Goal: Communication & Community: Answer question/provide support

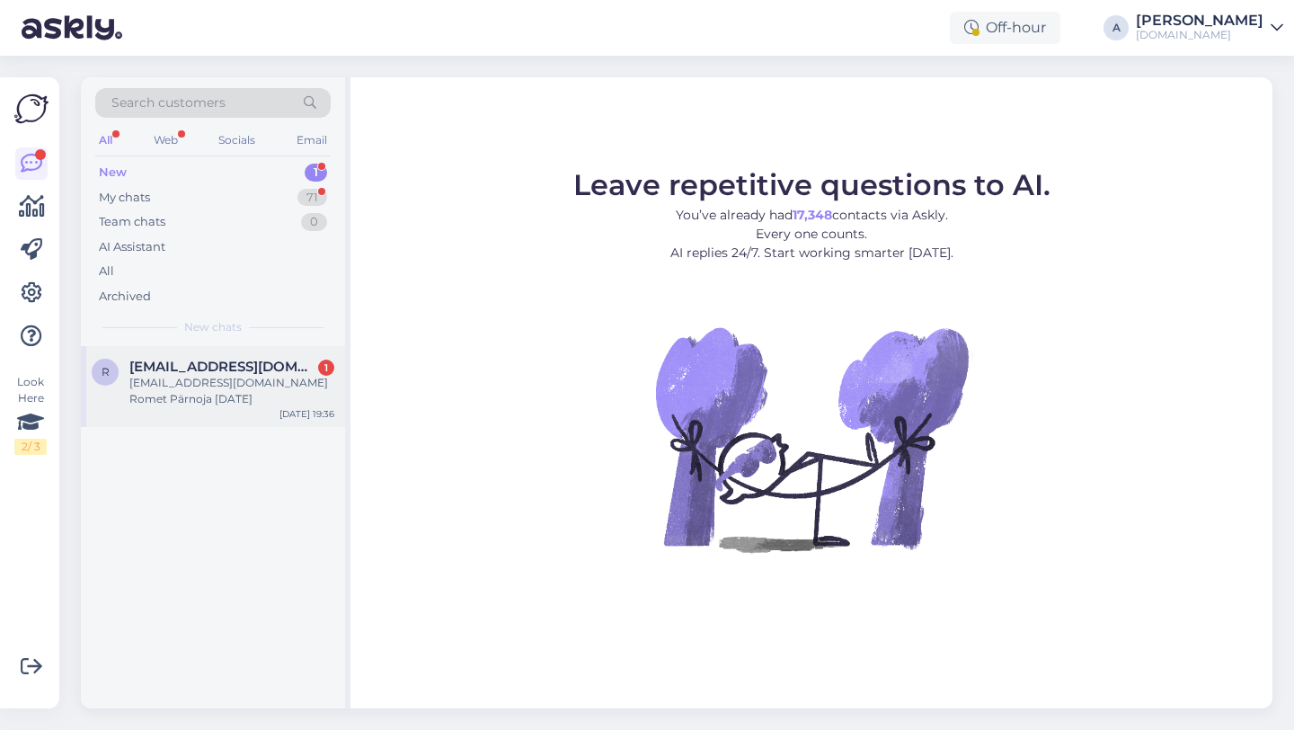
click at [273, 391] on div "[EMAIL_ADDRESS][DOMAIN_NAME] Romet Pärnoja [DATE]" at bounding box center [231, 391] width 205 height 32
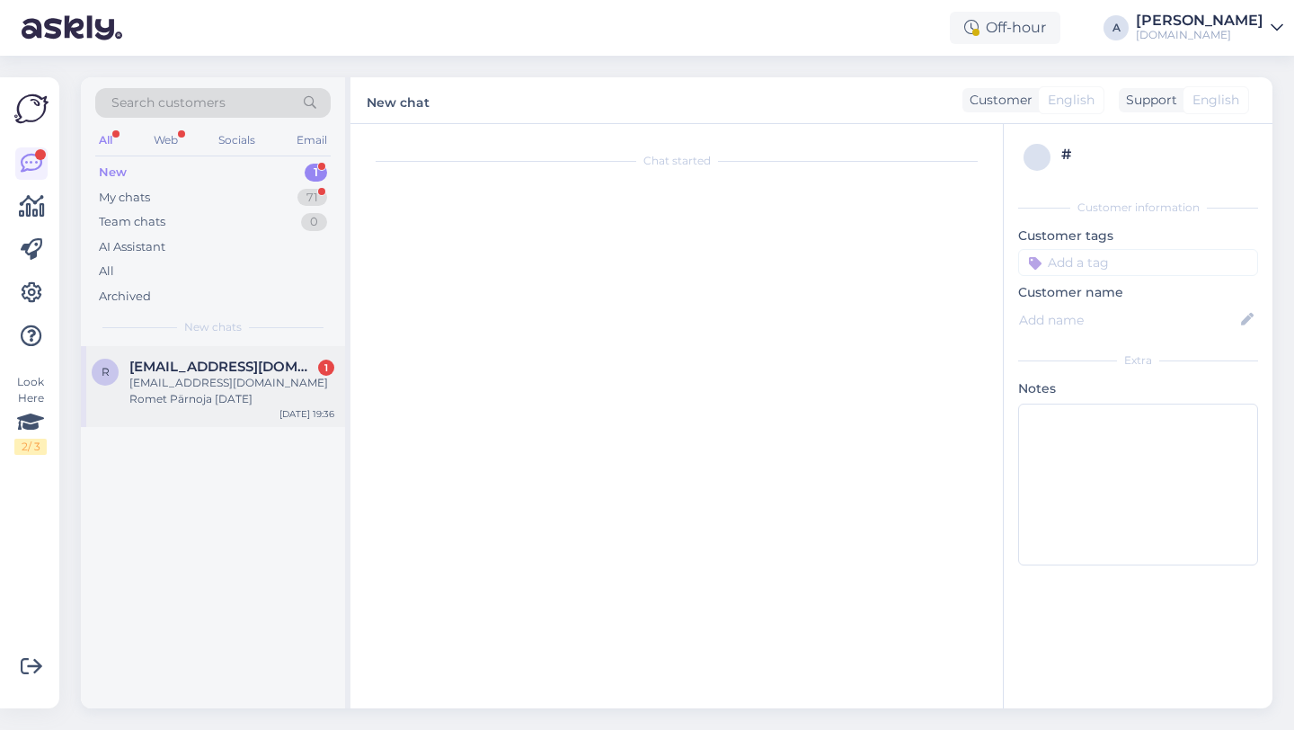
scroll to position [175, 0]
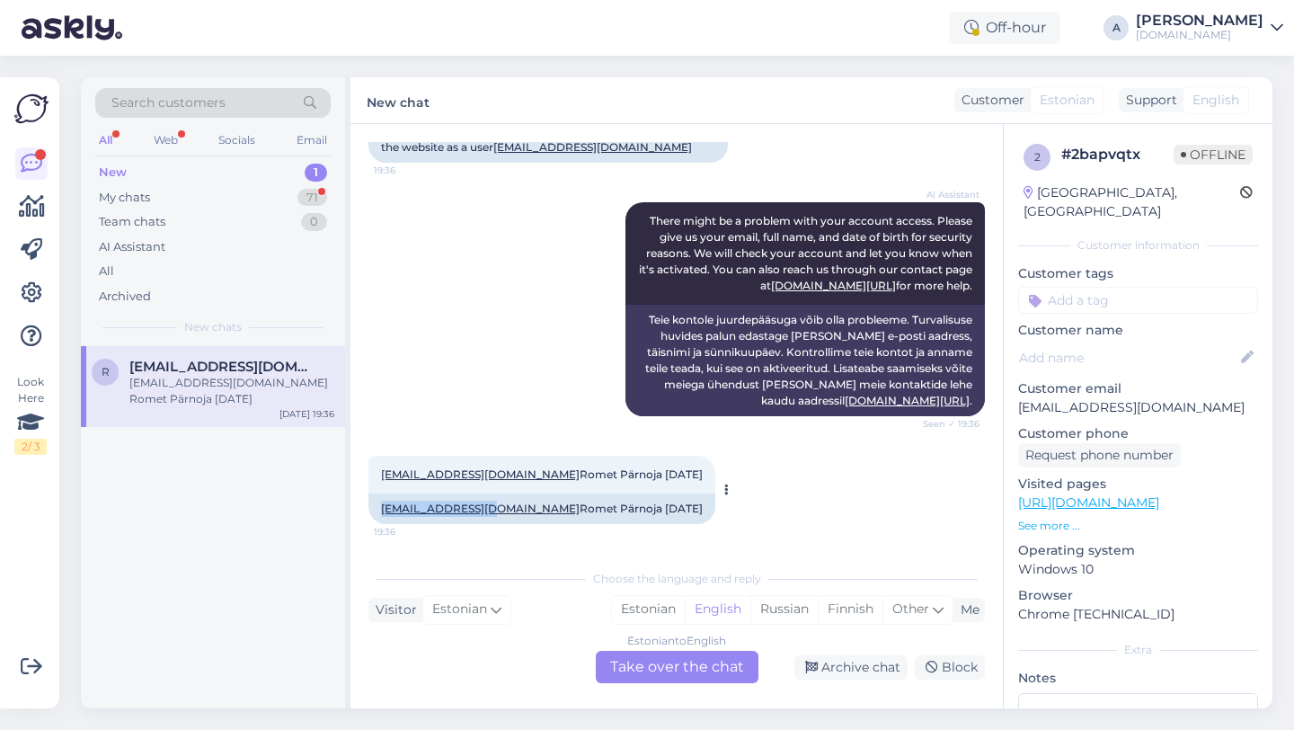
copy link "[EMAIL_ADDRESS][DOMAIN_NAME]"
click at [637, 653] on div "Estonian to English Take over the chat" at bounding box center [677, 667] width 163 height 32
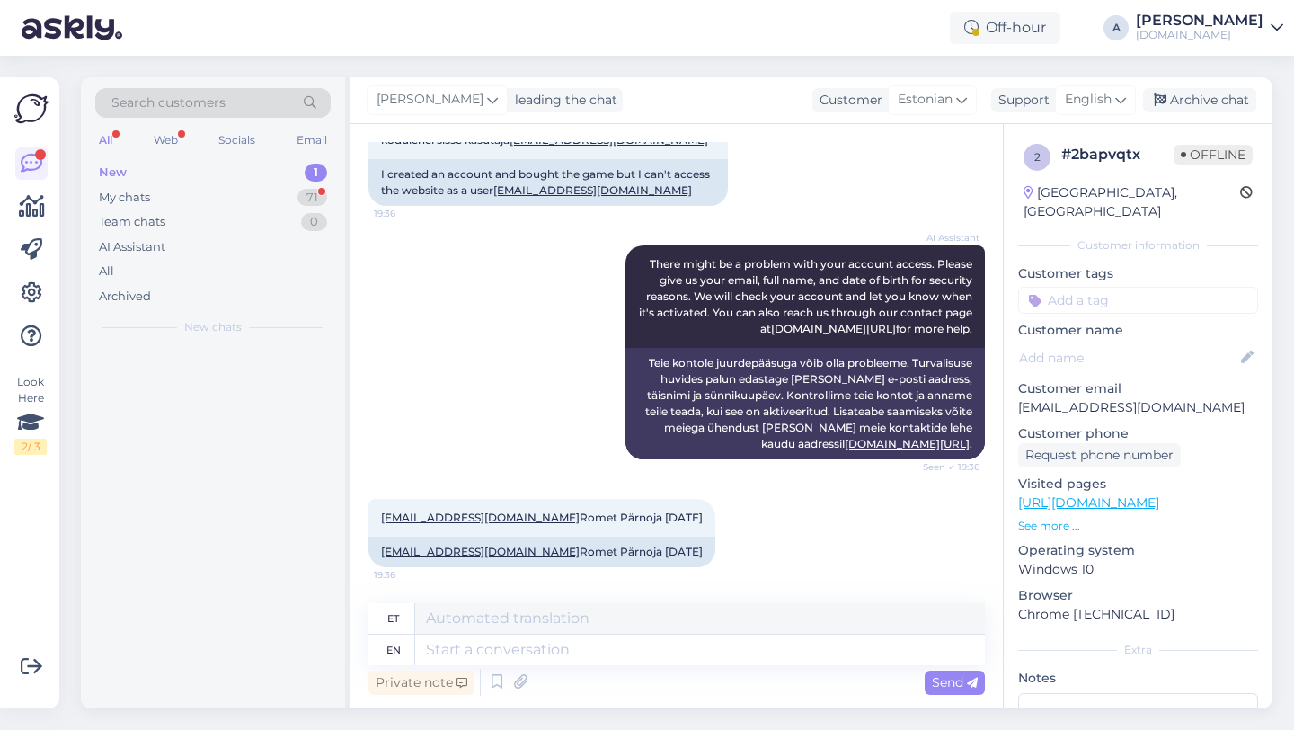
scroll to position [132, 0]
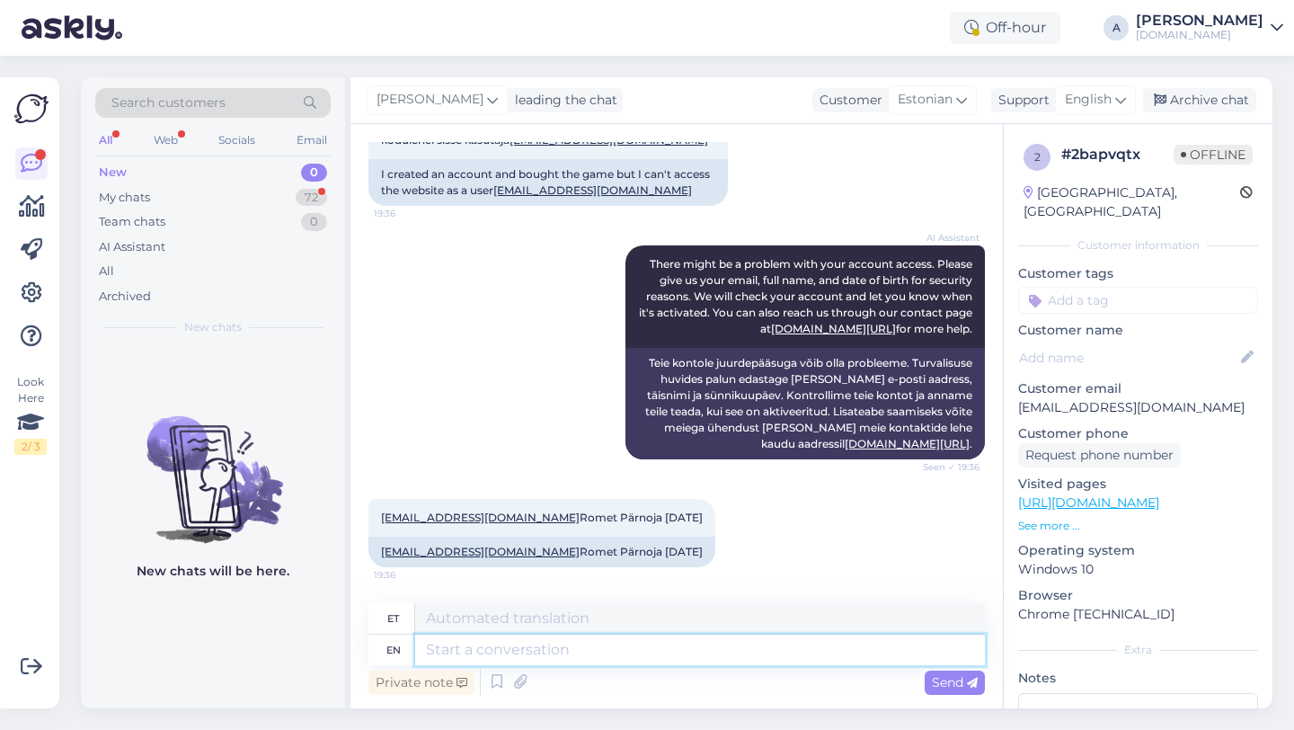
click at [594, 650] on textarea at bounding box center [700, 649] width 570 height 31
type textarea "H"
type textarea "Hey the"
type textarea "Hei"
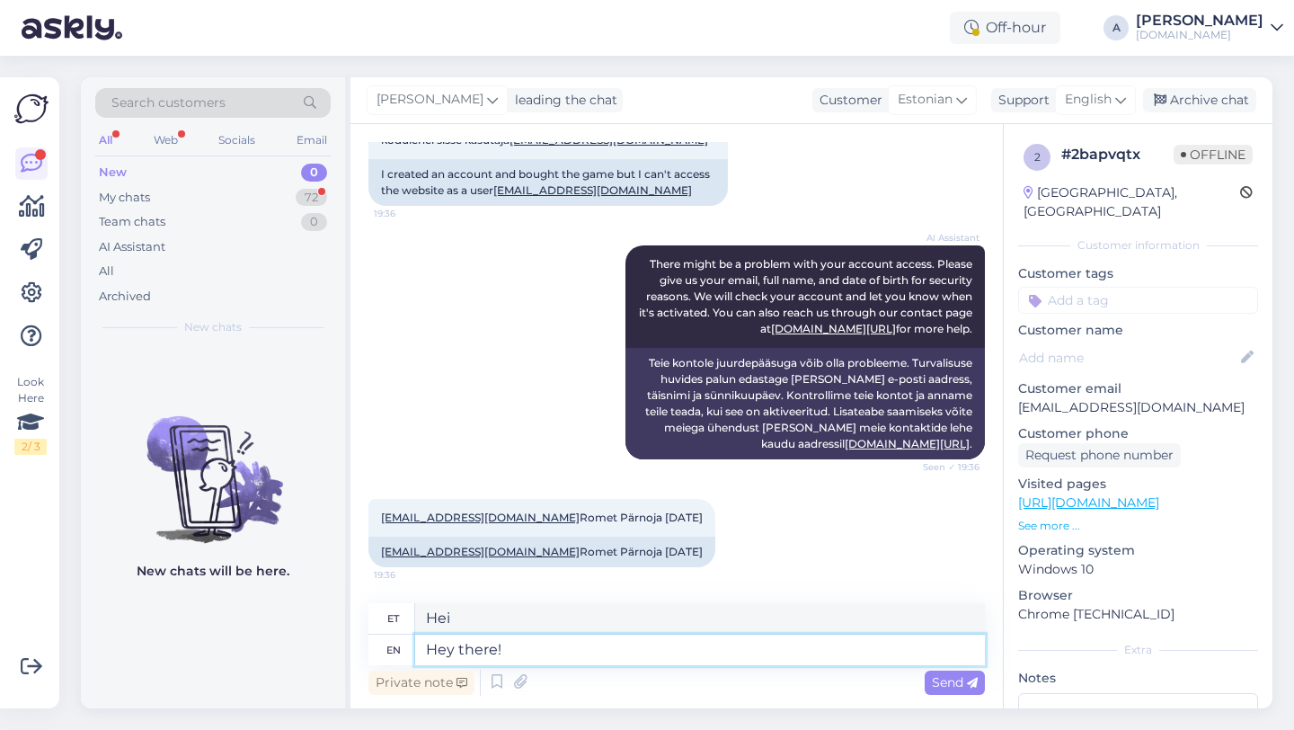
type textarea "Hey there!"
type textarea "Tere!"
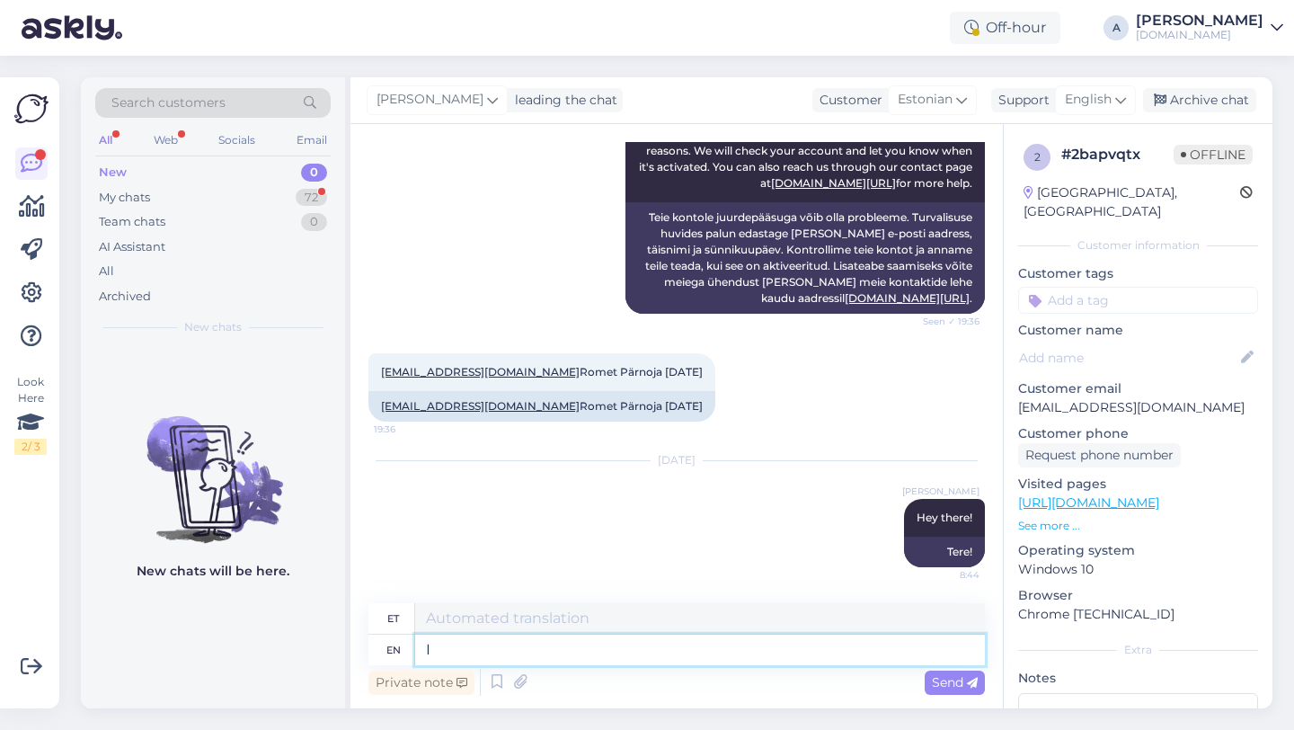
type textarea "I c"
type textarea "Mina"
type textarea "I can se"
type textarea "Ma saan"
type textarea "I can see"
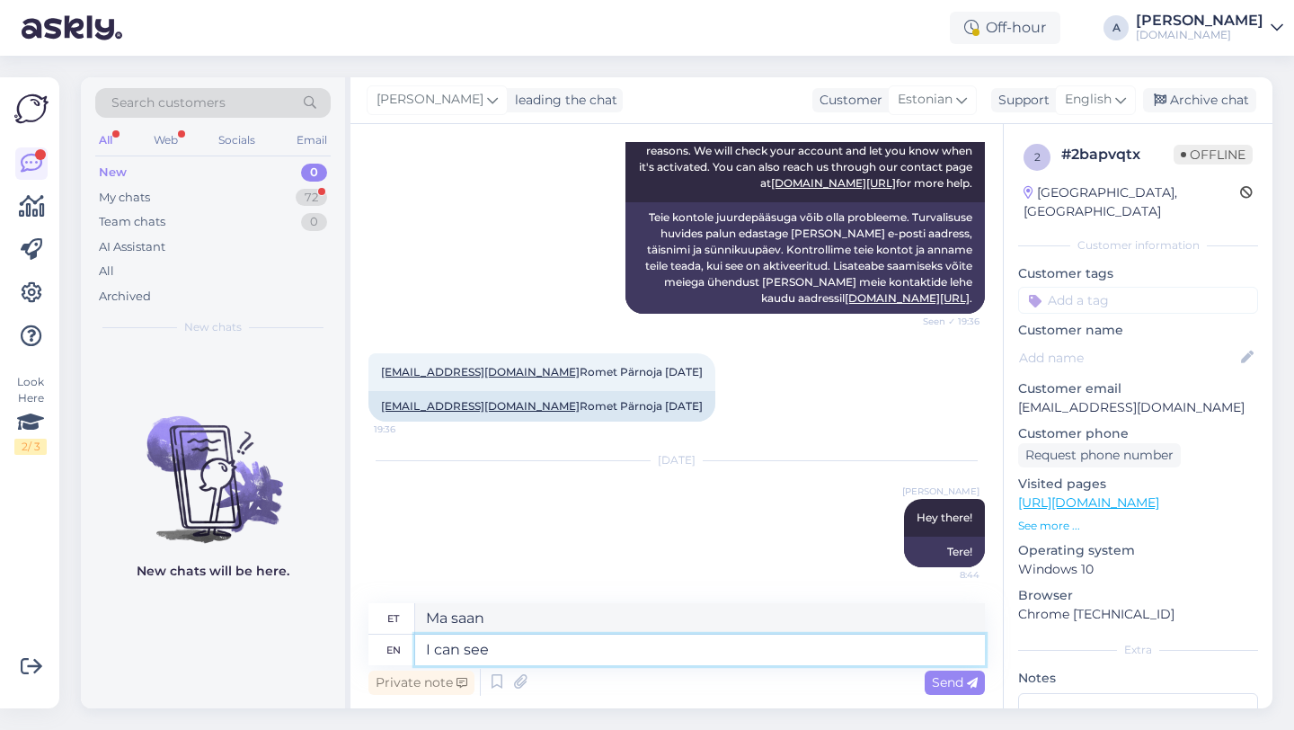
type textarea "Ma näen"
type textarea "I can see that o"
type textarea "Ma näen seda"
type textarea "I can see that your a"
type textarea "Ma näen, et sinu"
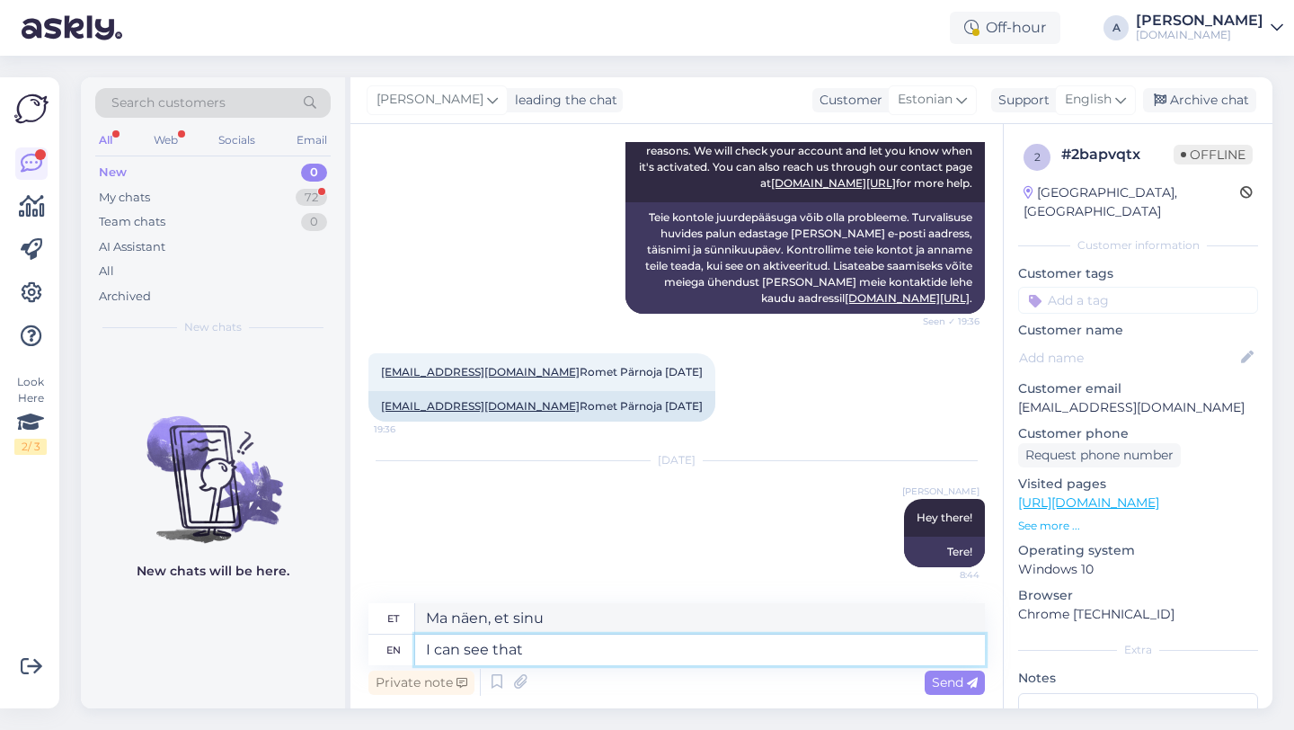
type textarea "I can see tha"
type textarea "Ma näen seda"
type textarea "I can see"
type textarea "Ma näen"
type textarea "I can see internally t"
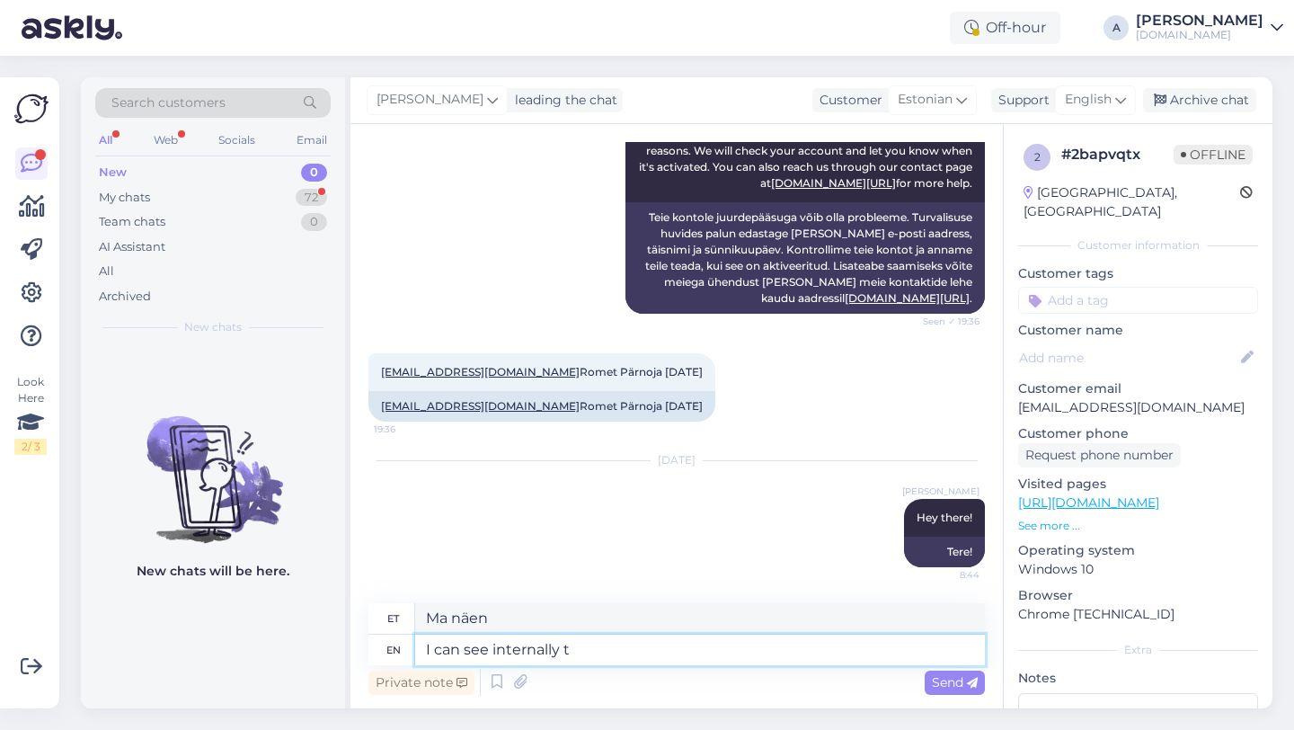
type textarea "Ma näen sisemiselt"
type textarea "I can see internally that"
type textarea "Ma näen seda sisemiselt"
type textarea "I can see internally that your a"
type textarea "Ma näen sisemiselt, et sinu"
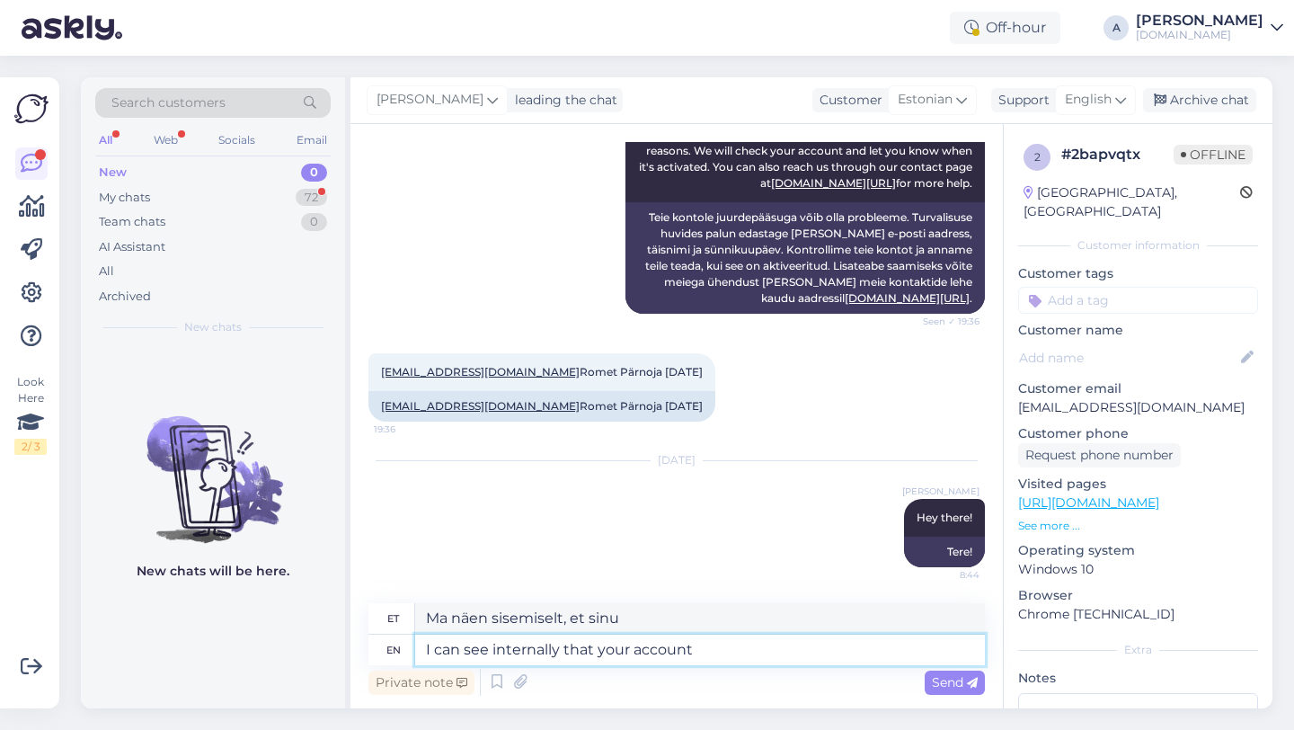
type textarea "I can see internally that your account i"
type textarea "Ma näen sisemiselt, et teie konto"
type textarea "I can see internally that your account is"
type textarea "Ma näen sisemiselt, et teie konto on"
type textarea "I can see internally that your account is active"
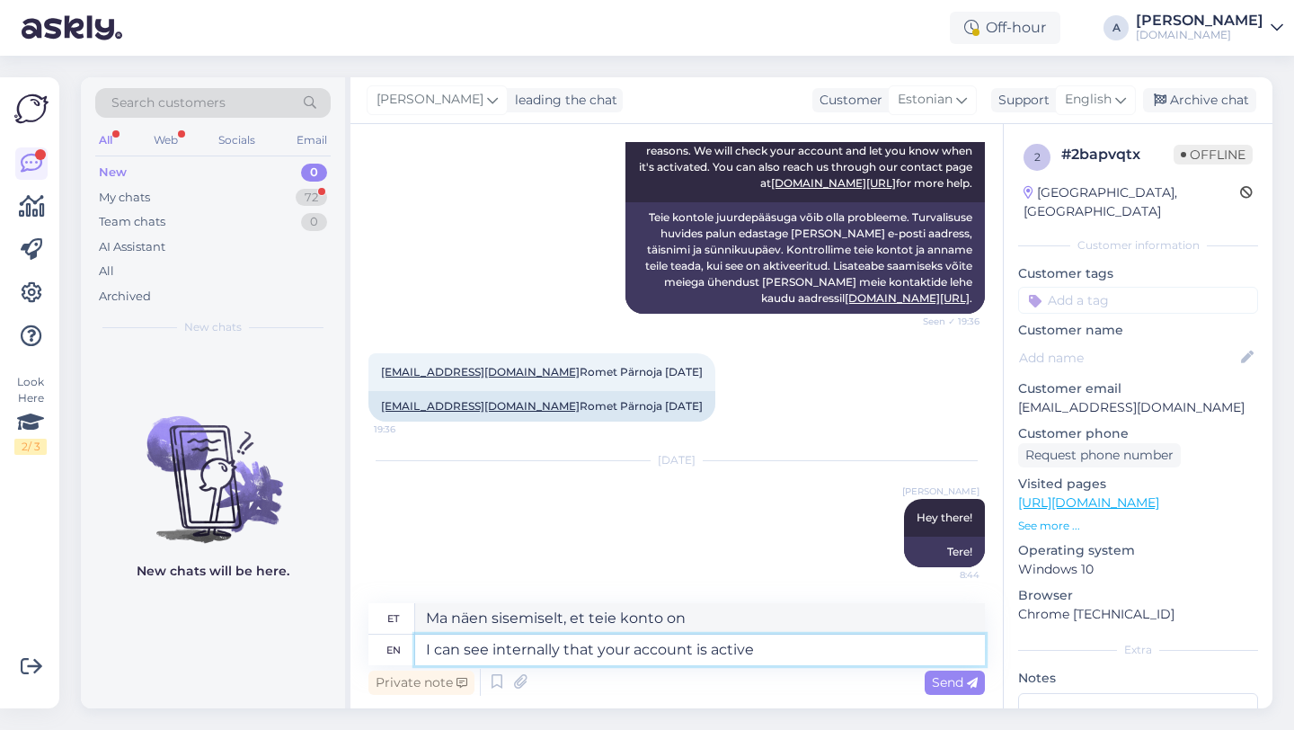
type textarea "Ma näen sisemiselt, et teie konto on aktiivne"
type textarea "I can see internally that your account is active."
type textarea "Ma näen sisemiselt, et teie konto on aktiivne."
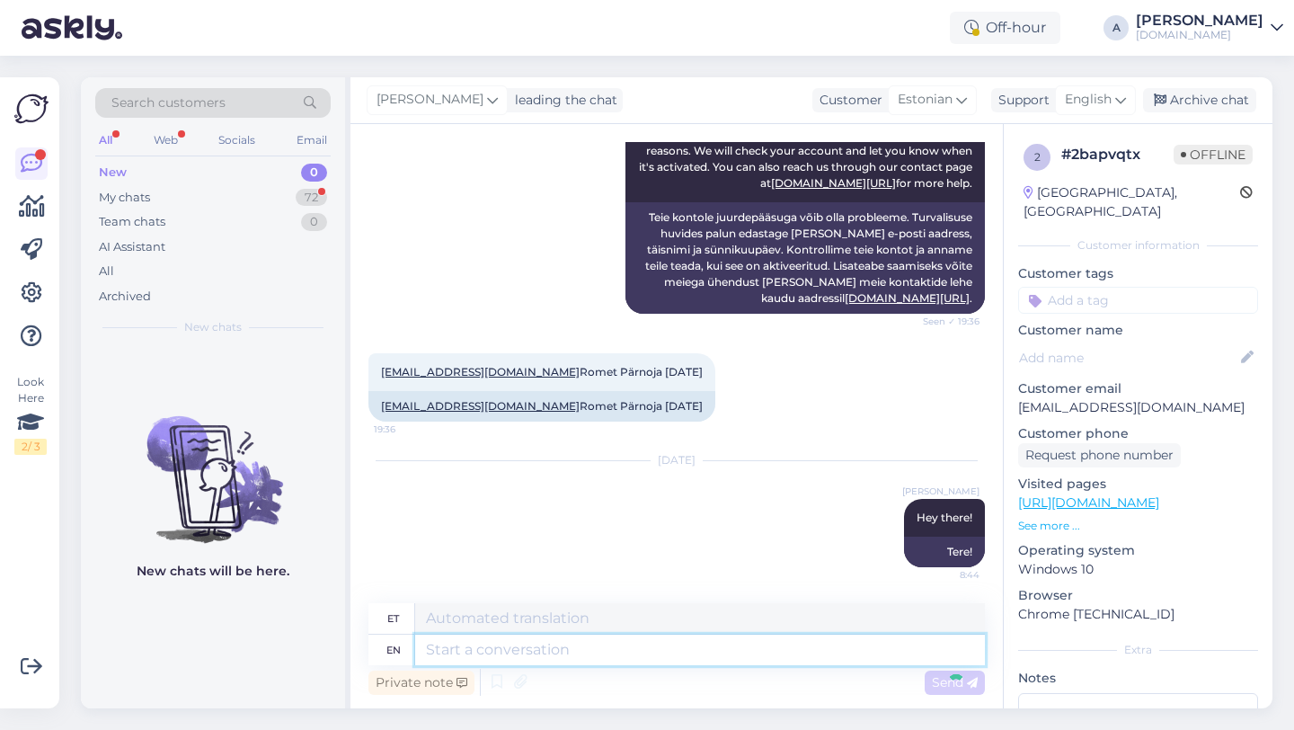
scroll to position [386, 0]
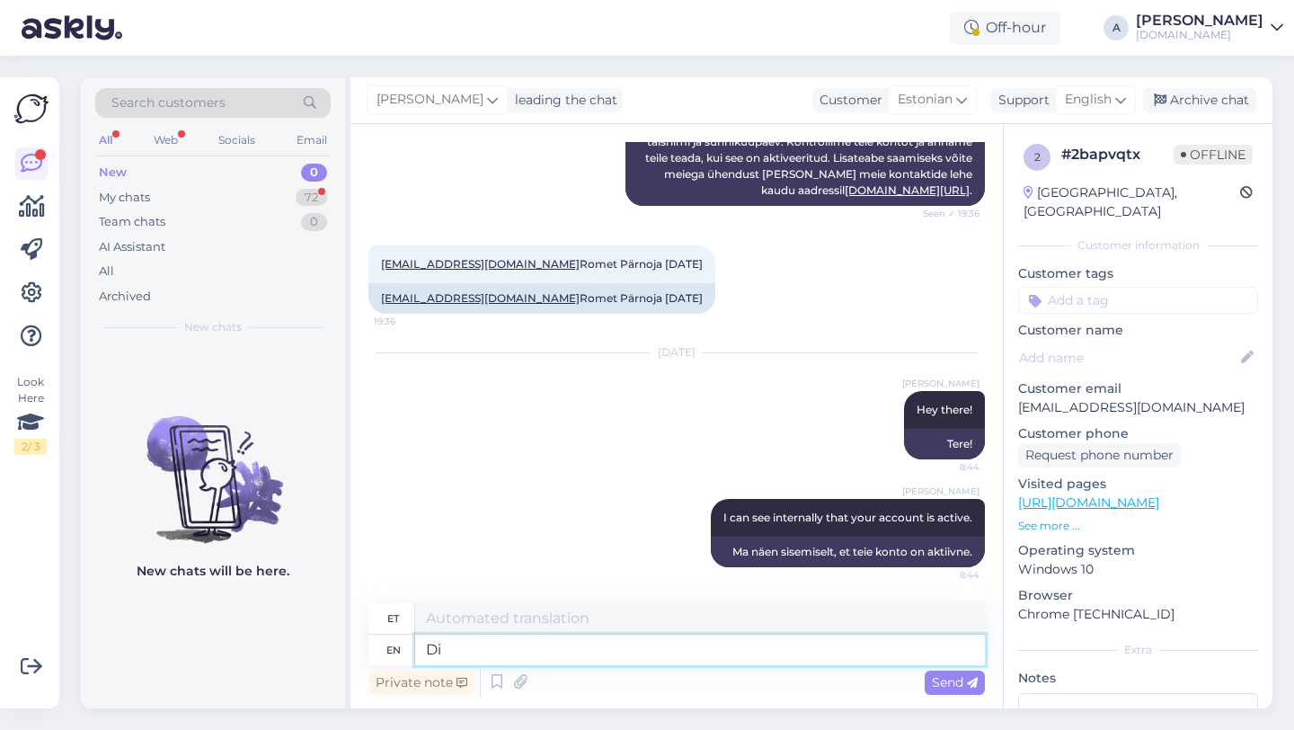
type textarea "Di"
type textarea "Did"
type textarea "Tegi"
type textarea "Did you"
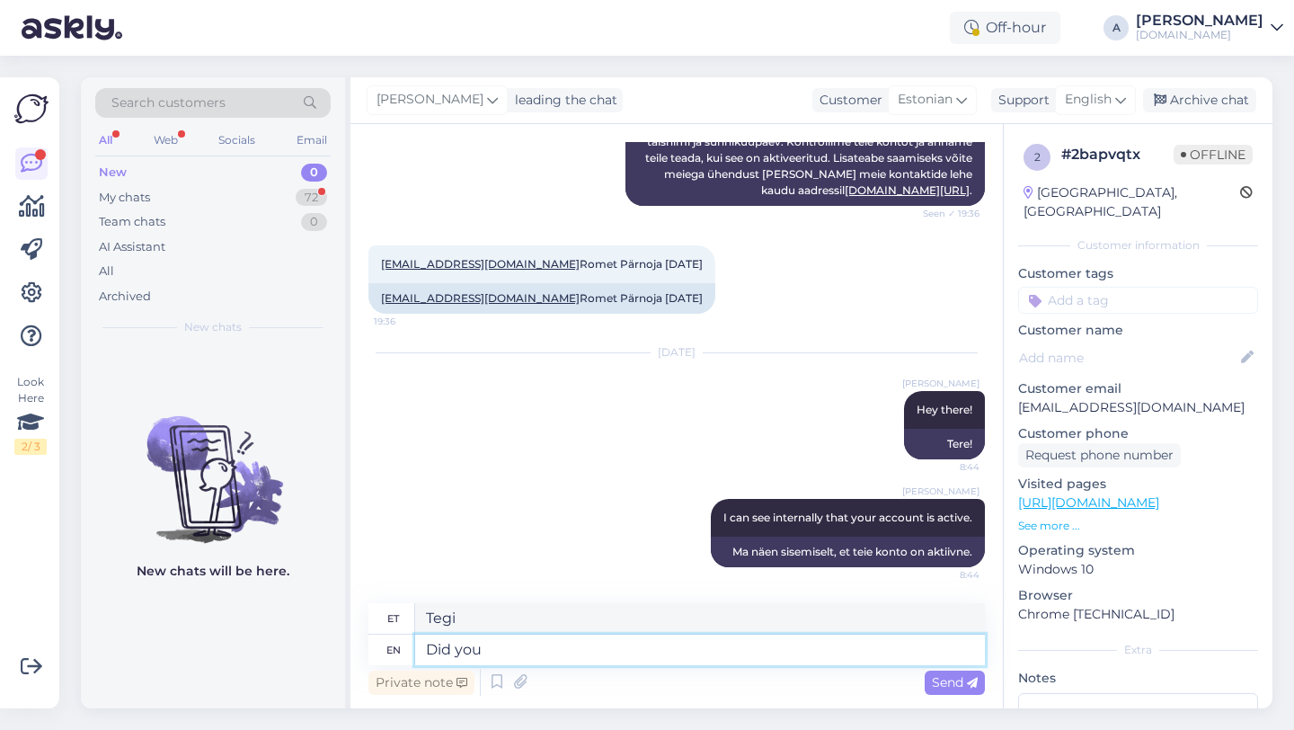
type textarea "Kas sa"
type textarea "Did you tr"
type textarea "Kas sa proovisid?"
type textarea "Did you try c"
type textarea "Kas sa proovisid"
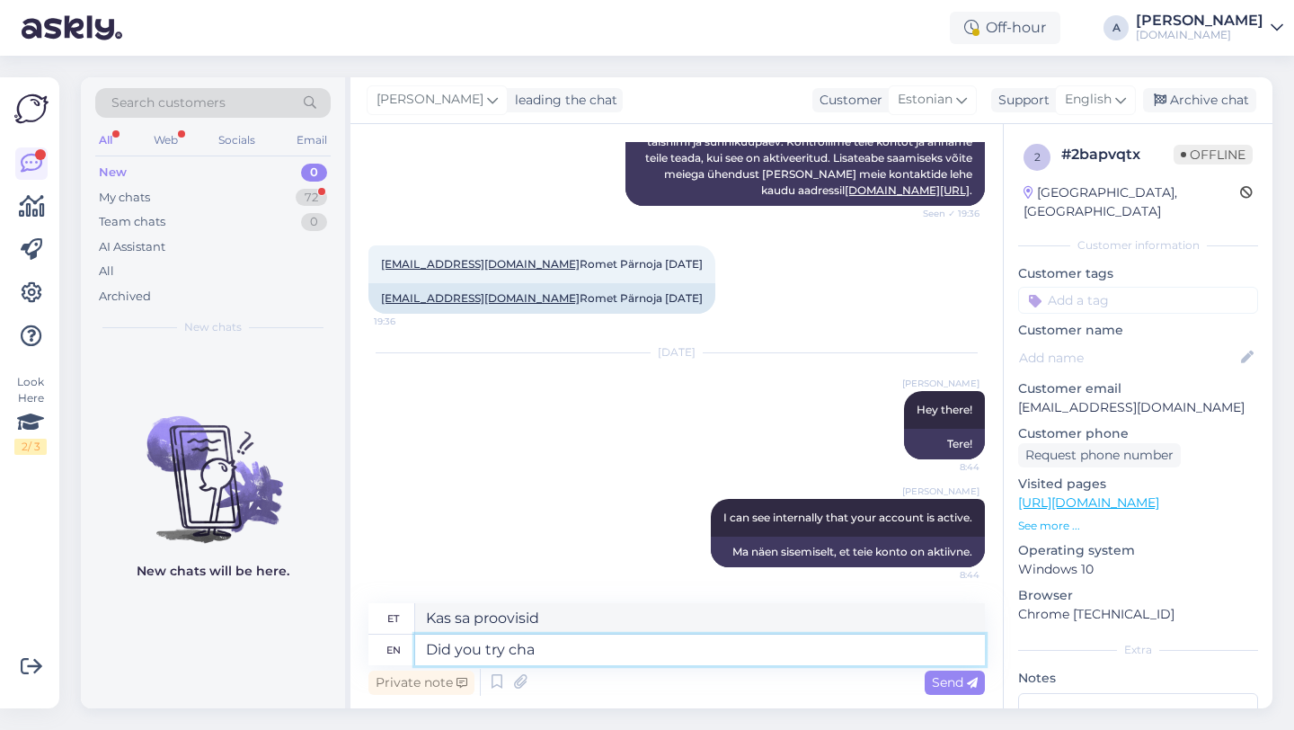
type textarea "Did you try chan"
type textarea "Kas sa proovisid ch-d?"
type textarea "Did you try changing the"
type textarea "Kas sa proovisid vahetada"
type textarea "Did you try changing the"
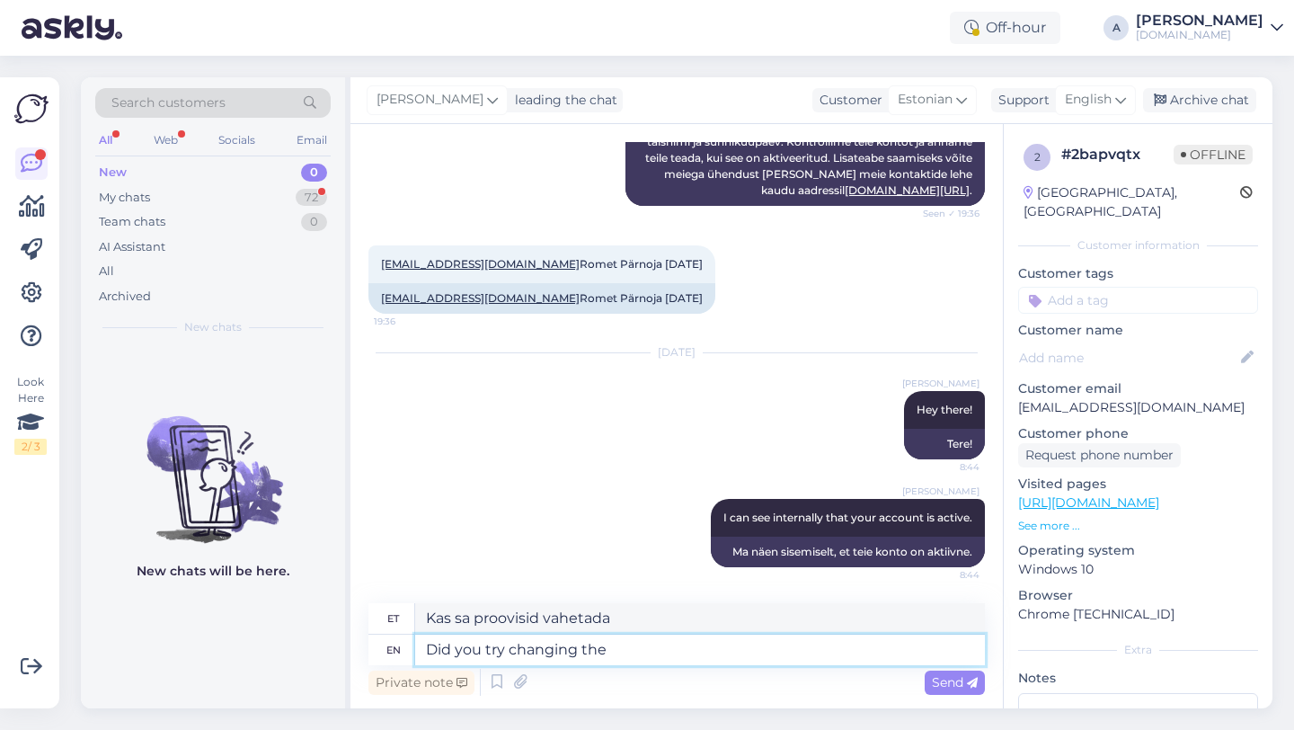
type textarea "Kas sa proovisid muuta"
type textarea "Did you try changing the passwor"
type textarea "Kas proovisid parooli vahetada"
type textarea "Did you try changing the password?"
type textarea "Kas proovisid parooli muuta?"
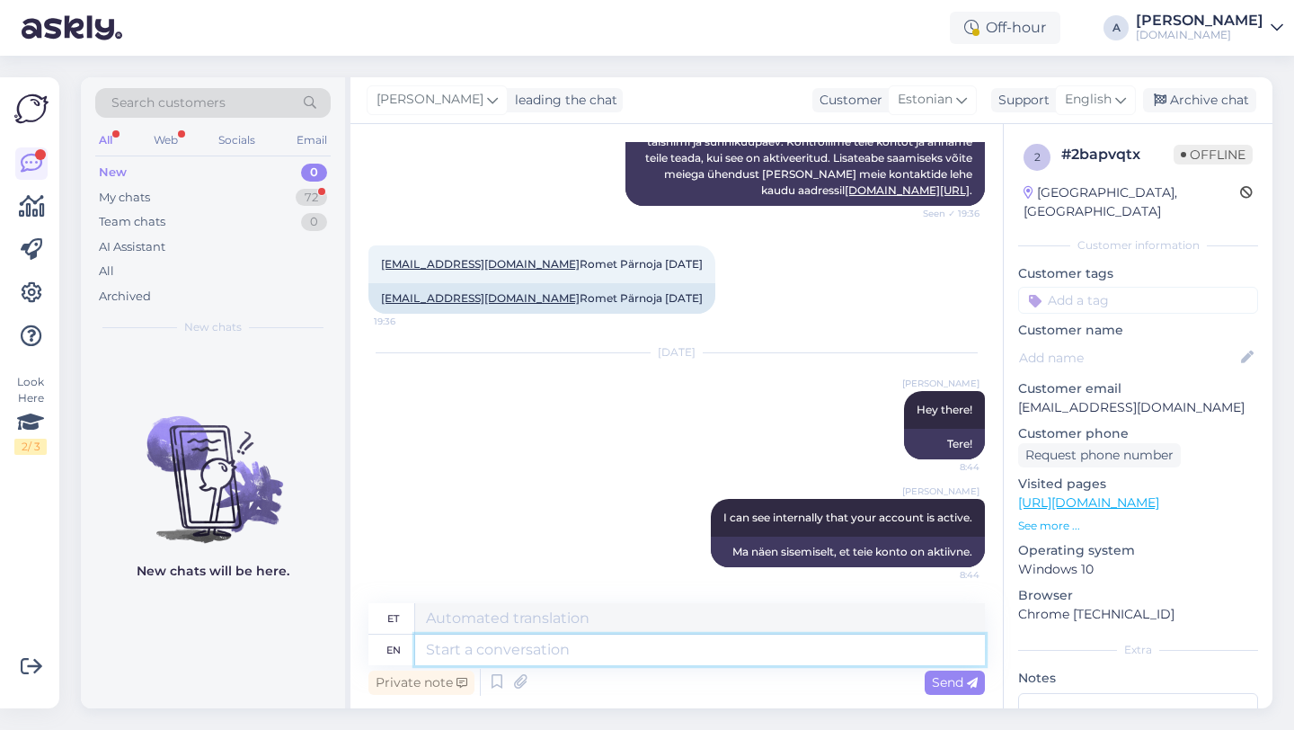
scroll to position [493, 0]
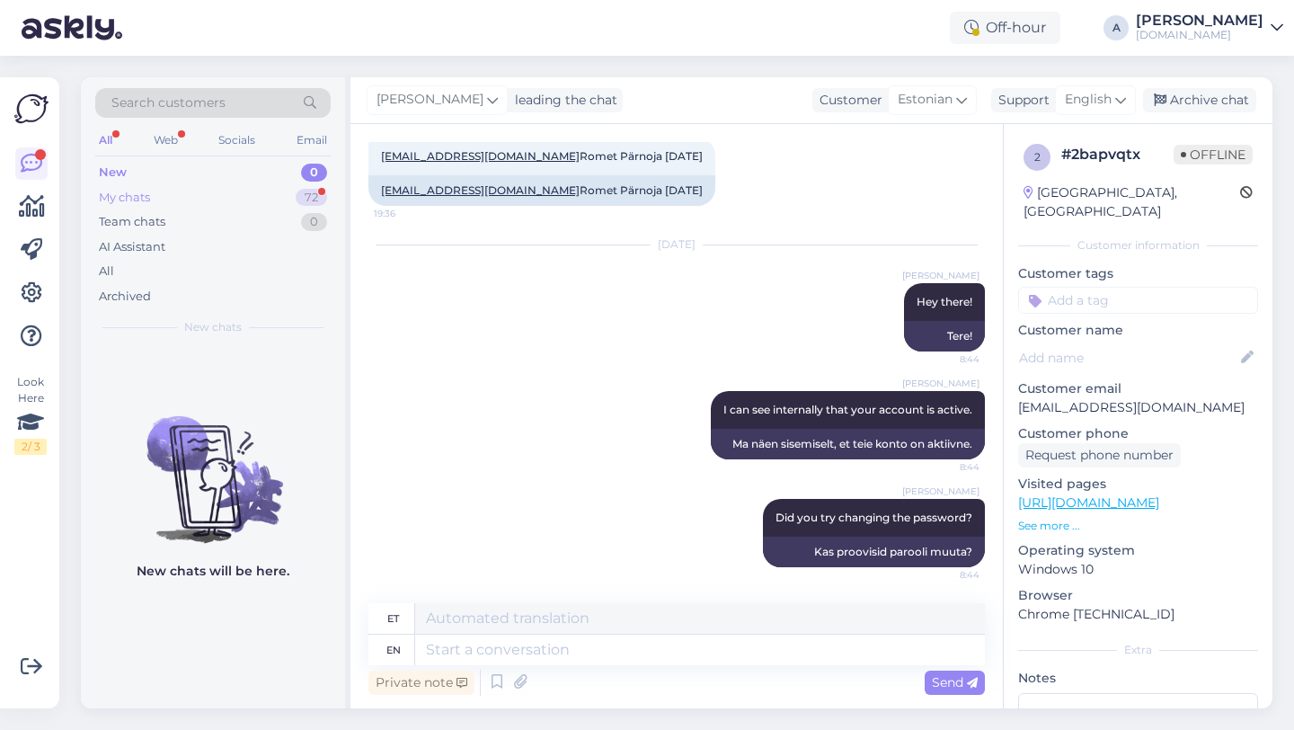
click at [298, 199] on div "72" at bounding box center [311, 198] width 31 height 18
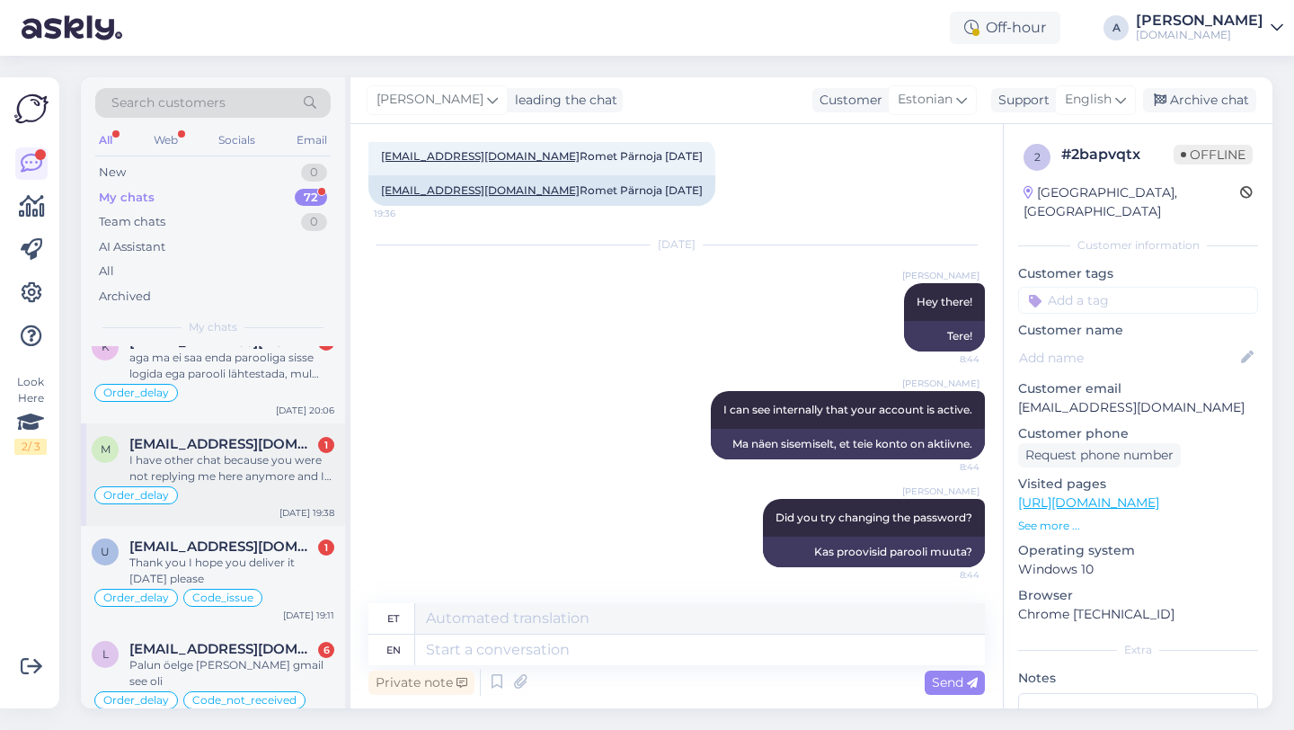
scroll to position [0, 0]
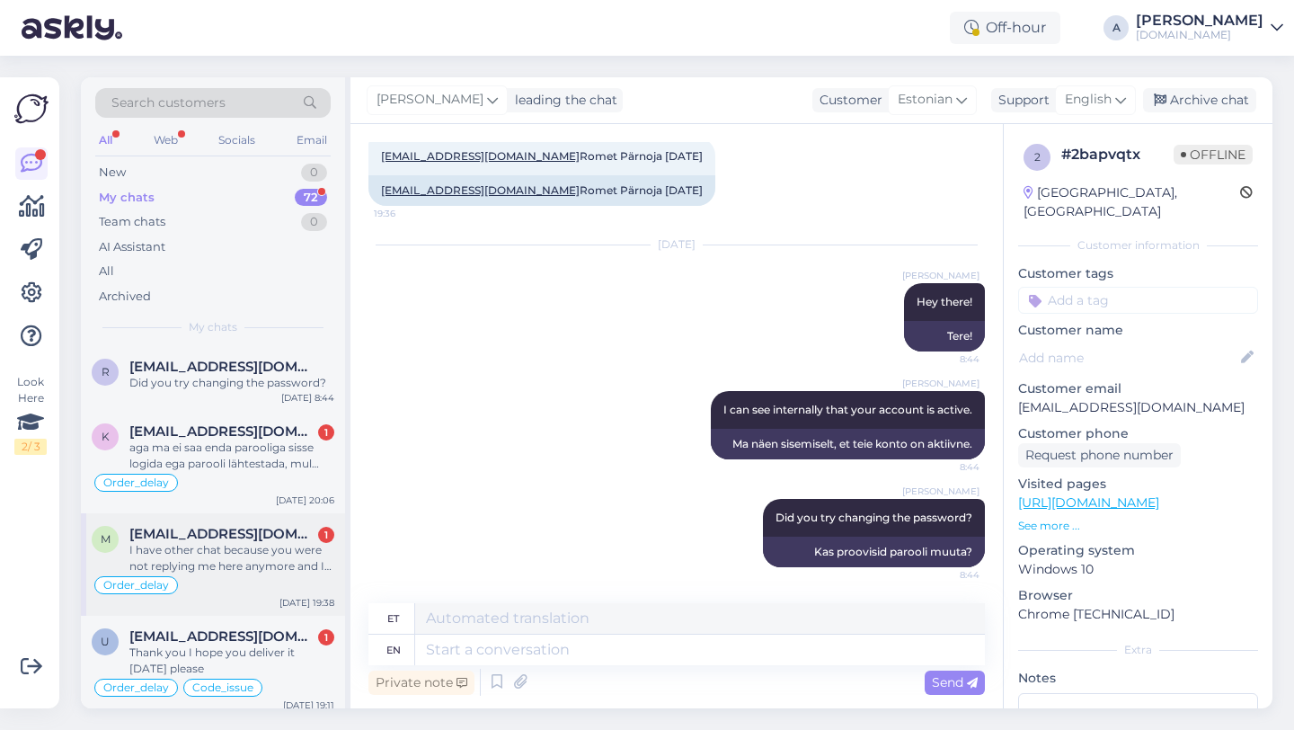
click at [283, 559] on div "I have other chat because you were not replying me here anymore and I haven't g…" at bounding box center [231, 558] width 205 height 32
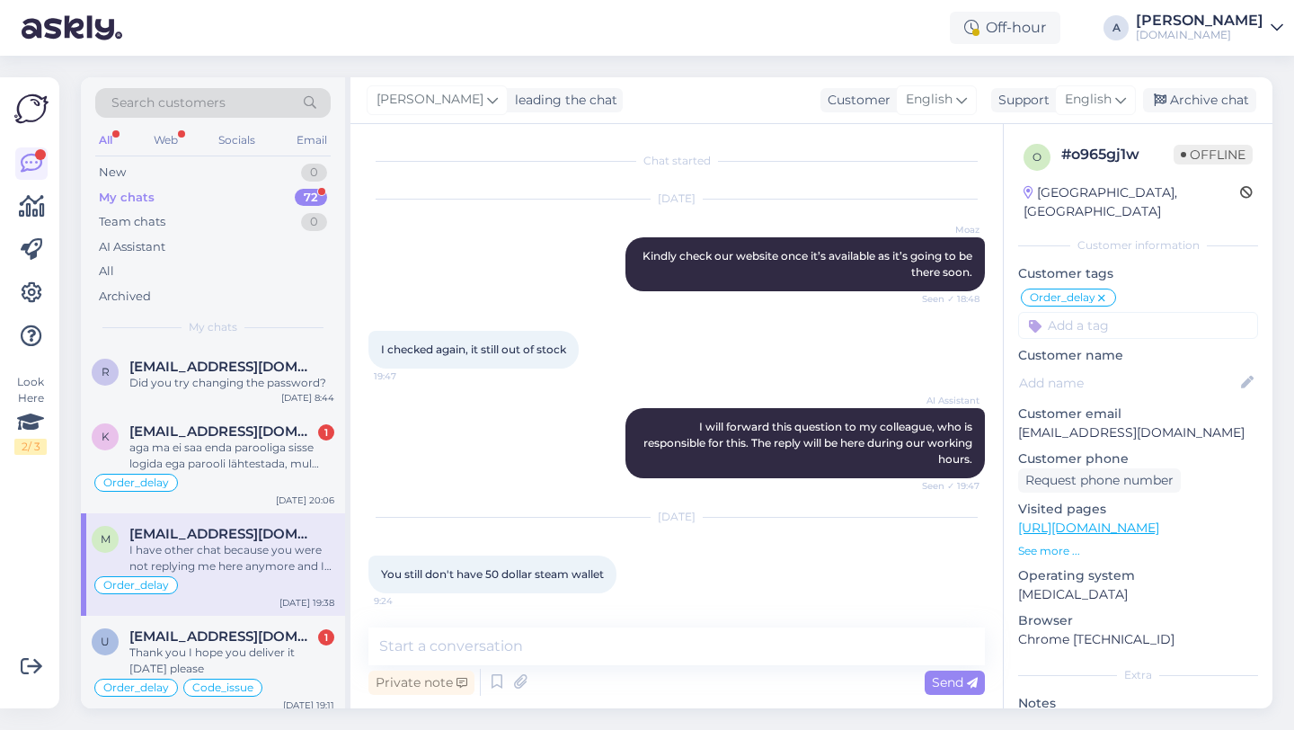
scroll to position [10651, 0]
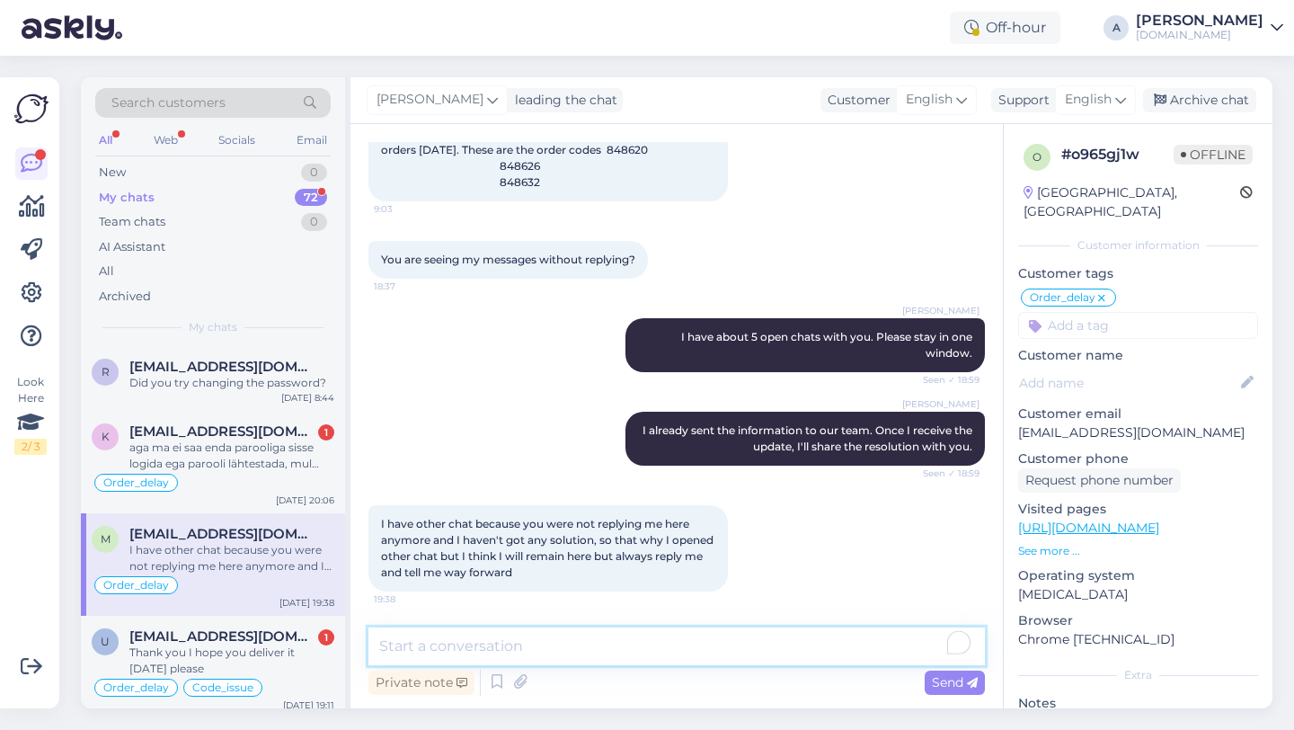
click at [408, 659] on textarea "To enrich screen reader interactions, please activate Accessibility in Grammarl…" at bounding box center [676, 646] width 616 height 38
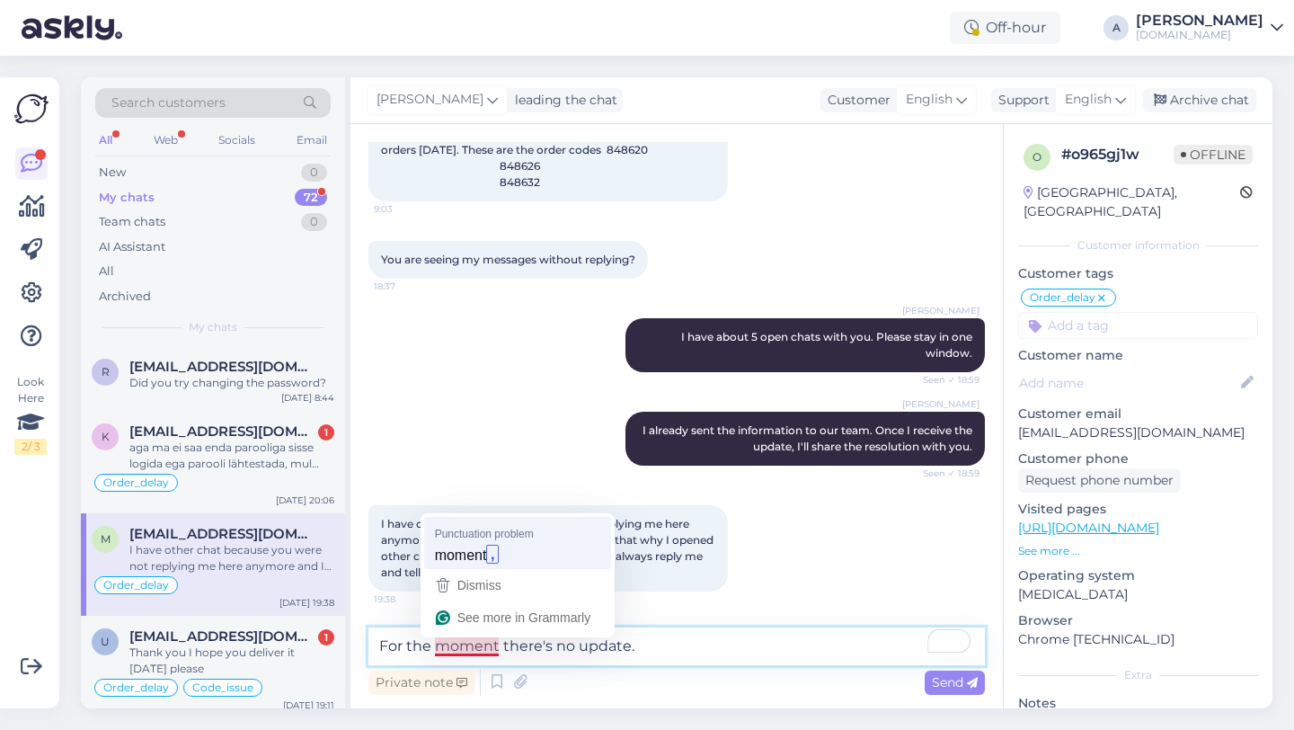
type textarea "For the moment, there's no update."
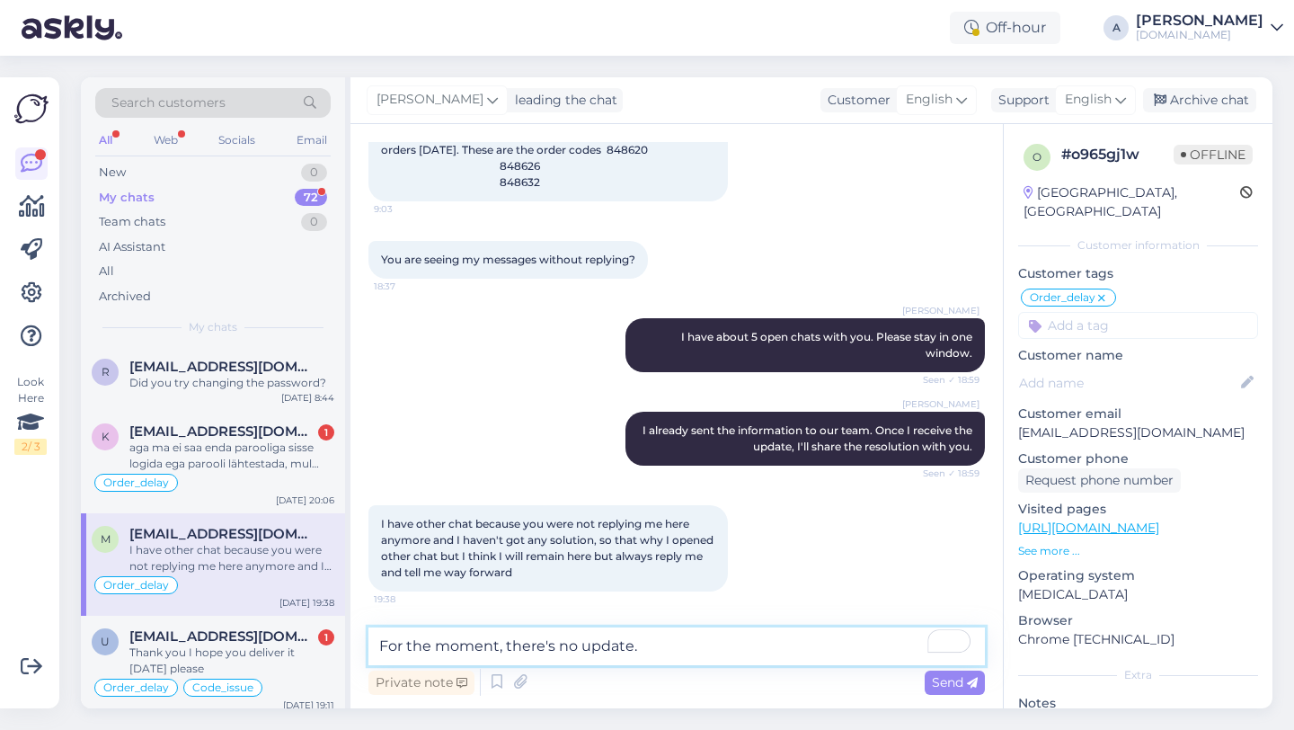
click at [665, 649] on textarea "For the moment, there's no update." at bounding box center [676, 646] width 616 height 38
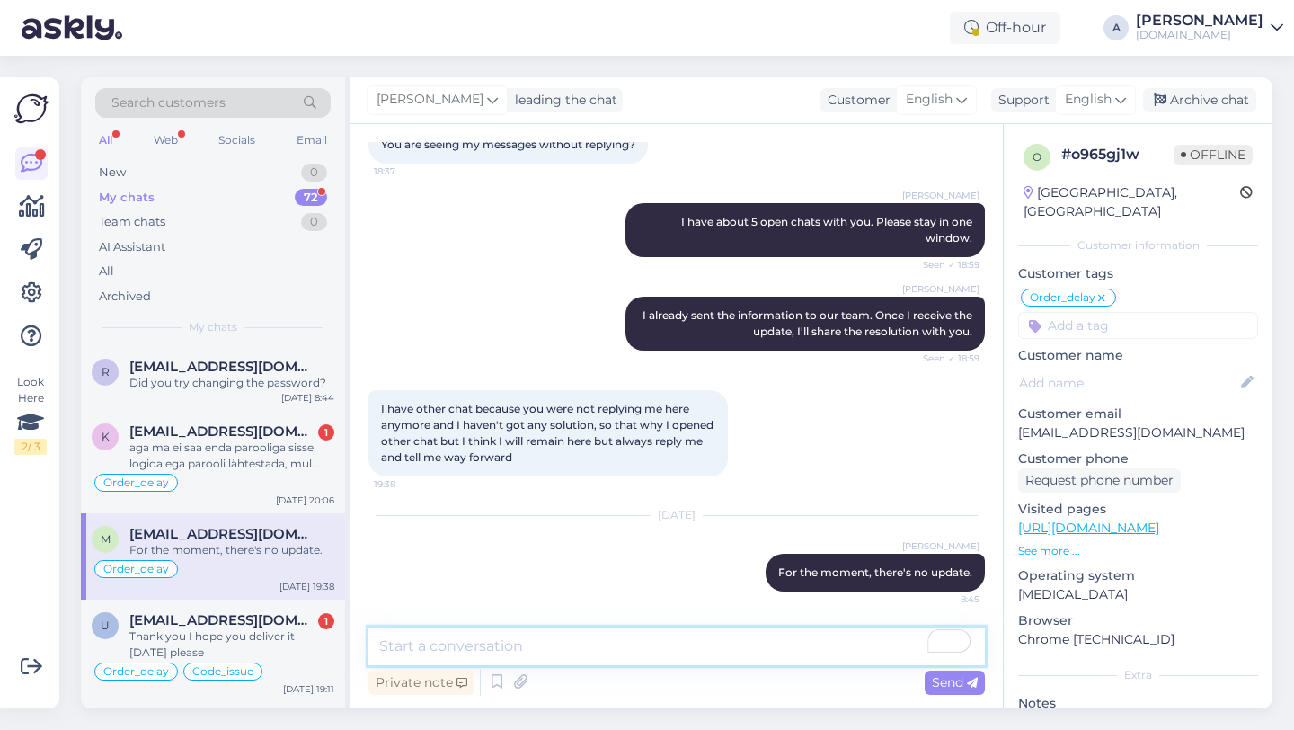
type textarea "I"
click at [415, 642] on textarea "We'll probably get some information [DATE]." at bounding box center [676, 646] width 616 height 38
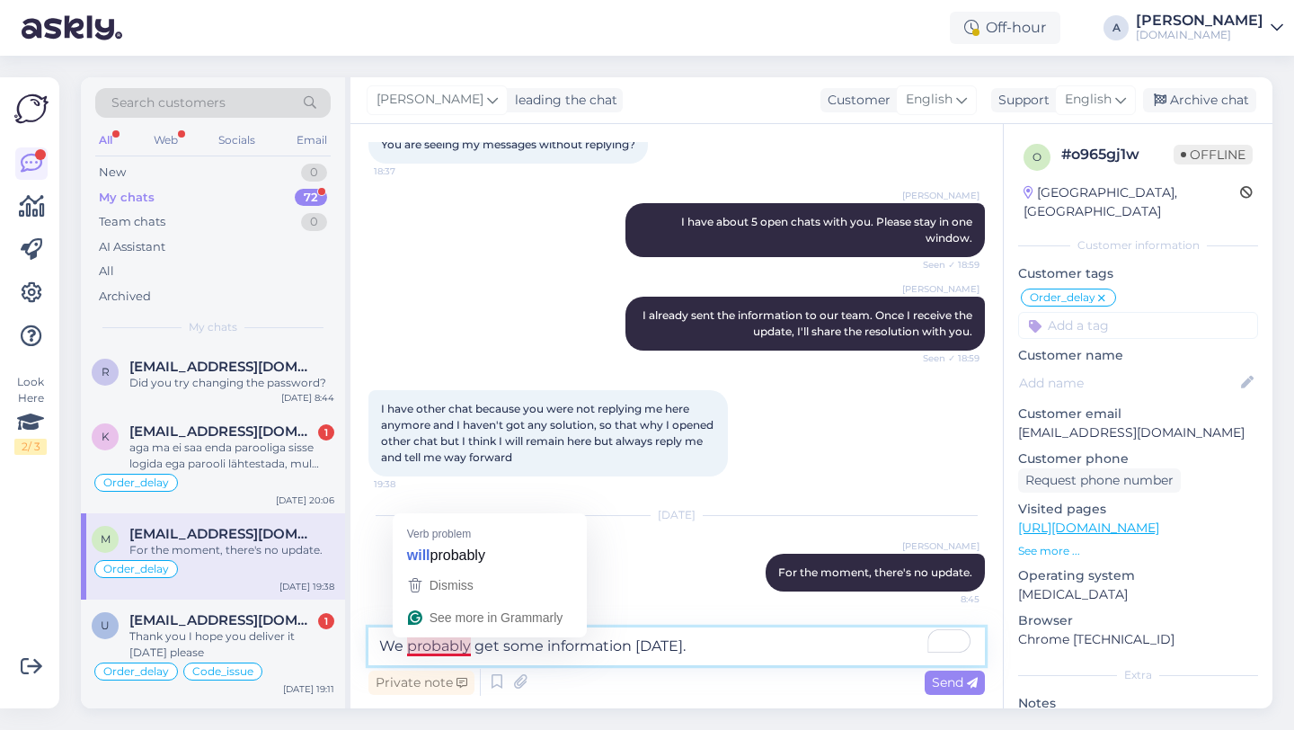
click at [401, 643] on textarea "We probably get some information tomorrow." at bounding box center [676, 646] width 616 height 38
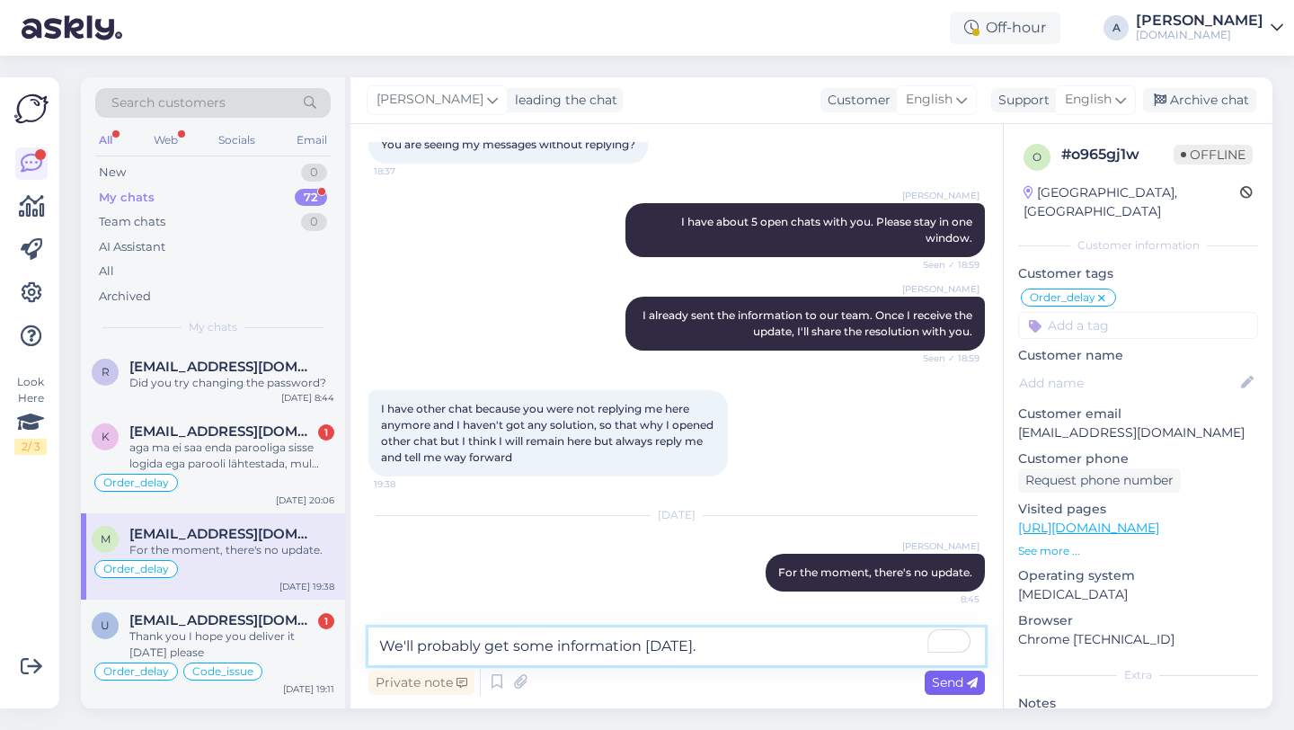
type textarea "We'll probably get some information [DATE]."
click at [966, 689] on span "Send" at bounding box center [955, 682] width 46 height 16
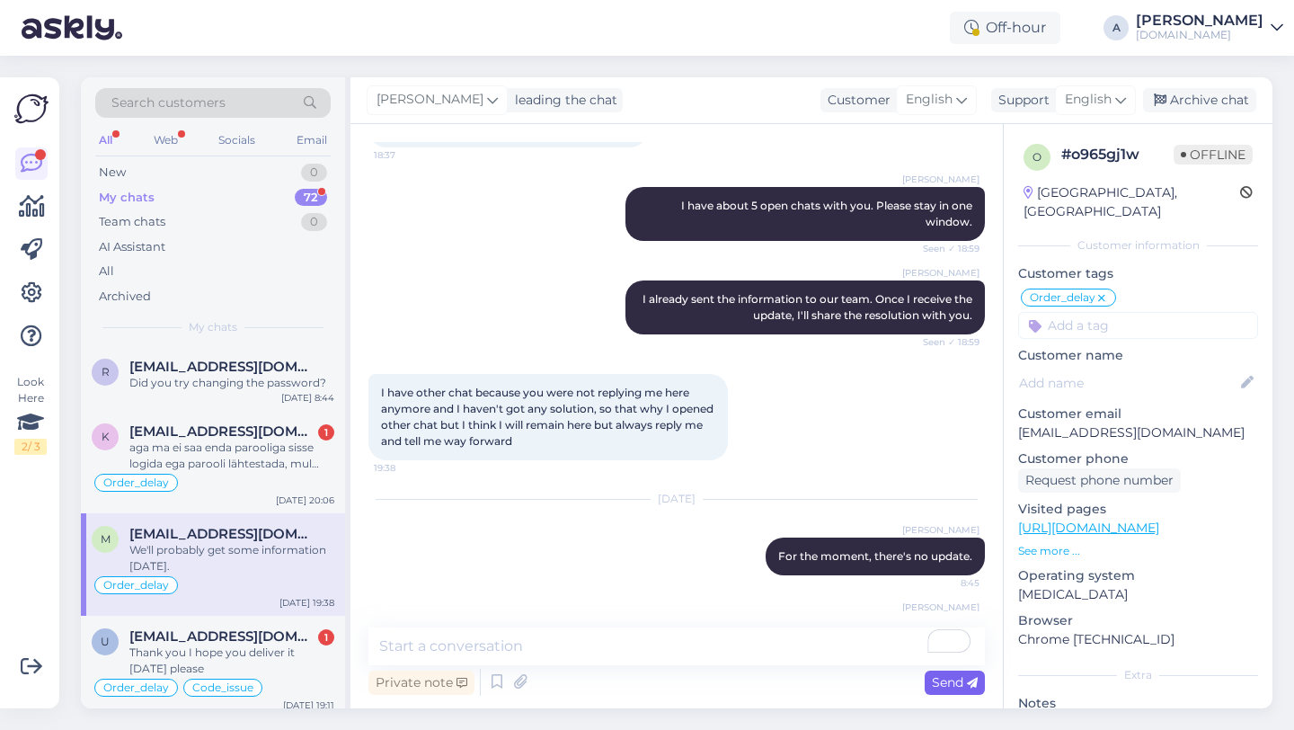
scroll to position [10843, 0]
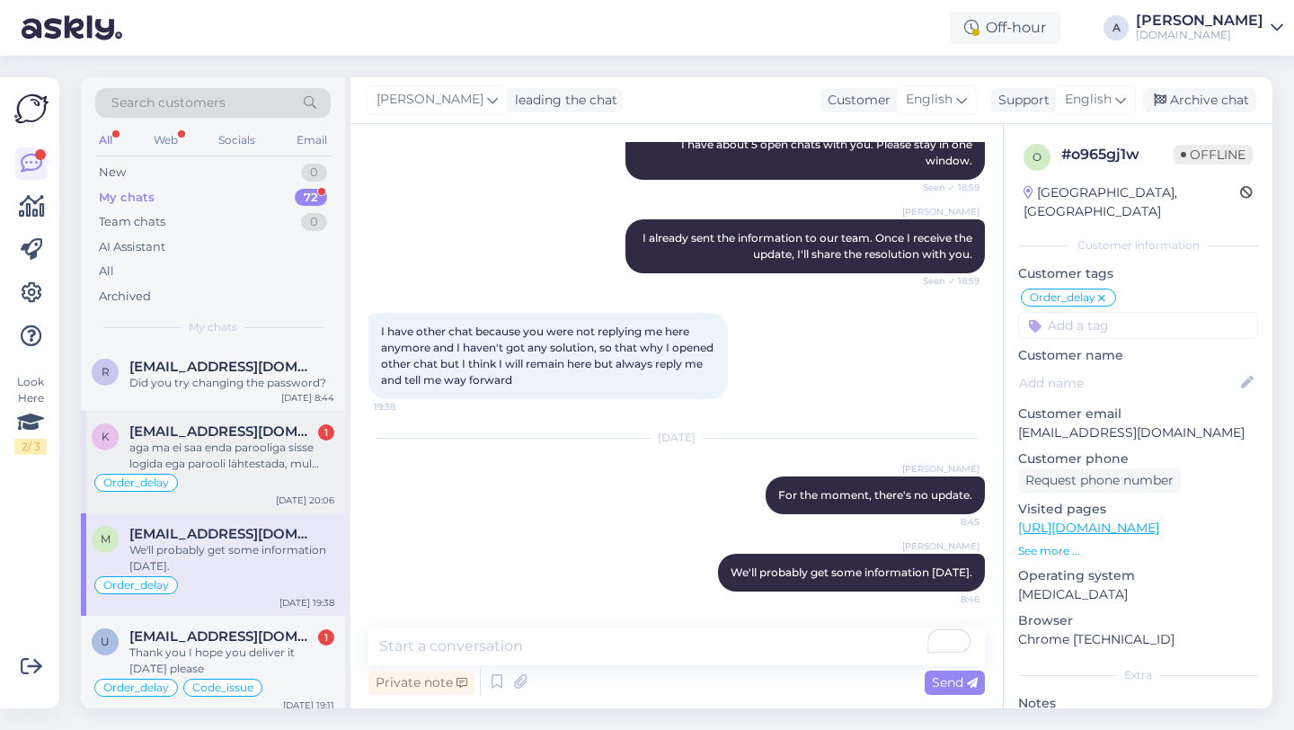
click at [225, 457] on div "aga ma ei saa enda parooliga sisse logida ega parooli lähtestada, mul pole seda…" at bounding box center [231, 455] width 205 height 32
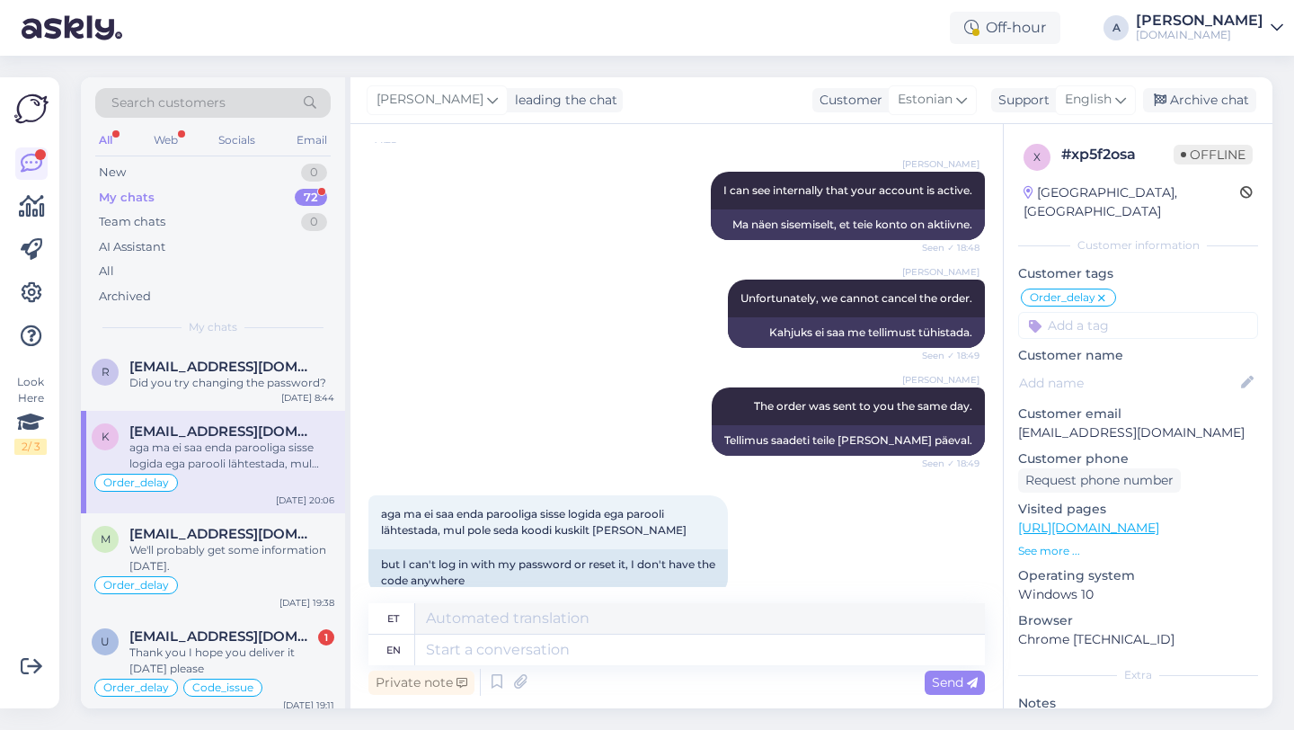
scroll to position [1464, 0]
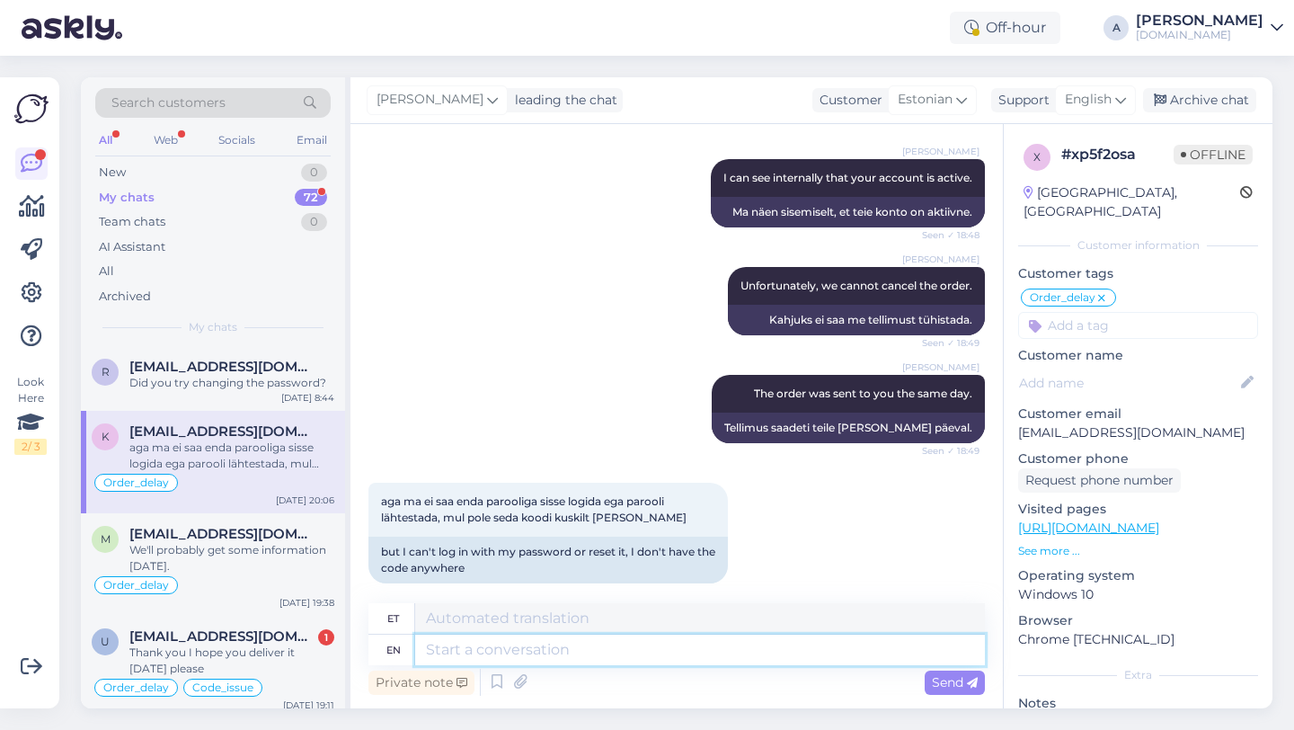
click at [482, 643] on textarea at bounding box center [700, 649] width 570 height 31
type textarea "Plea"
type textarea "Palve"
type textarea "Please"
type textarea "Palun"
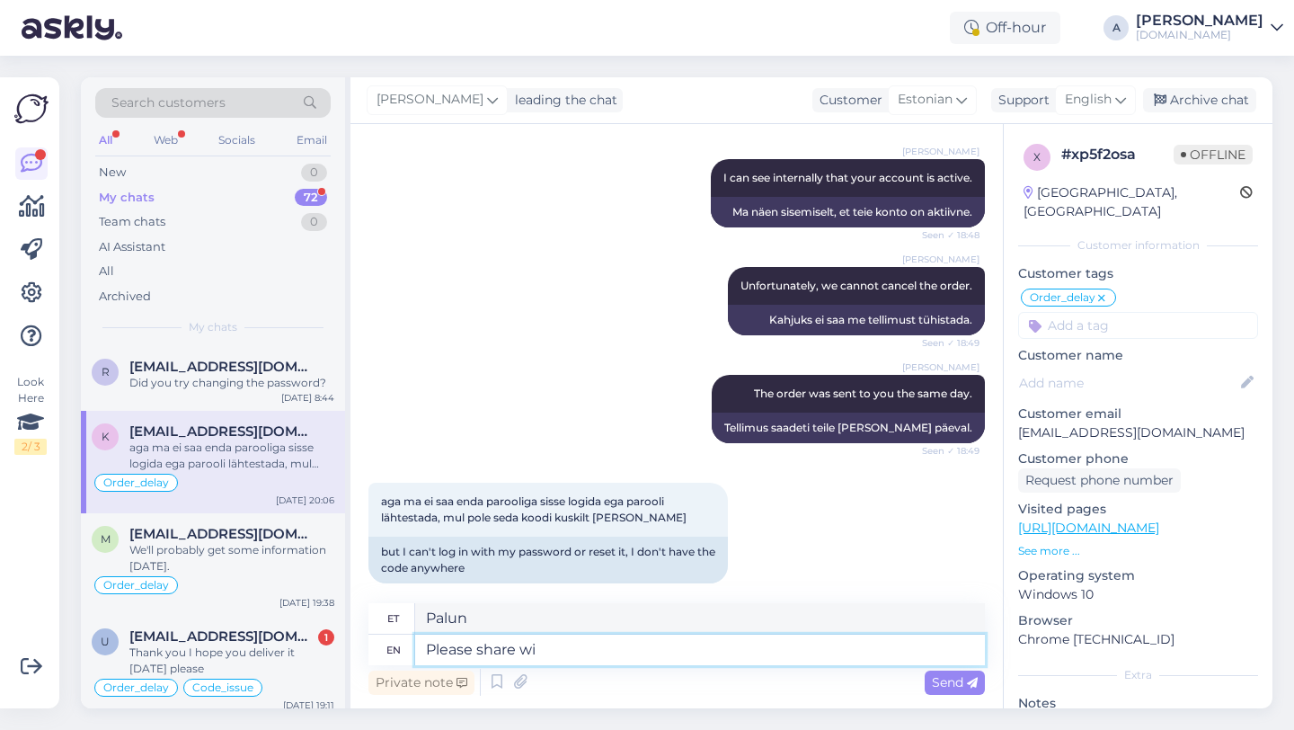
type textarea "Please share wit"
type textarea "Palun jaga"
type textarea "Please share with m"
type textarea "Palun jagage"
type textarea "Please share with me"
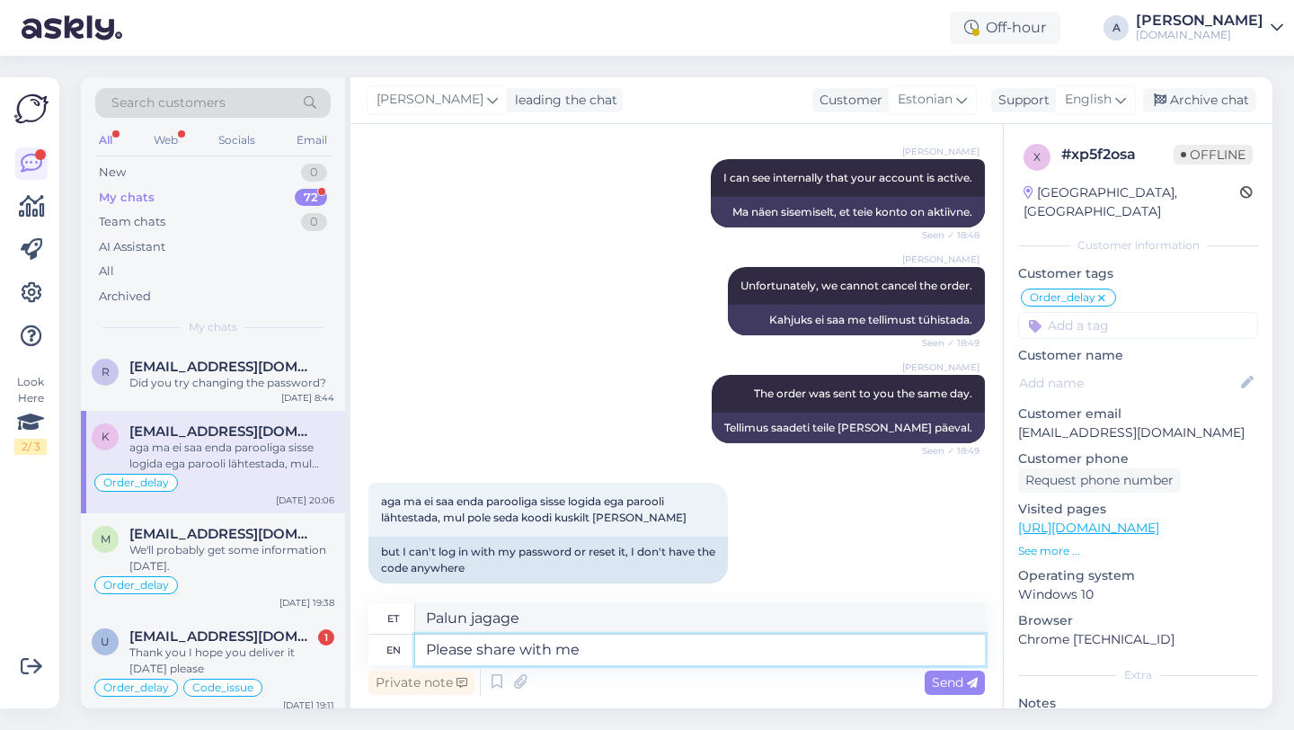
type textarea "Palun jaga minuga"
type textarea "Please share with me proof"
type textarea "Palun jaga minuga tõestust"
type textarea "Please share with"
type textarea "Palun jaga minuga"
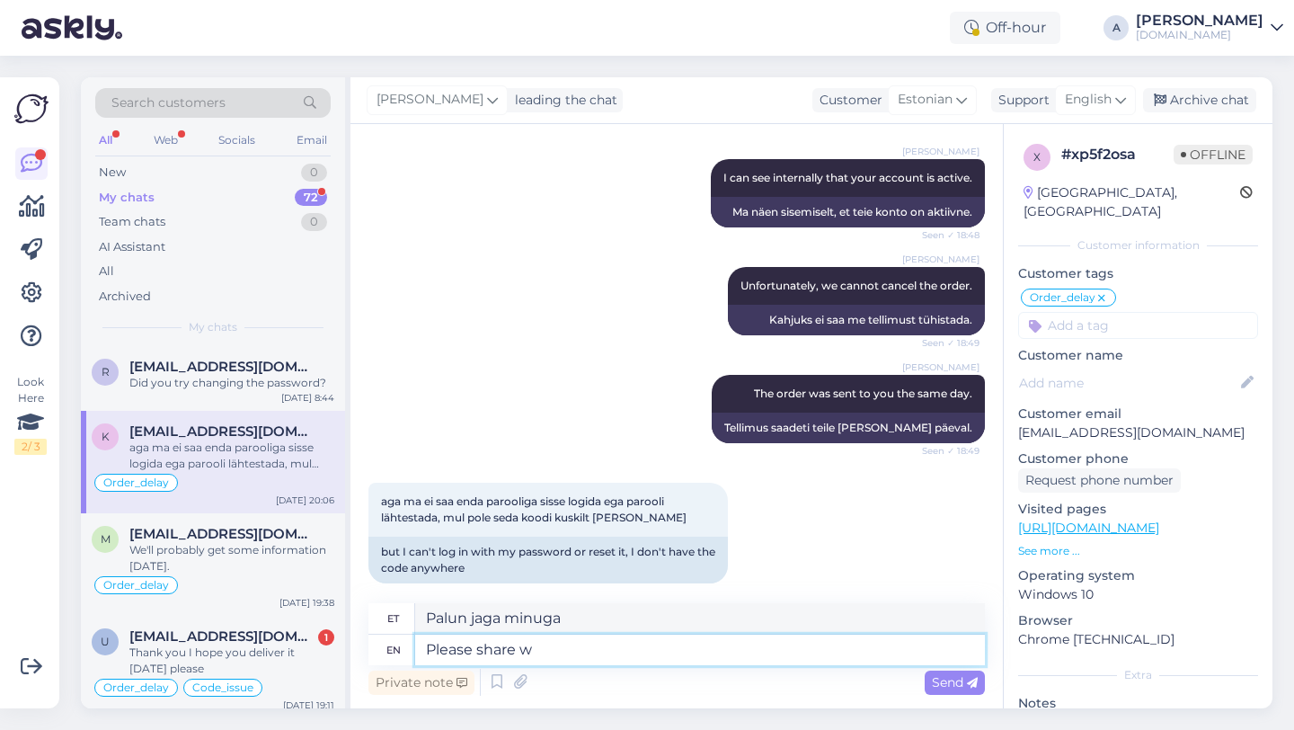
type textarea "Please share"
type textarea "Palun jagage"
type textarea "Please sha"
type textarea "Palun jaga"
type textarea "Plea"
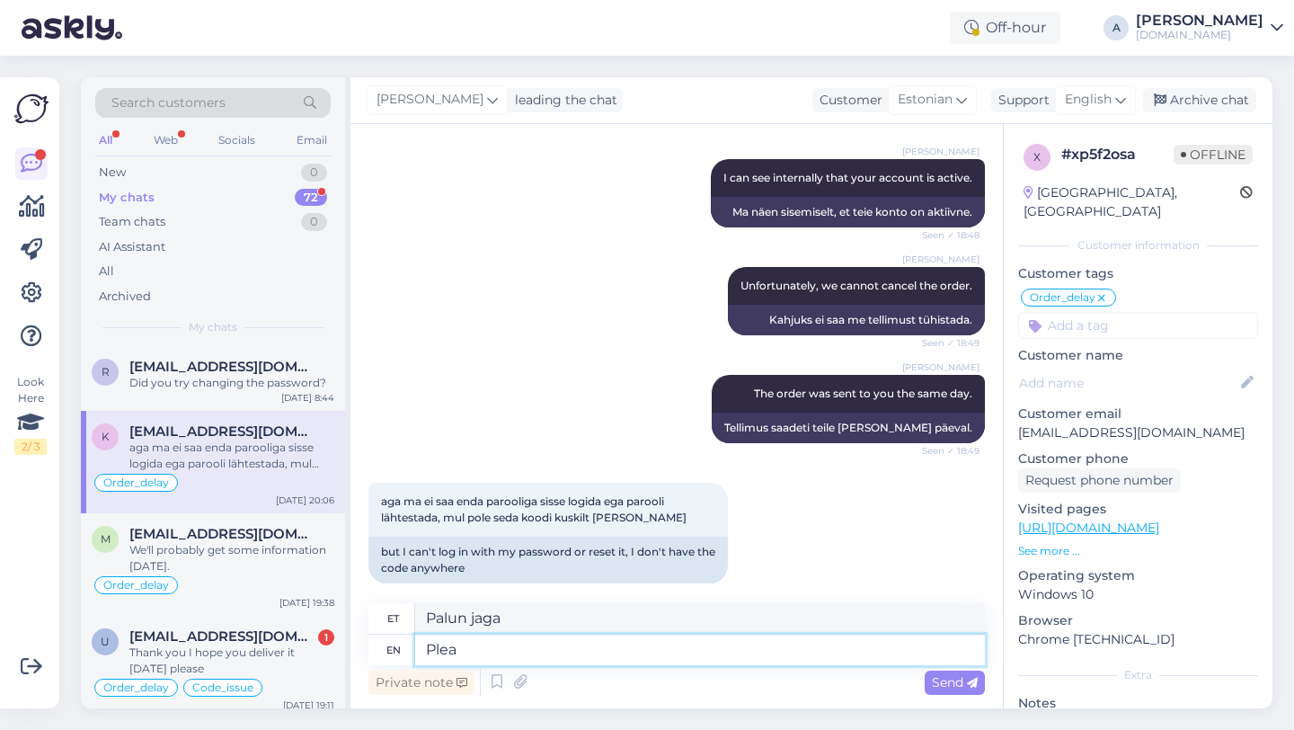
type textarea "Palun"
type textarea "P"
type textarea "i C"
type textarea "mina"
type textarea "i CAN"
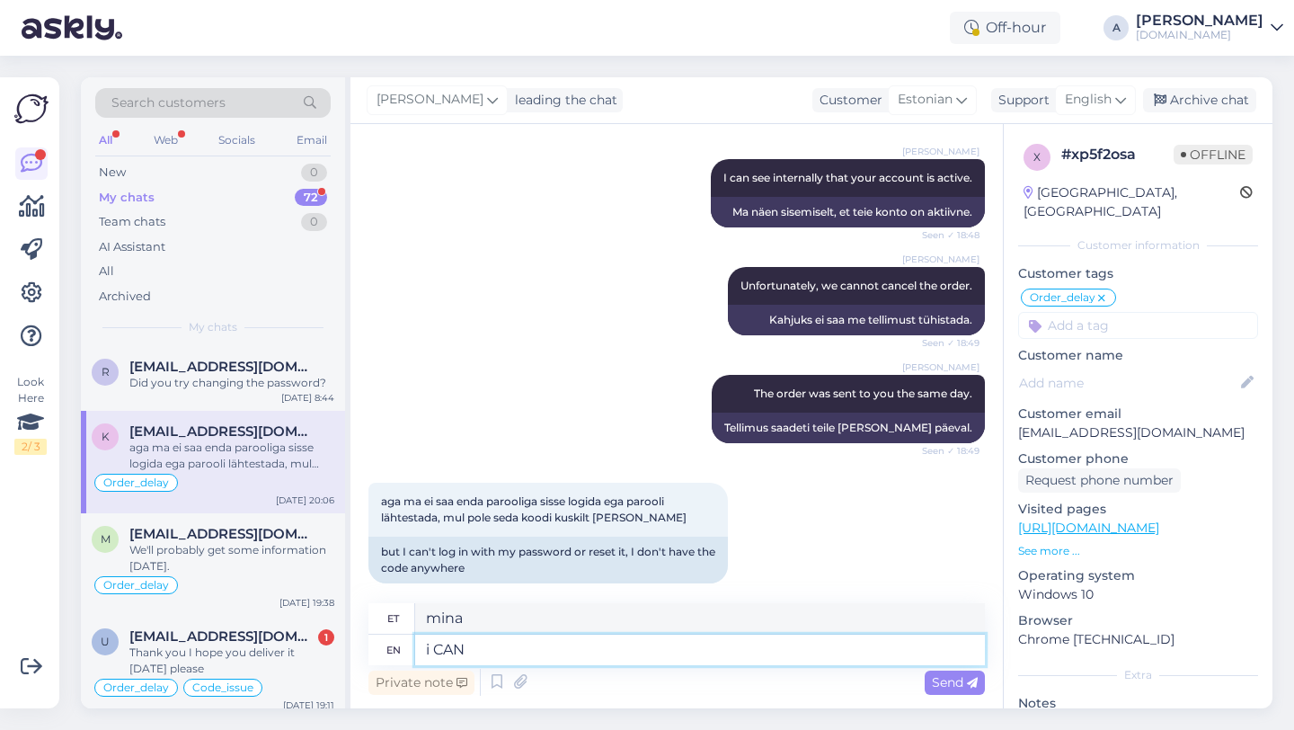
type textarea "ma SAAN"
type textarea "i"
type textarea "mina"
type textarea "I"
type textarea "Mina"
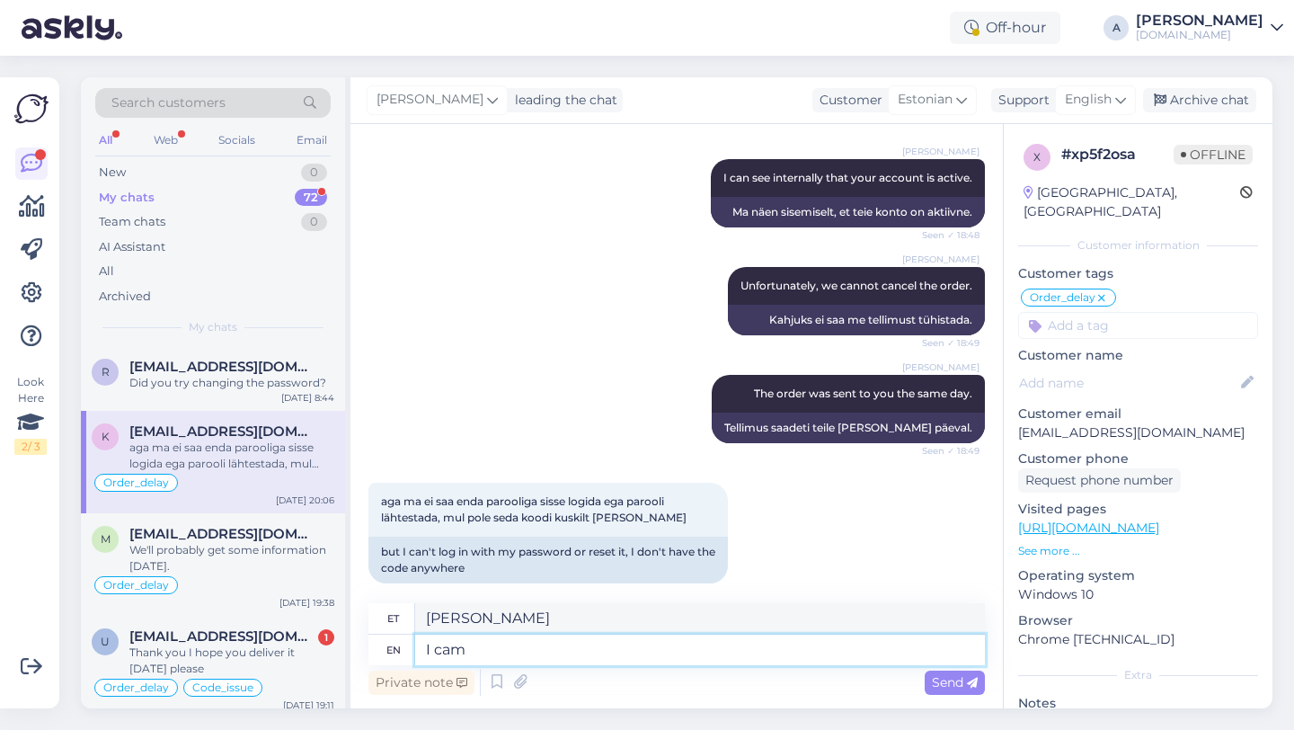
type textarea "I cam"
type textarea "Ma kaamera"
type textarea "I can m"
type textarea "Ma saan"
type textarea "I can make an"
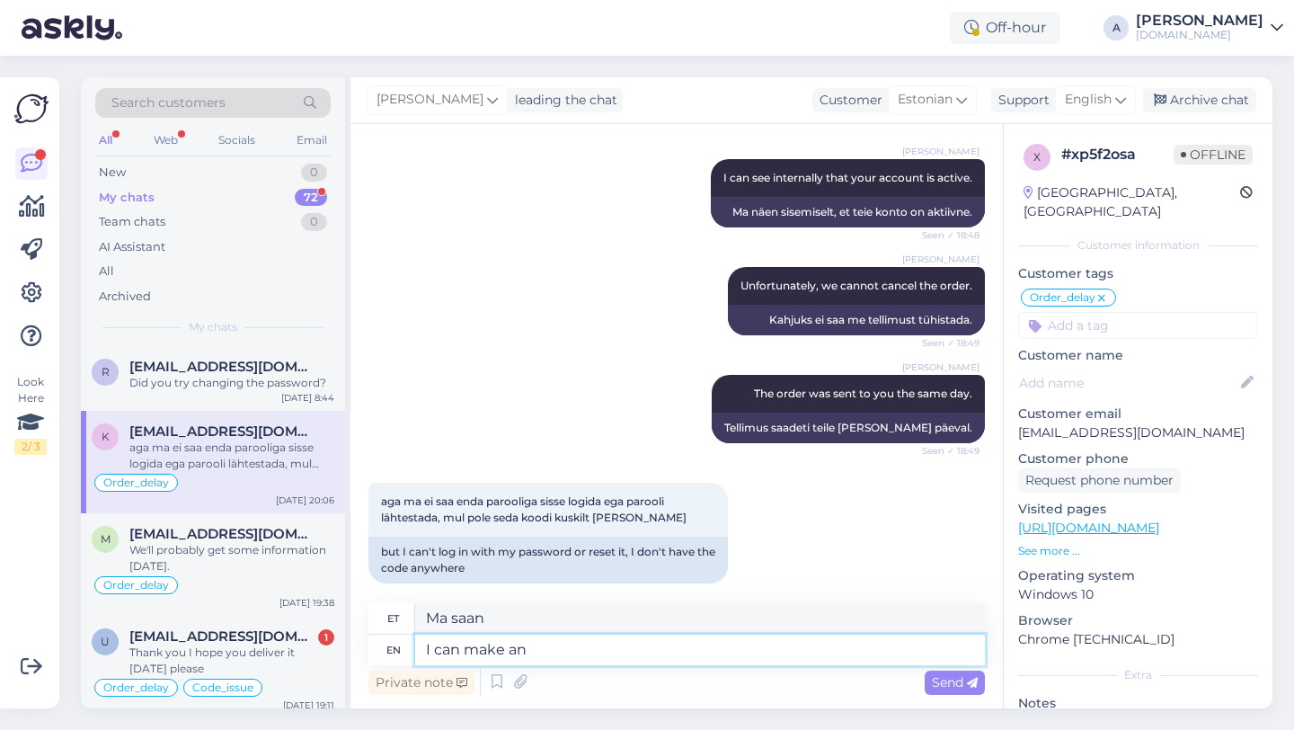
type textarea "Ma saan teha"
type textarea "I can make an exception an"
type textarea "Ma võin teha erandi"
type textarea "I can make an exception and s"
type textarea "Ma võin teha erandi ja"
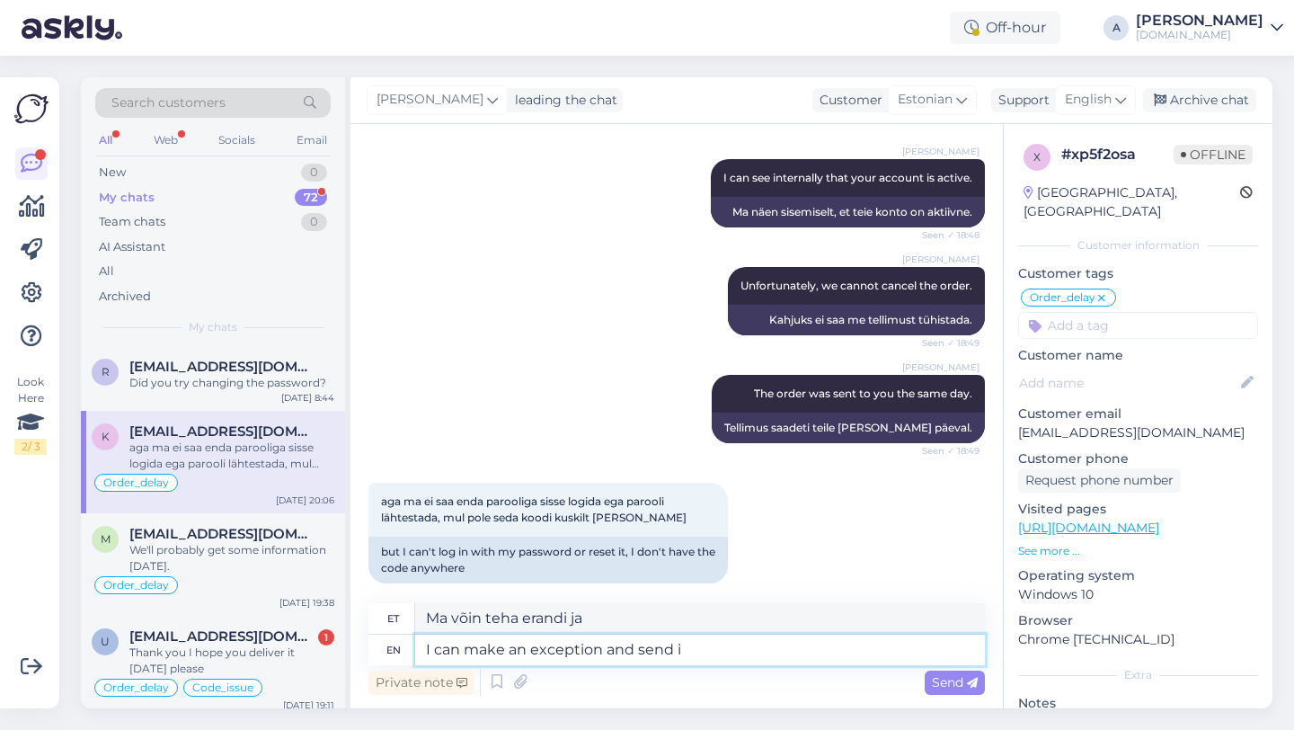
type textarea "I can make an exception and send it"
type textarea "Ma võin teha erandi ja saata"
type textarea "I can make an exception and send it"
type textarea "Ma võin teha erandi ja saata selle ära."
type textarea "I can make an exception and send it over the"
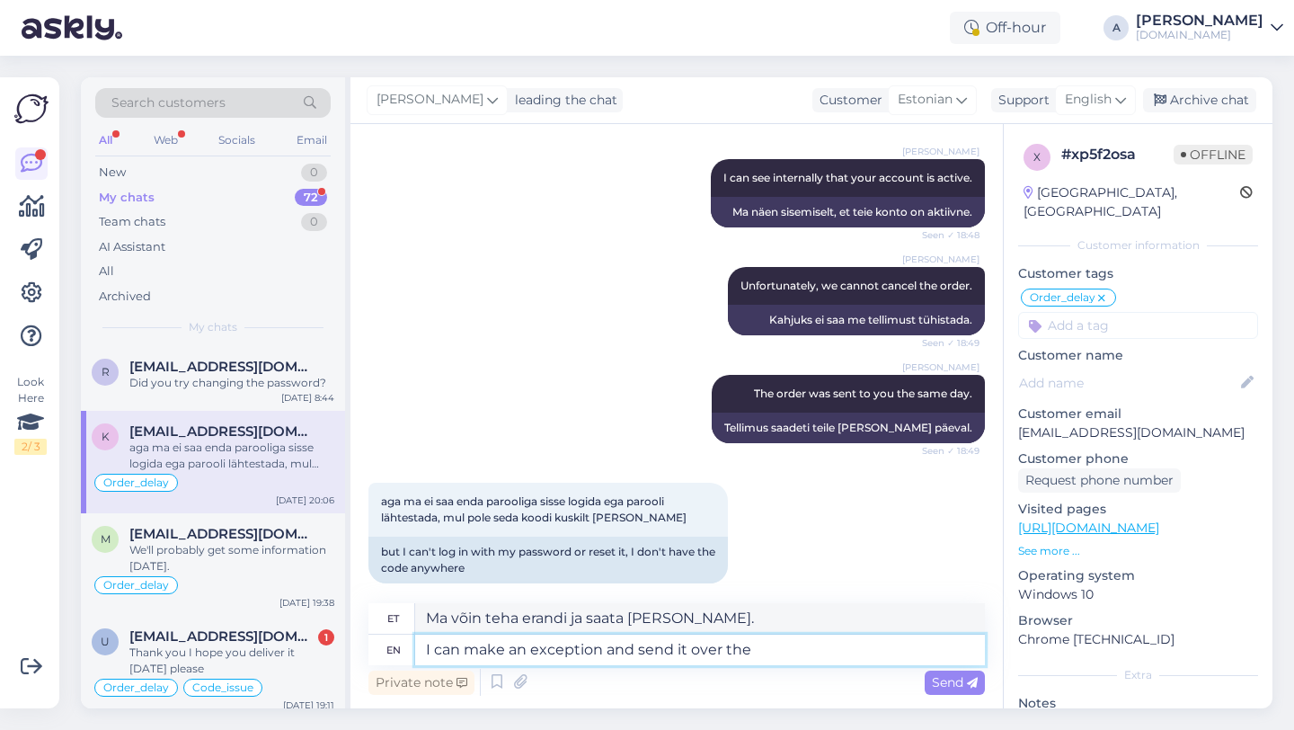
type textarea "Ma võin teha erandi ja saata selle üle."
type textarea "I can make an exception and send it over the c"
type textarea "Ma võin teha erandi ja saata selle üle"
type textarea "I can make an exception and send it over the chat."
type textarea "Ma võin teha erandi ja saata selle vestluse kaudu."
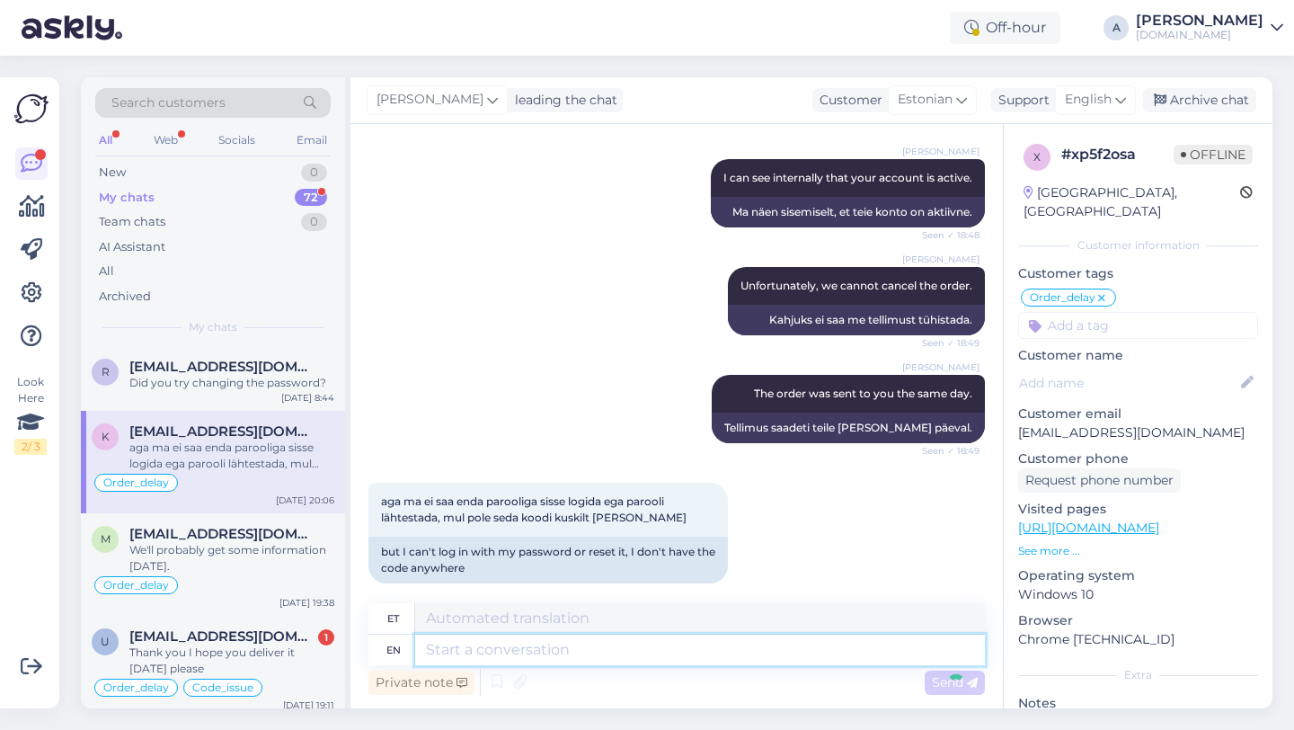
scroll to position [1609, 0]
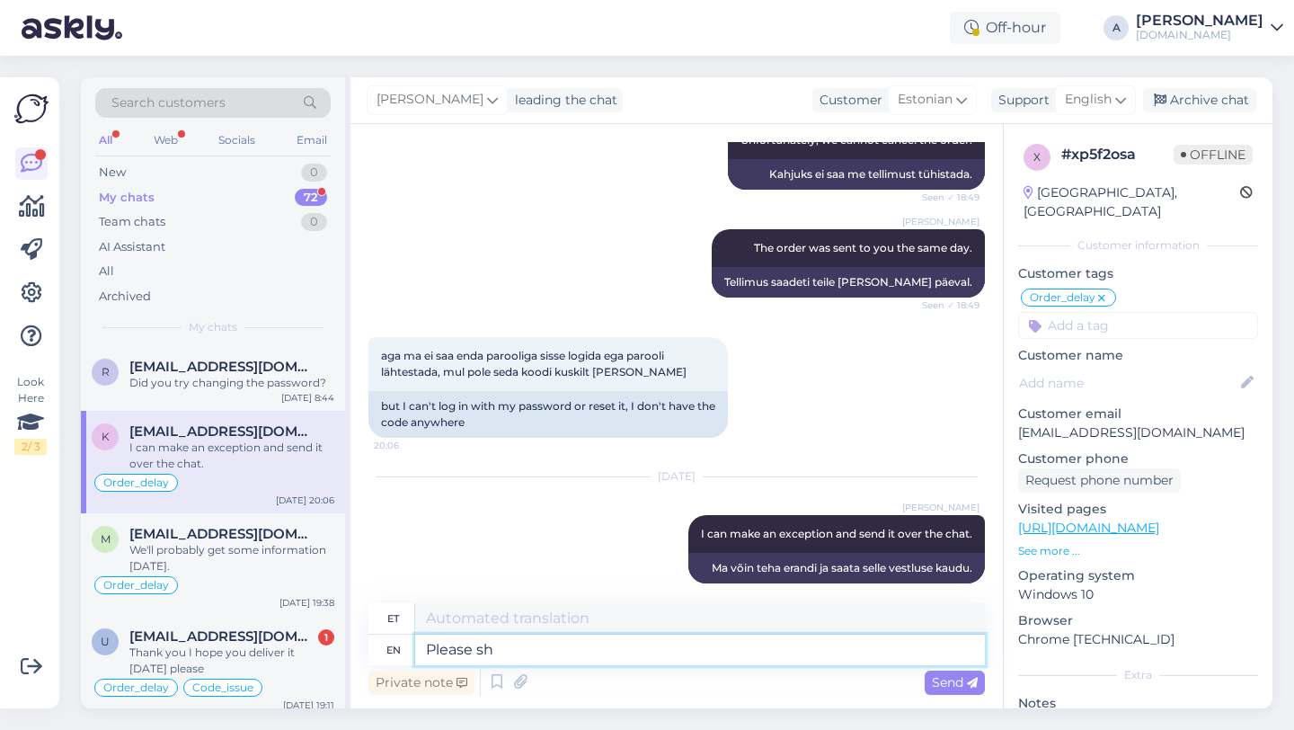
type textarea "Please sha"
type textarea "Palun"
type textarea "Please share"
type textarea "Palun jaga"
type textarea "Please share with m"
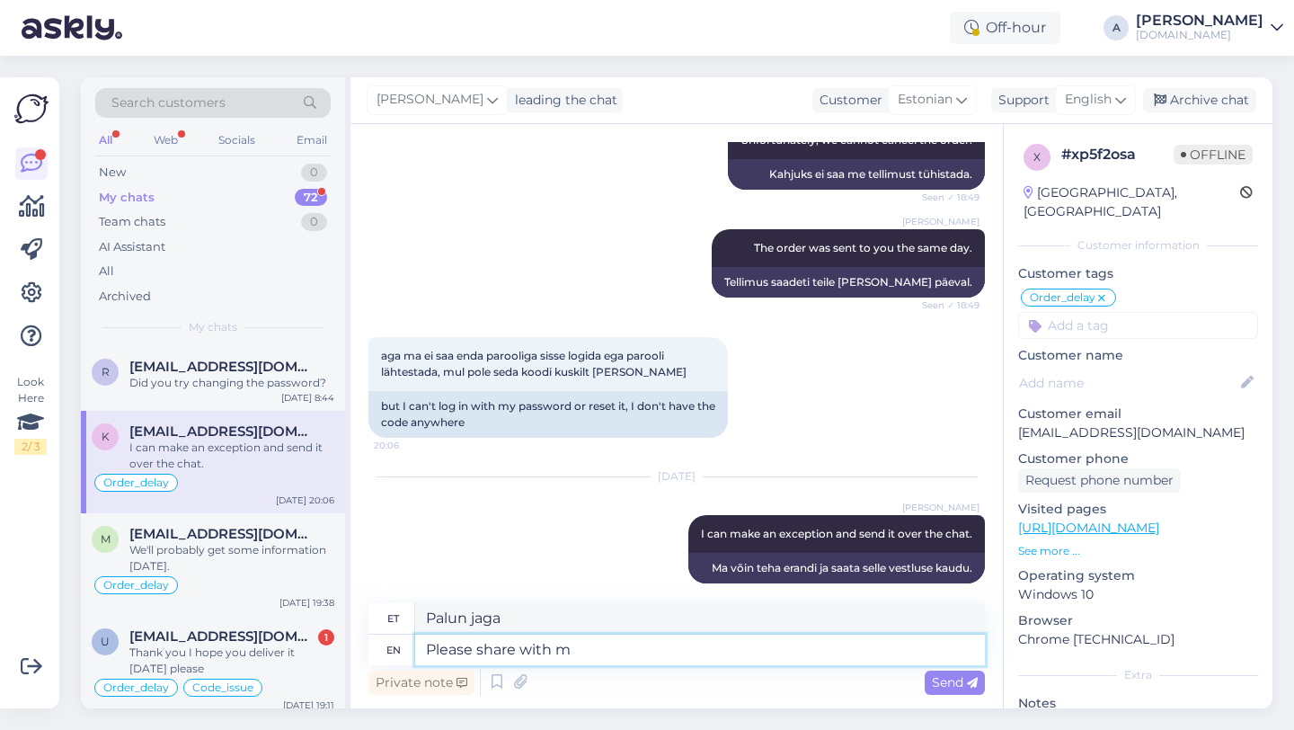
type textarea "Palun jagage"
type textarea "Please share with me"
type textarea "Palun jaga minuga"
type textarea "Please share with me proof"
type textarea "Palun jaga minuga tõestust"
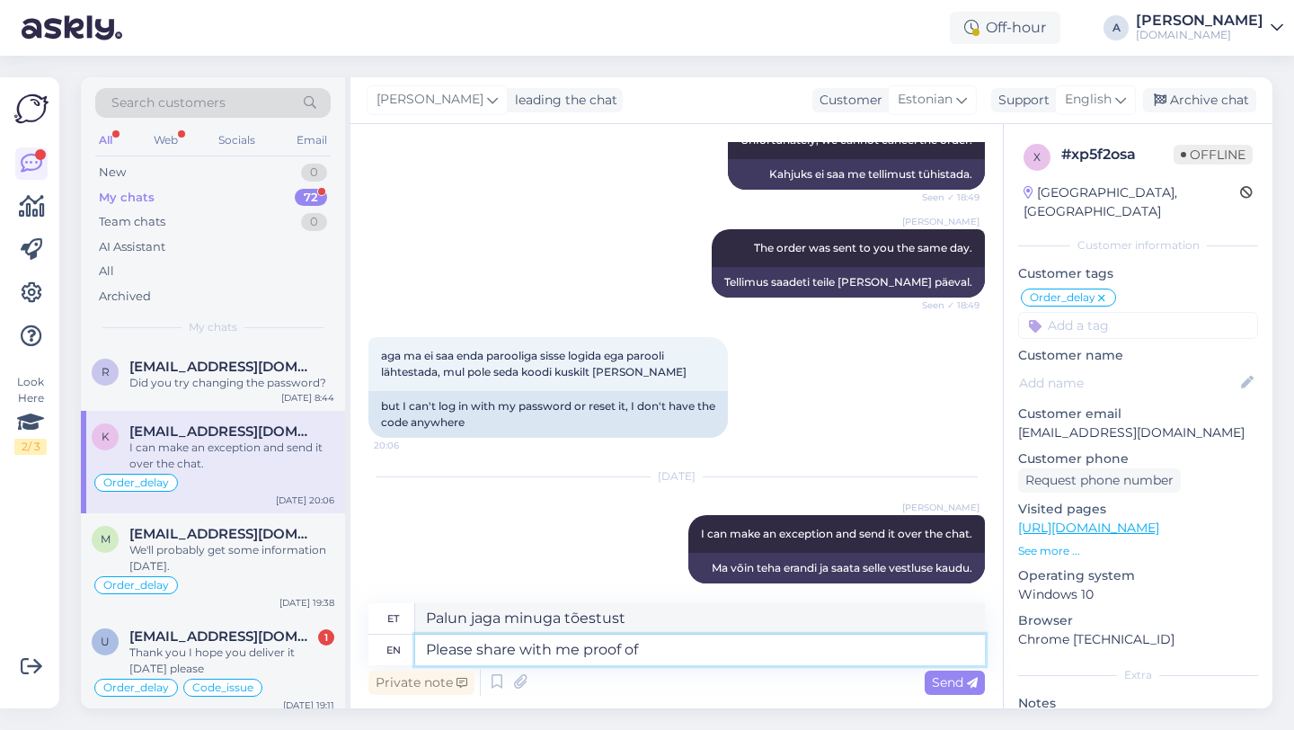
type textarea "Please share with me proof of p"
type textarea "Palun jaga minuga tõendit"
type textarea "Please share with me proof of payment"
type textarea "Palun jagage minuga maksetõendit"
type textarea "Please share with me proof of payment in PDF f"
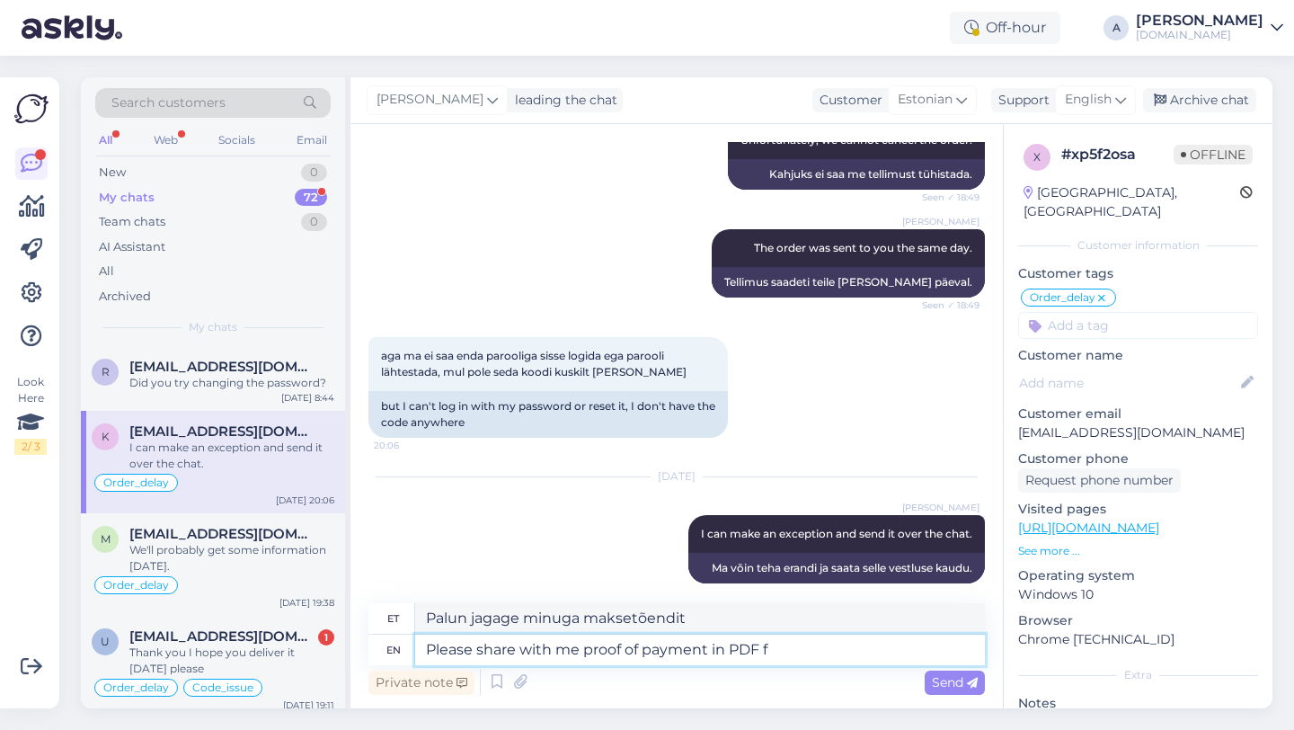
type textarea "Palun jagage minuga maksetõendit PDF-vormingus"
type textarea "Please share with me proof of payment in PDF format and"
type textarea "Palun jagage minuga maksetõendit PDF-vormingus ja"
type textarea "Please share with me proof of payment in PDF format and the name"
type textarea "Palun jagage minuga maksetõendit PDF-vormingus ja nime"
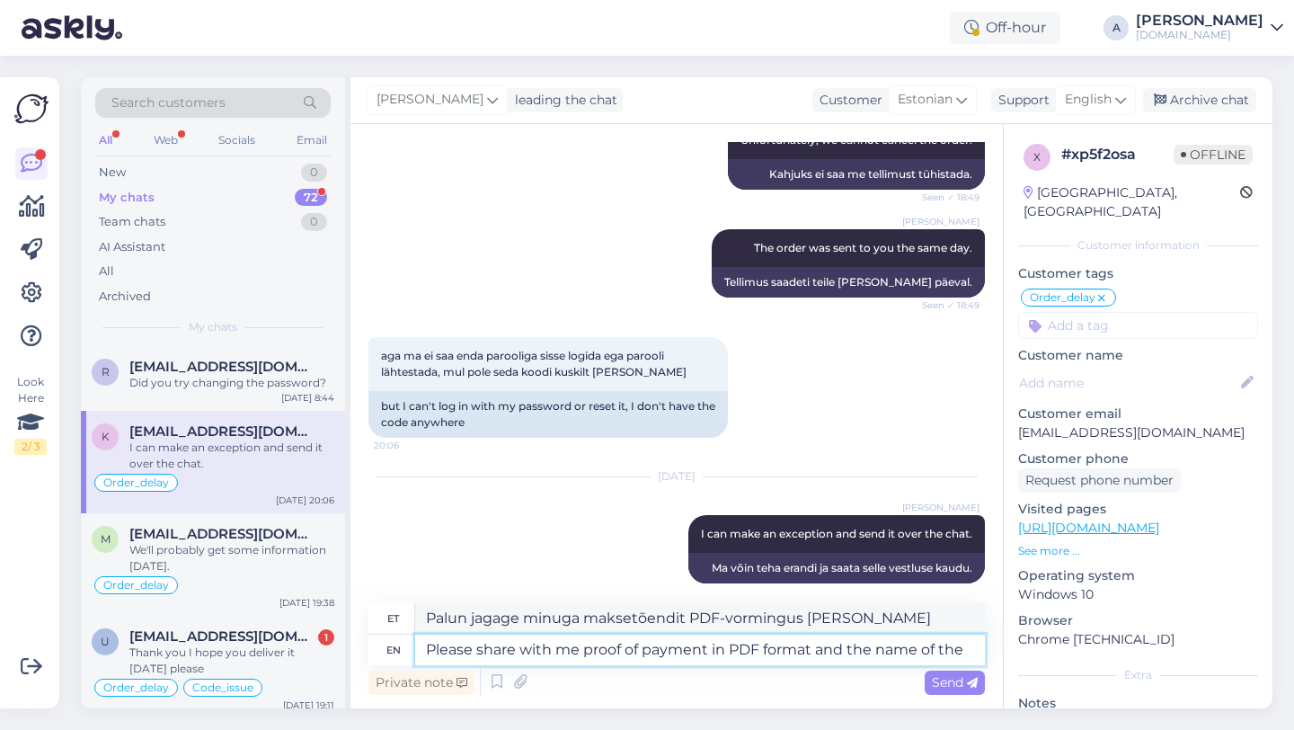
type textarea "Please share with me proof of payment in PDF format and the name of the p"
type textarea "Palun jagage minuga maksetõendit PDF-vormingus ja maksja nime."
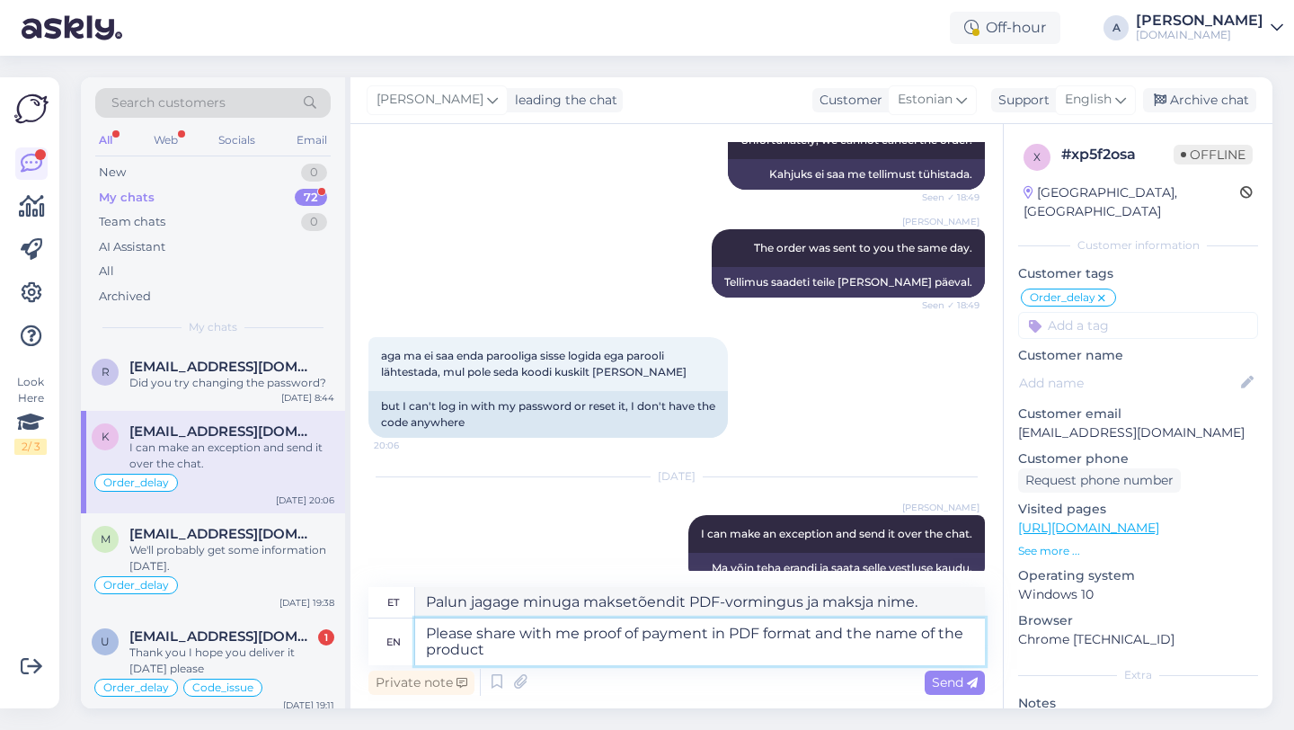
type textarea "Please share with me proof of payment in PDF format and the name of the product"
type textarea "Palun jagage minuga maksetõendit PDF-vormingus ja toote nime."
type textarea "Please share with me proof of payment in PDF format and the name of the product."
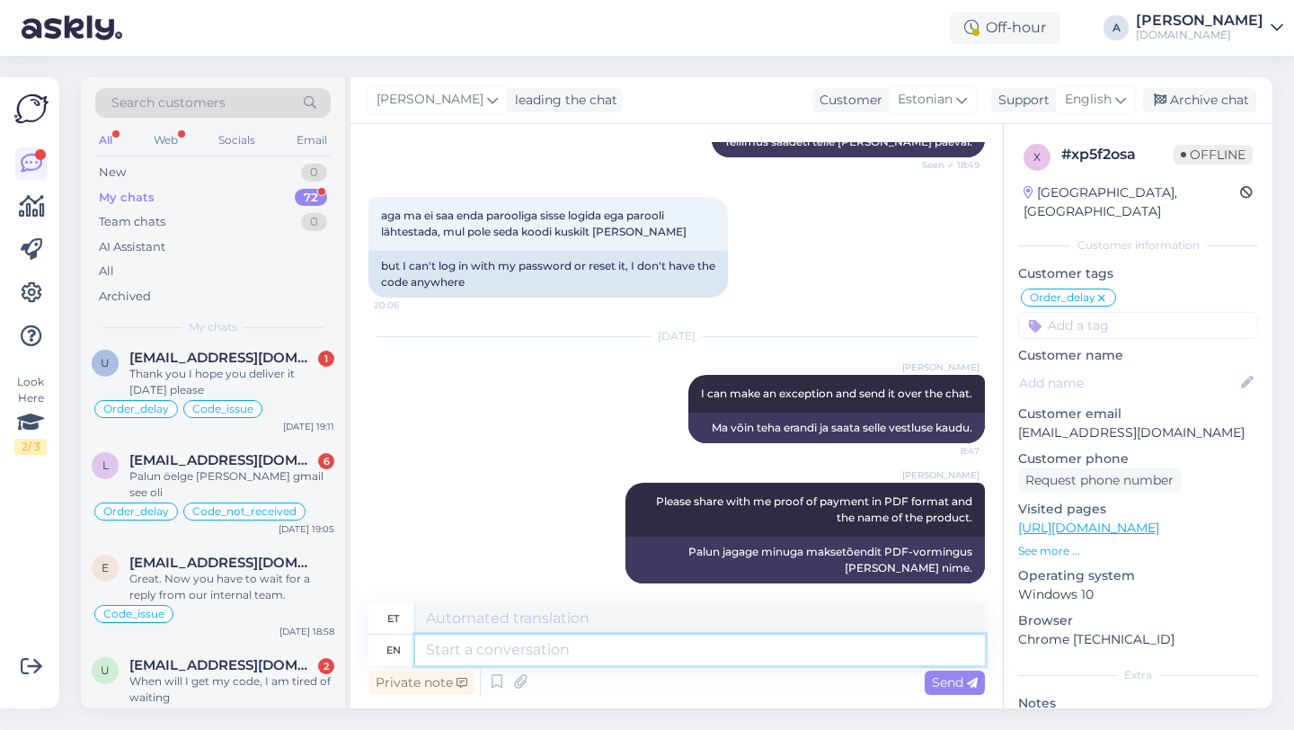
scroll to position [257, 0]
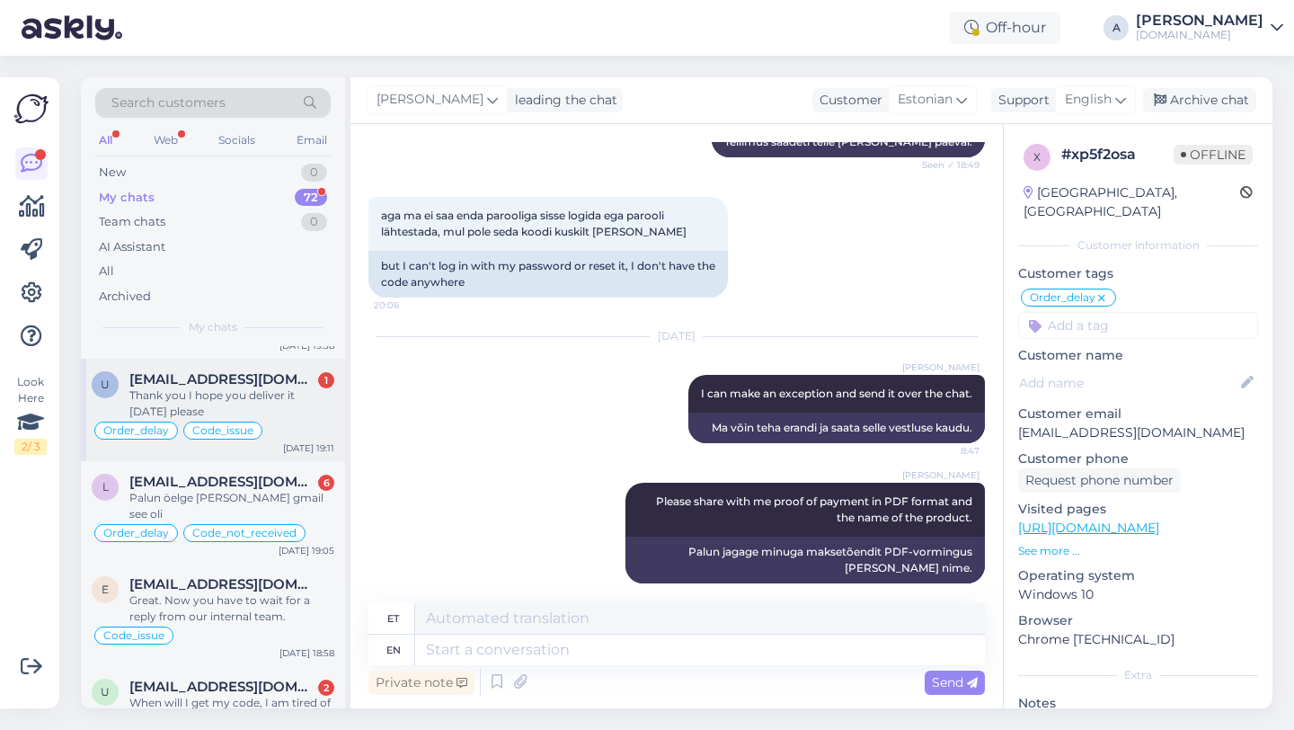
click at [236, 401] on div "Thank you I hope you deliver it [DATE] please" at bounding box center [231, 403] width 205 height 32
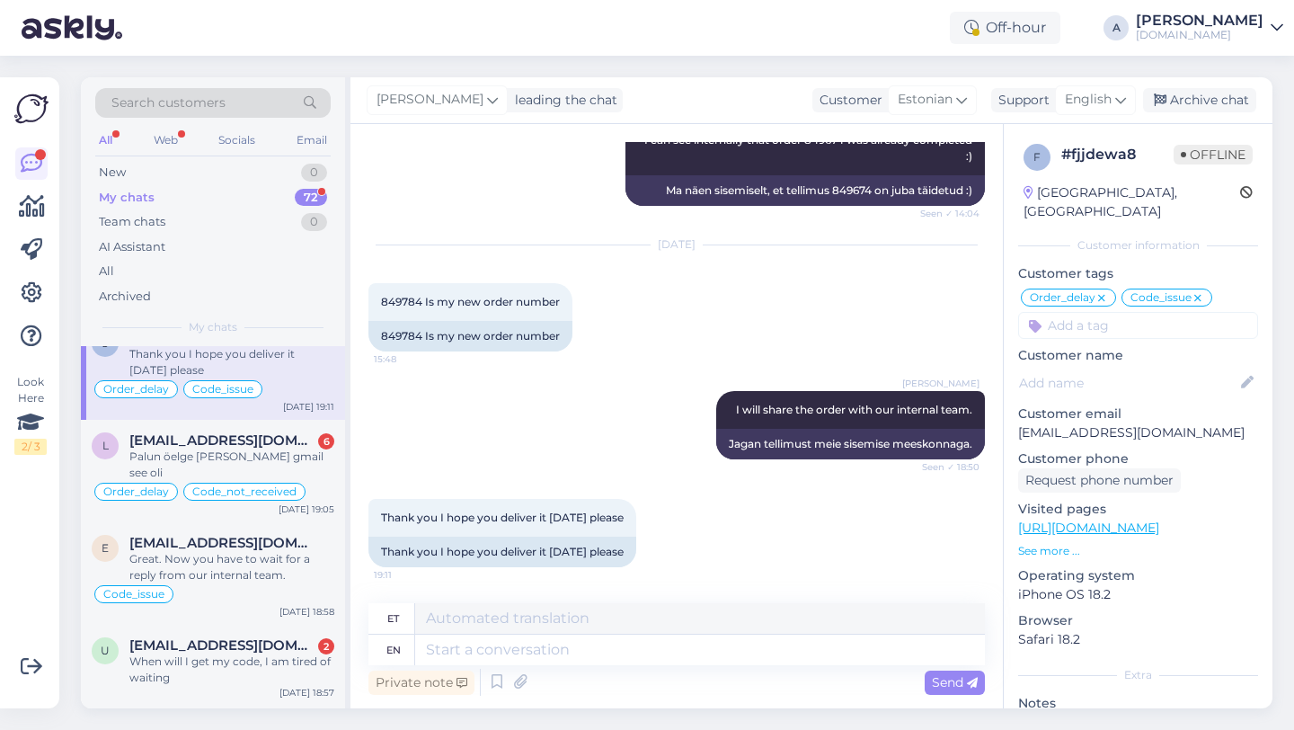
scroll to position [300, 0]
click at [189, 447] on div "Palun öelge kelle gmail see oli" at bounding box center [231, 463] width 205 height 32
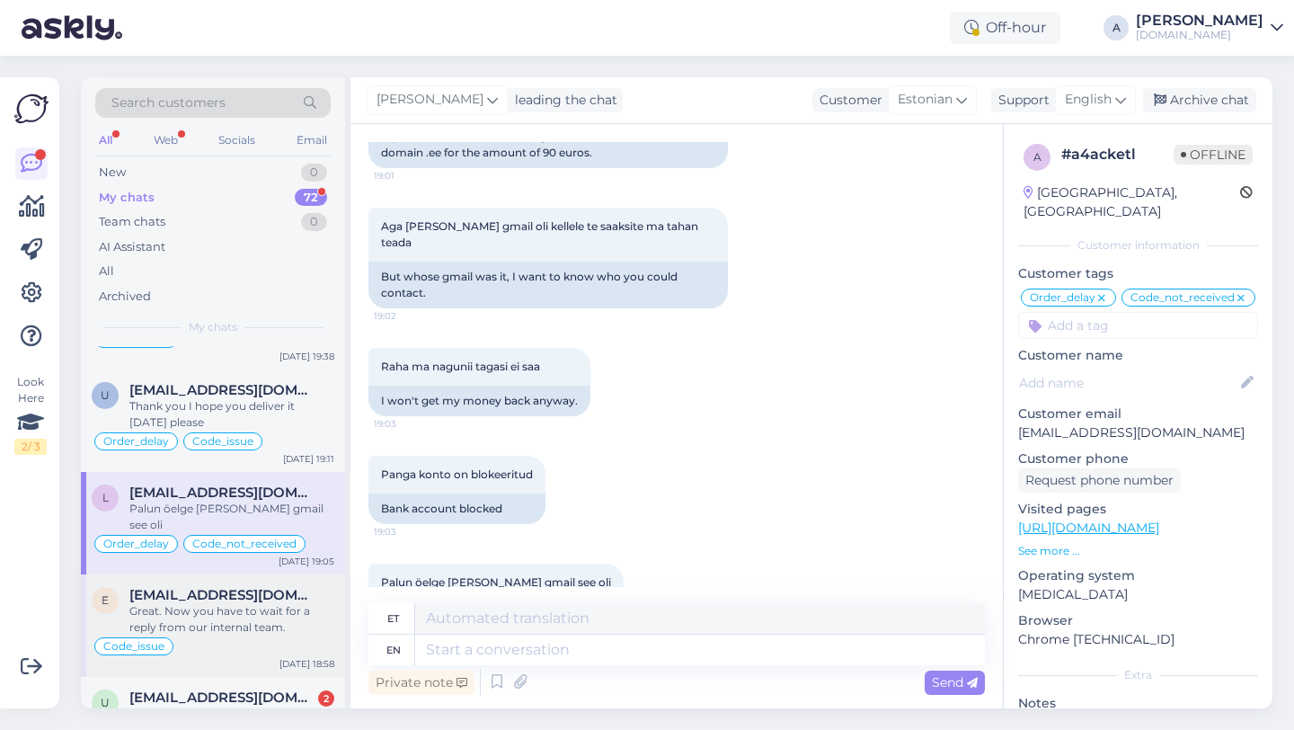
scroll to position [0, 0]
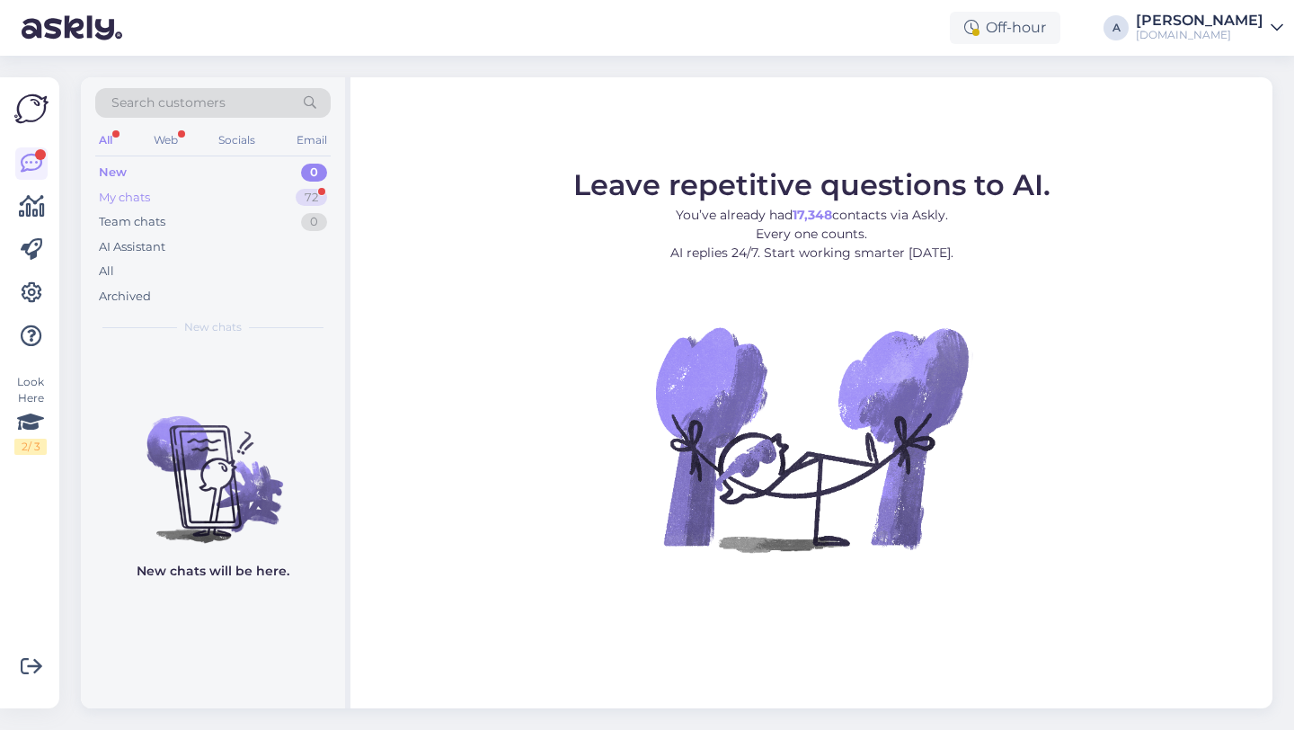
click at [302, 198] on div "72" at bounding box center [311, 198] width 31 height 18
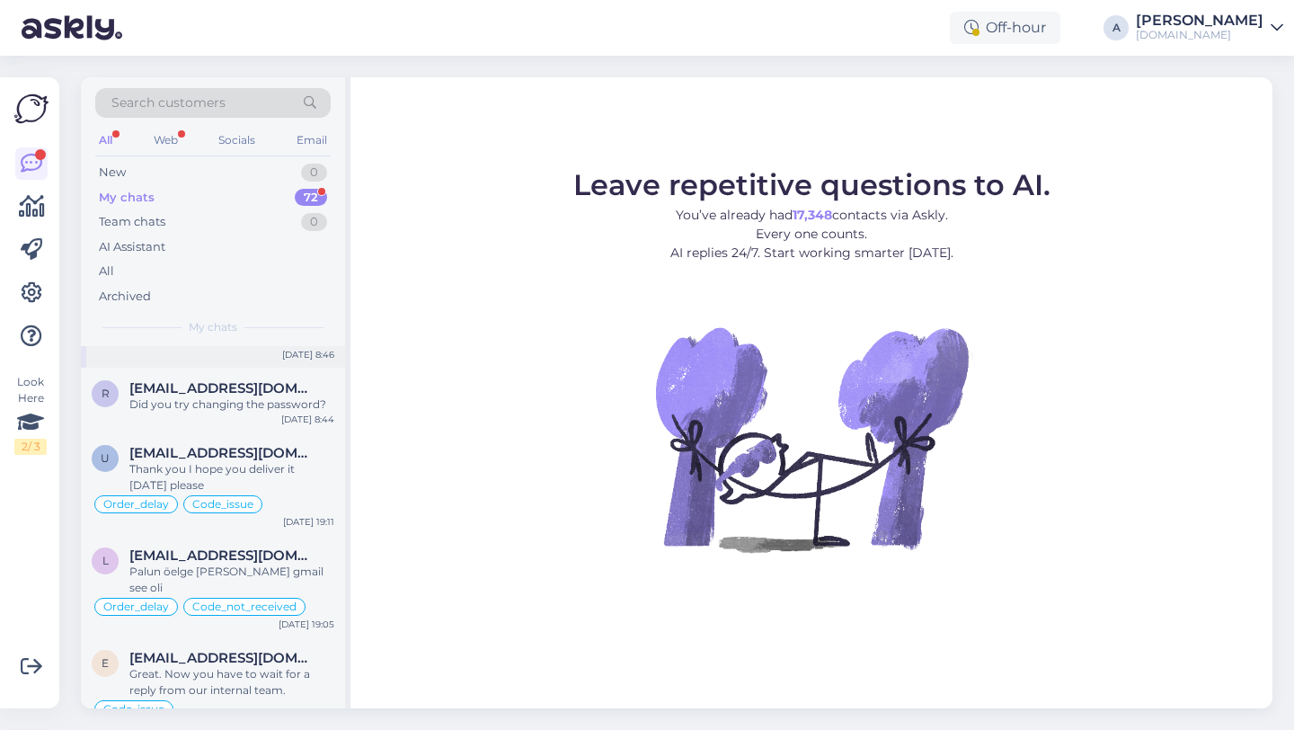
scroll to position [186, 0]
click at [187, 569] on div "Palun öelge [PERSON_NAME] gmail see oli" at bounding box center [231, 577] width 205 height 32
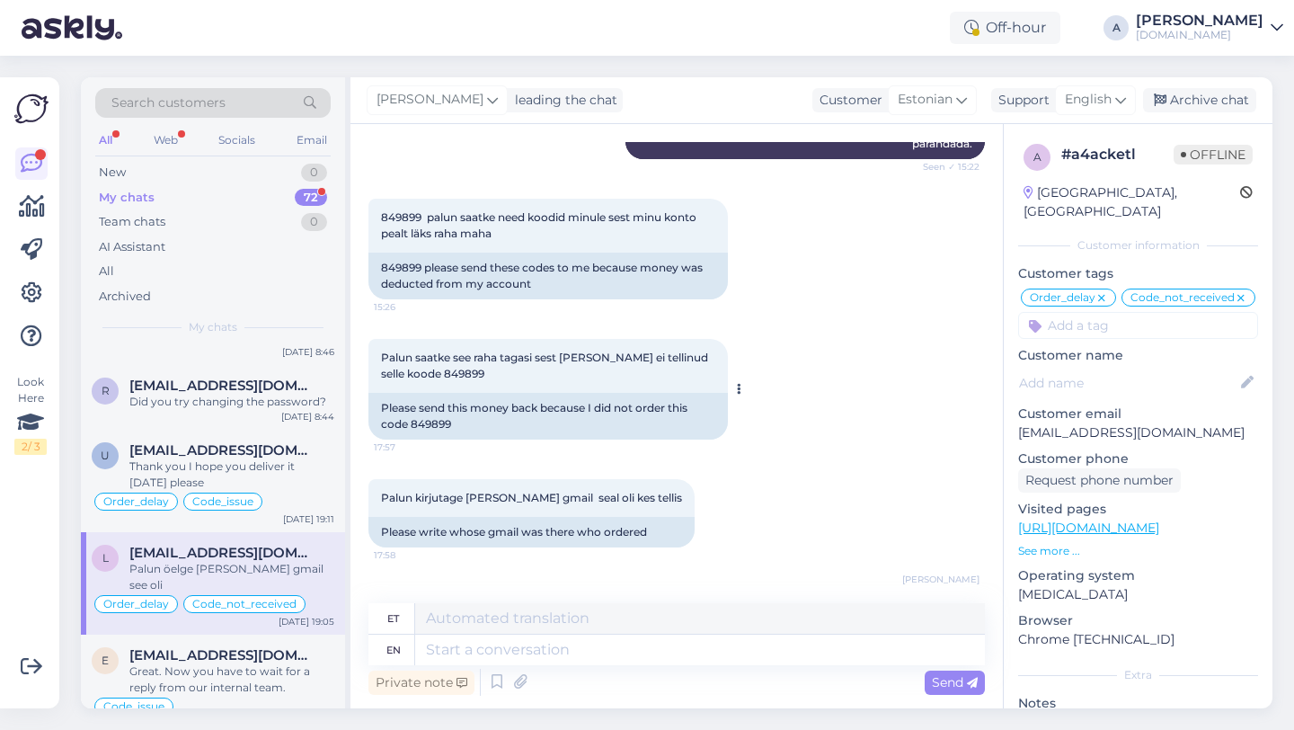
scroll to position [11006, 0]
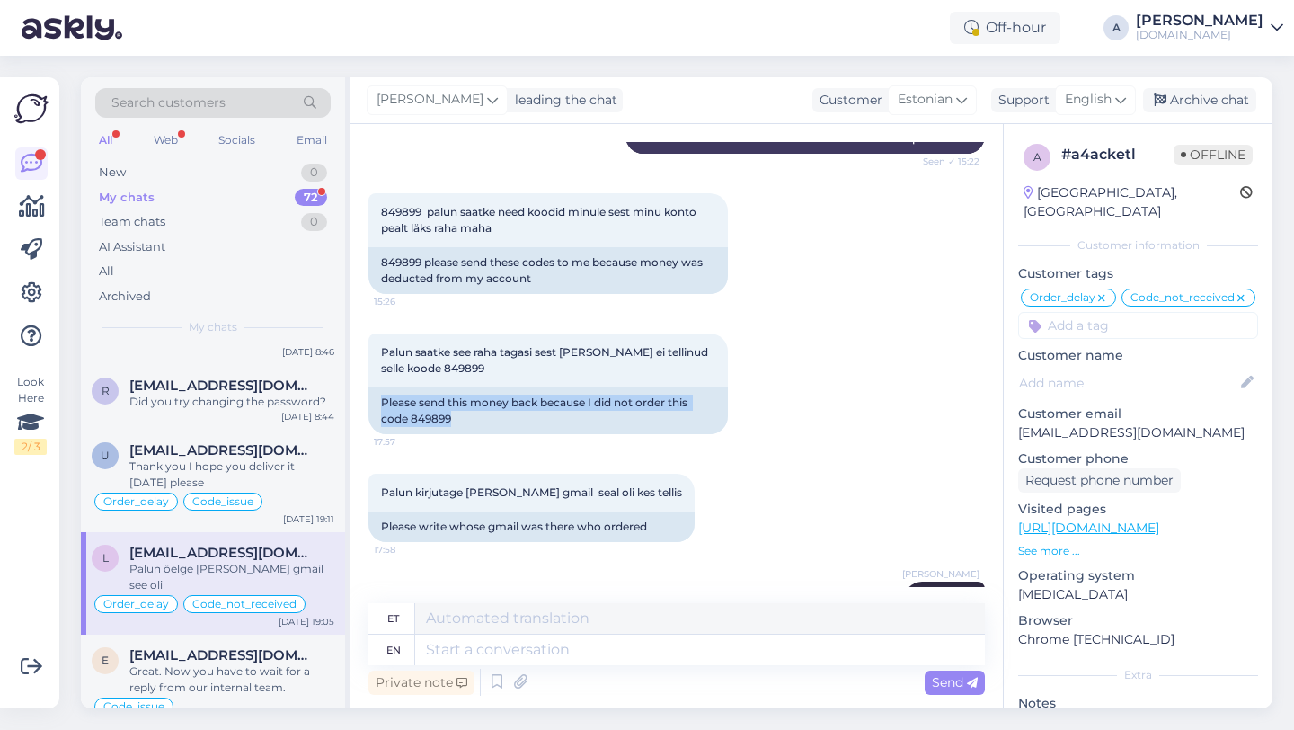
drag, startPoint x: 463, startPoint y: 382, endPoint x: 362, endPoint y: 360, distance: 102.9
click at [362, 360] on div "Chat started Jun 16 2025 Koodi ei ole ma vaatasin tellimuse lehe peal 18:40 The…" at bounding box center [676, 416] width 652 height 584
copy div "Please send this money back because I did not order this code 849899"
click at [449, 387] on div "Please send this money back because I did not order this code 849899" at bounding box center [547, 410] width 359 height 47
drag, startPoint x: 456, startPoint y: 387, endPoint x: 412, endPoint y: 388, distance: 43.1
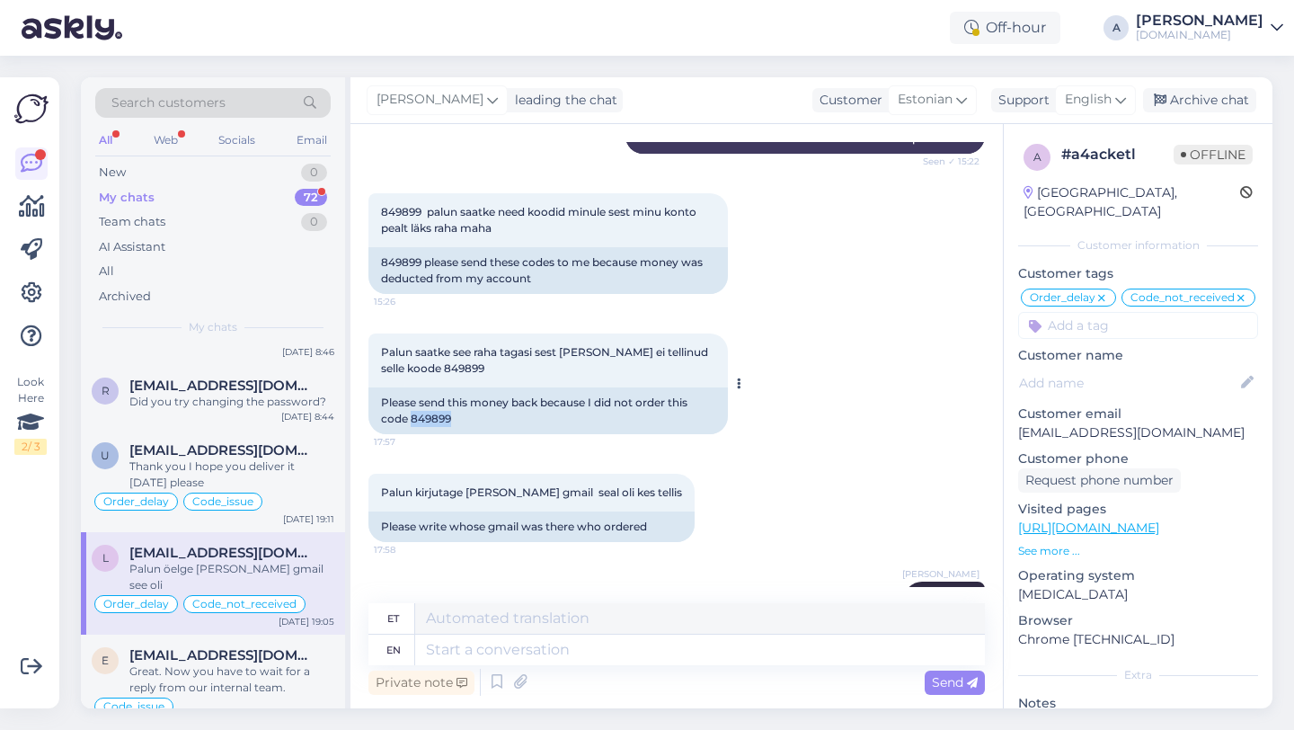
click at [412, 388] on div "Please send this money back because I did not order this code 849899" at bounding box center [547, 410] width 359 height 47
copy div "849899"
drag, startPoint x: 1158, startPoint y: 413, endPoint x: 1010, endPoint y: 413, distance: 148.3
click at [1010, 413] on div "a # a4acketl Offline Estonia, Tallinn Customer information Customer tags Order_…" at bounding box center [1138, 515] width 269 height 783
copy p "[EMAIL_ADDRESS][DOMAIN_NAME]"
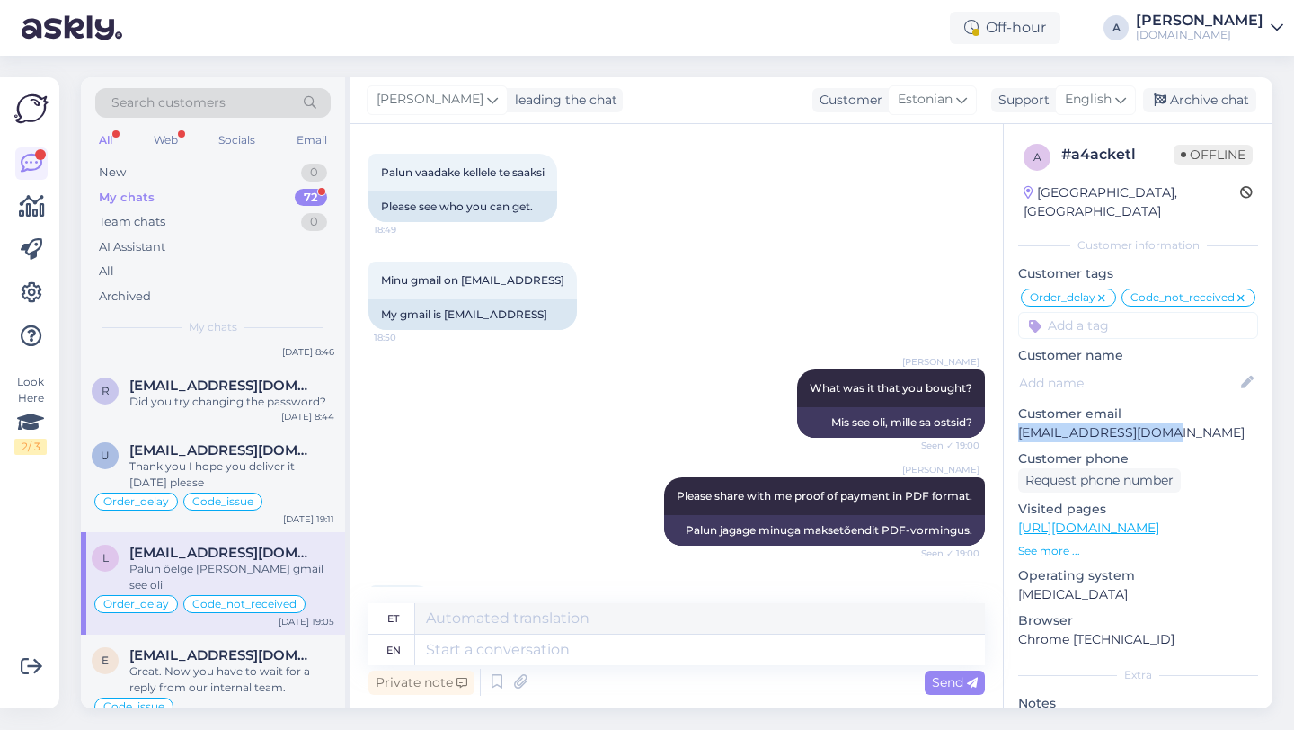
scroll to position [12382, 0]
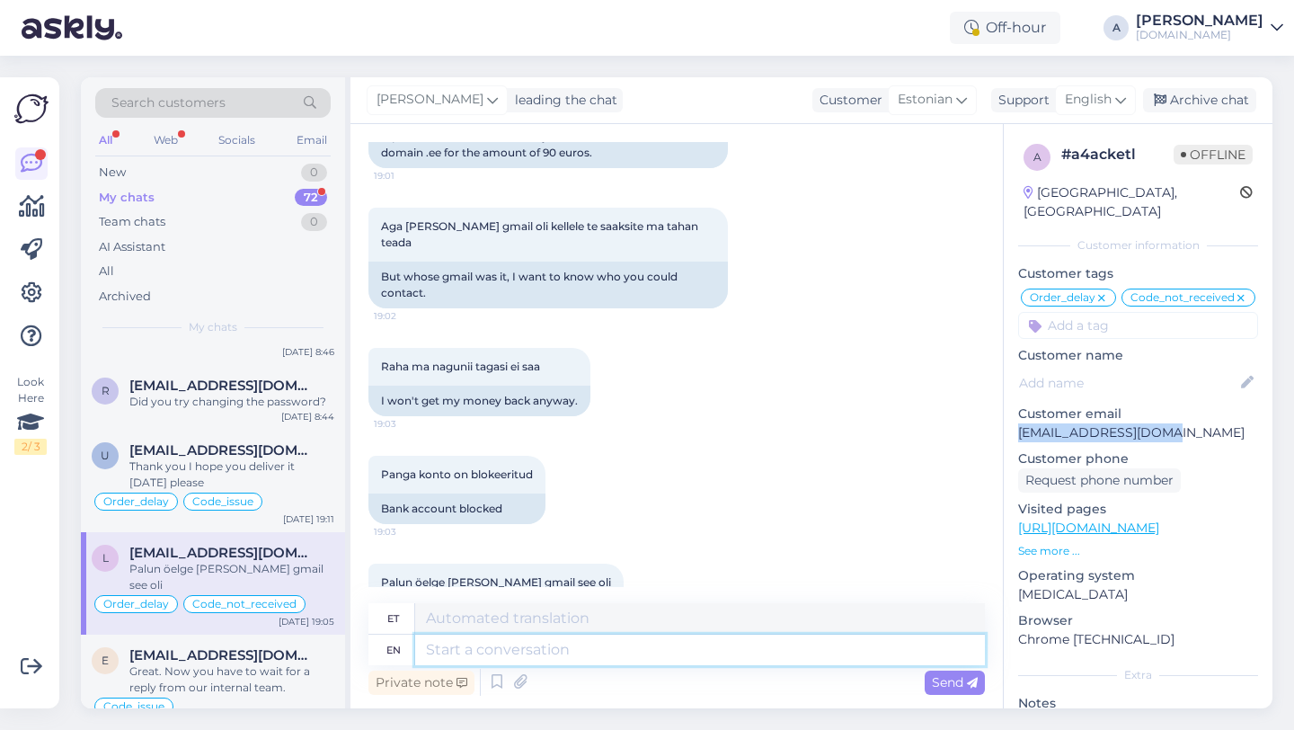
click at [493, 642] on textarea at bounding box center [700, 649] width 570 height 31
type textarea "I w"
type textarea "Mina"
type textarea "I will"
type textarea "Ma teen seda"
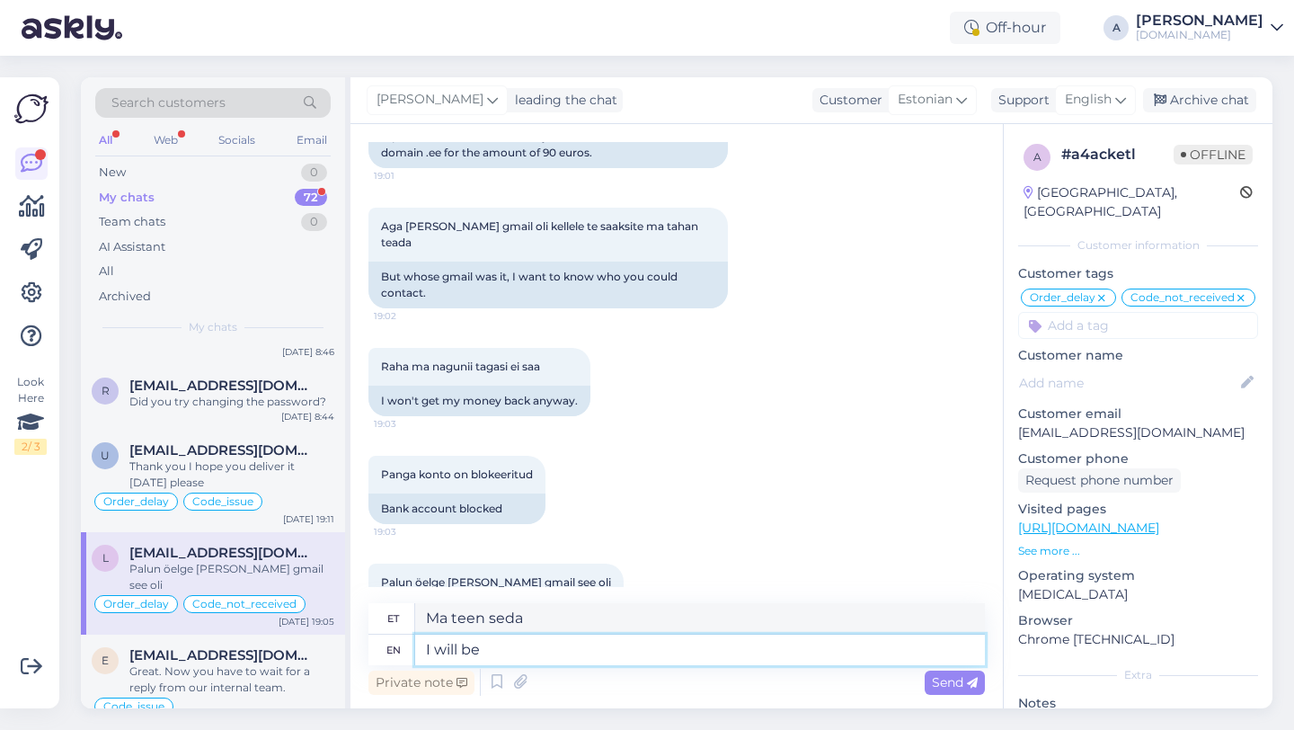
type textarea "I will be"
type textarea "Ma olen"
type textarea "I will be sharing"
type textarea "Ma jagan"
type textarea "I will be sharing yoru c"
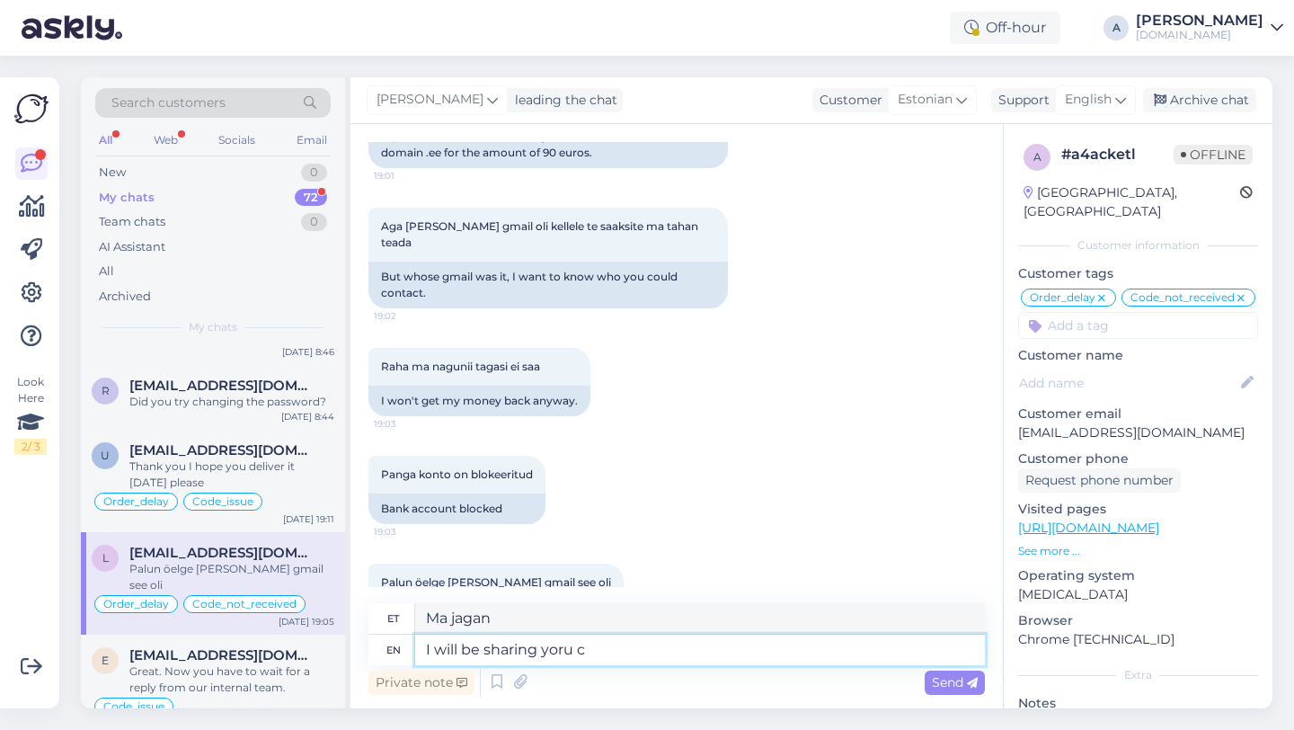
type textarea "Ma jagan sinuga"
type textarea "I will be sharing your ca"
type textarea "Ma jagan sinu"
type textarea "I will be sharing your case i"
type textarea "Ma jagan teie juhtumit"
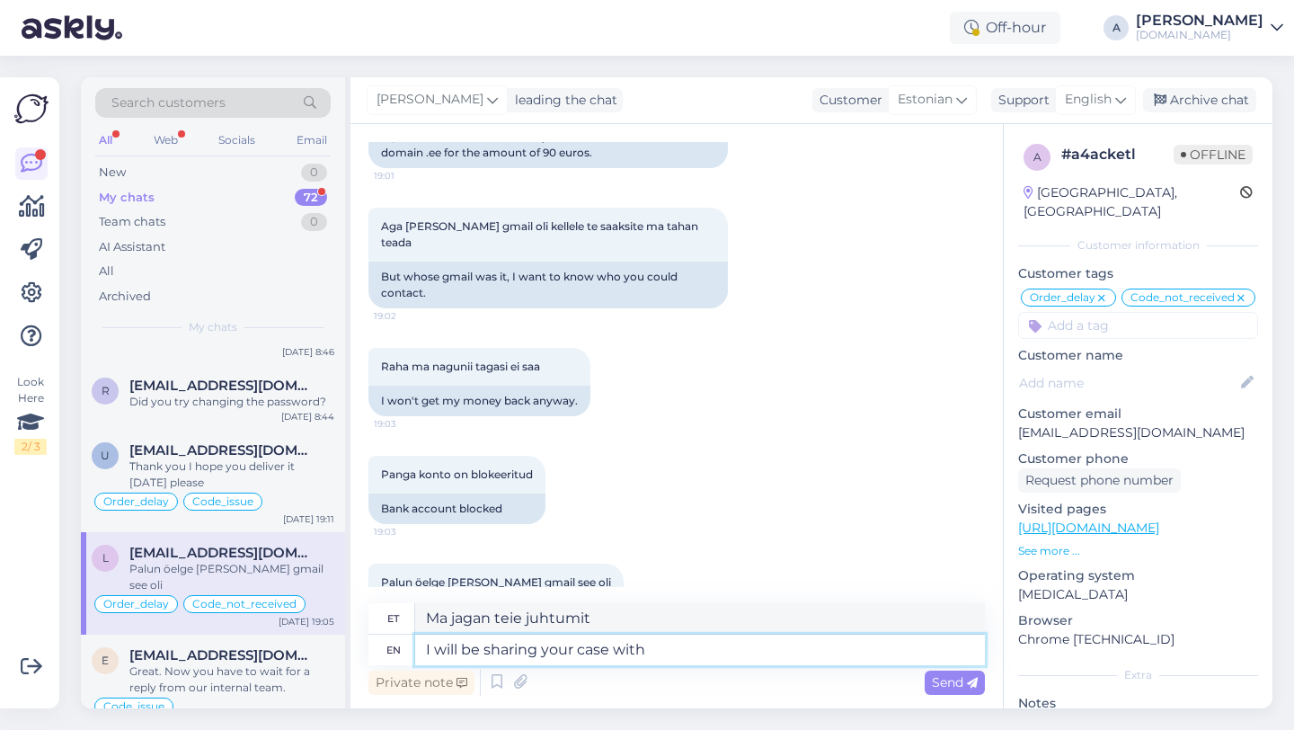
type textarea "I will be sharing your case with"
type textarea "Ma jagan teie juhtumit teiega"
type textarea "I will be sharing your case with our i"
type textarea "Jagan teie juhtumit meiega"
type textarea "I will be sharing your case with our internal te"
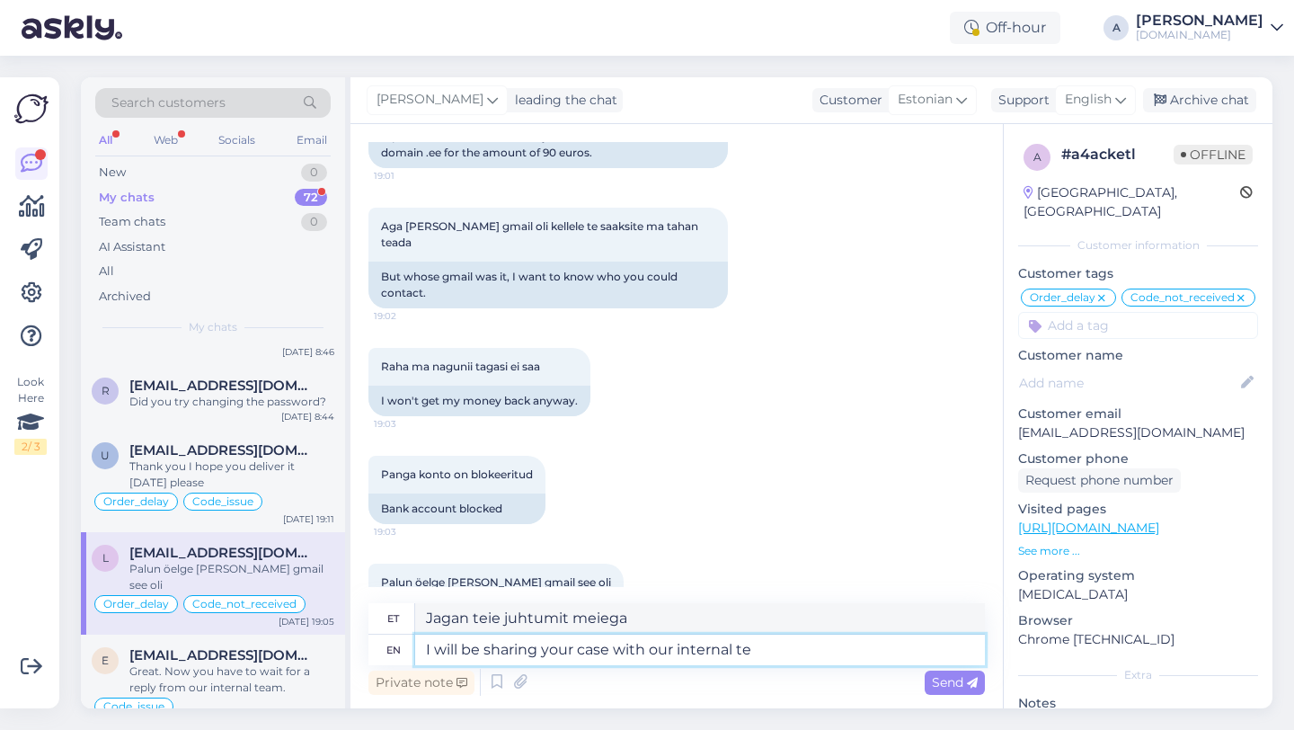
type textarea "Jagan teie juhtumit meie siseringiga."
type textarea "I will be sharing your case with our internal team."
type textarea "Jagan teie juhtumit meie sisemise meeskonnaga."
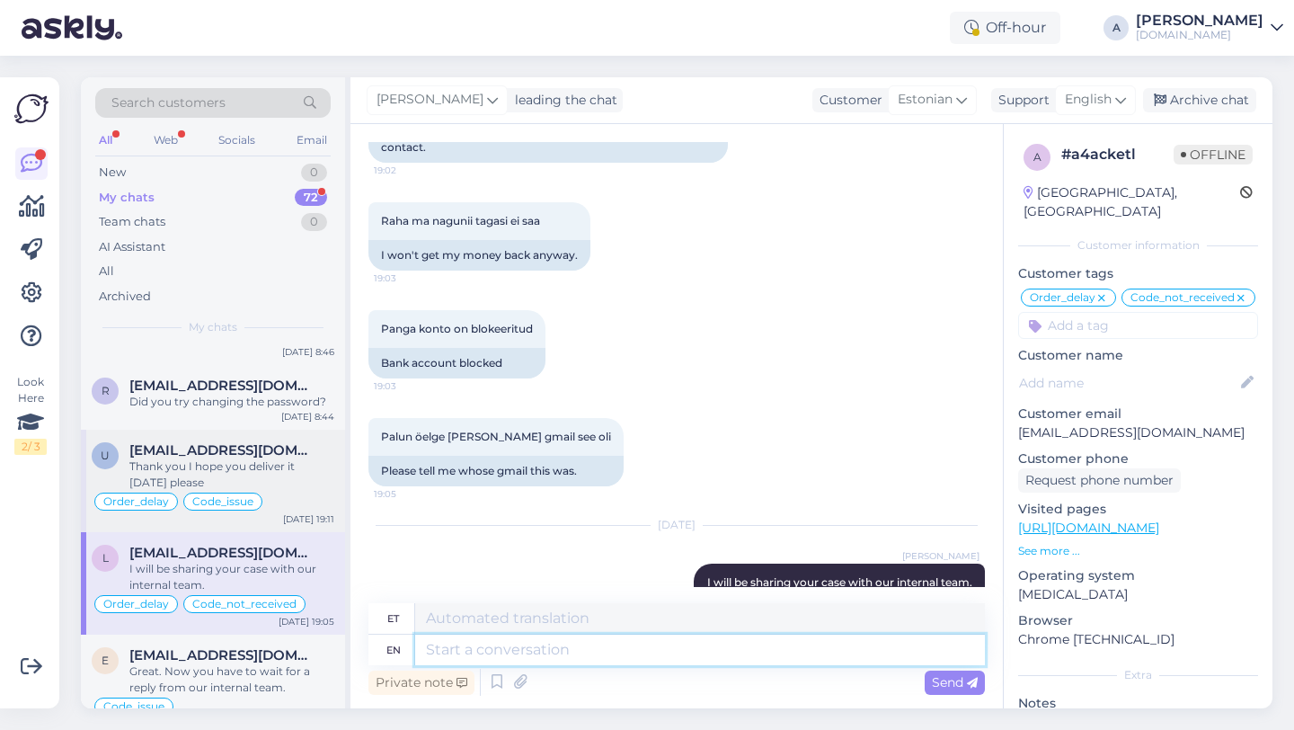
scroll to position [0, 0]
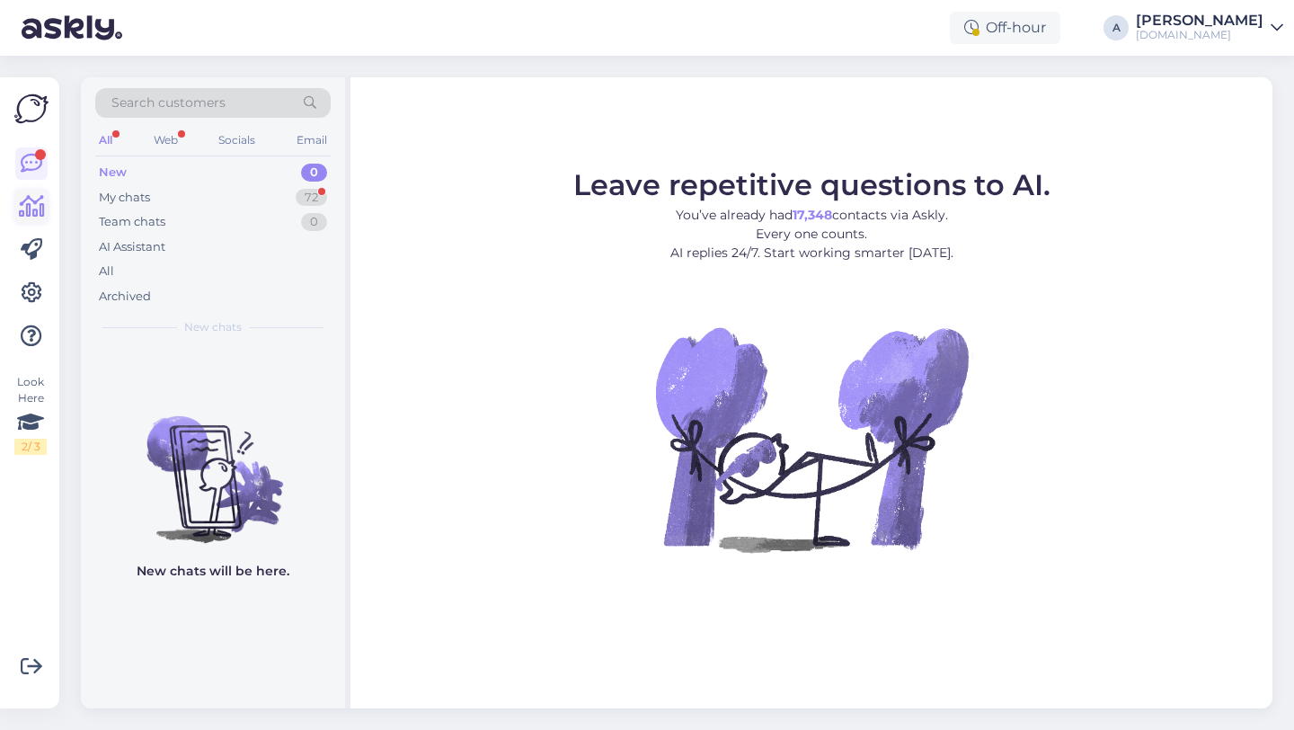
click at [34, 206] on icon at bounding box center [32, 207] width 26 height 22
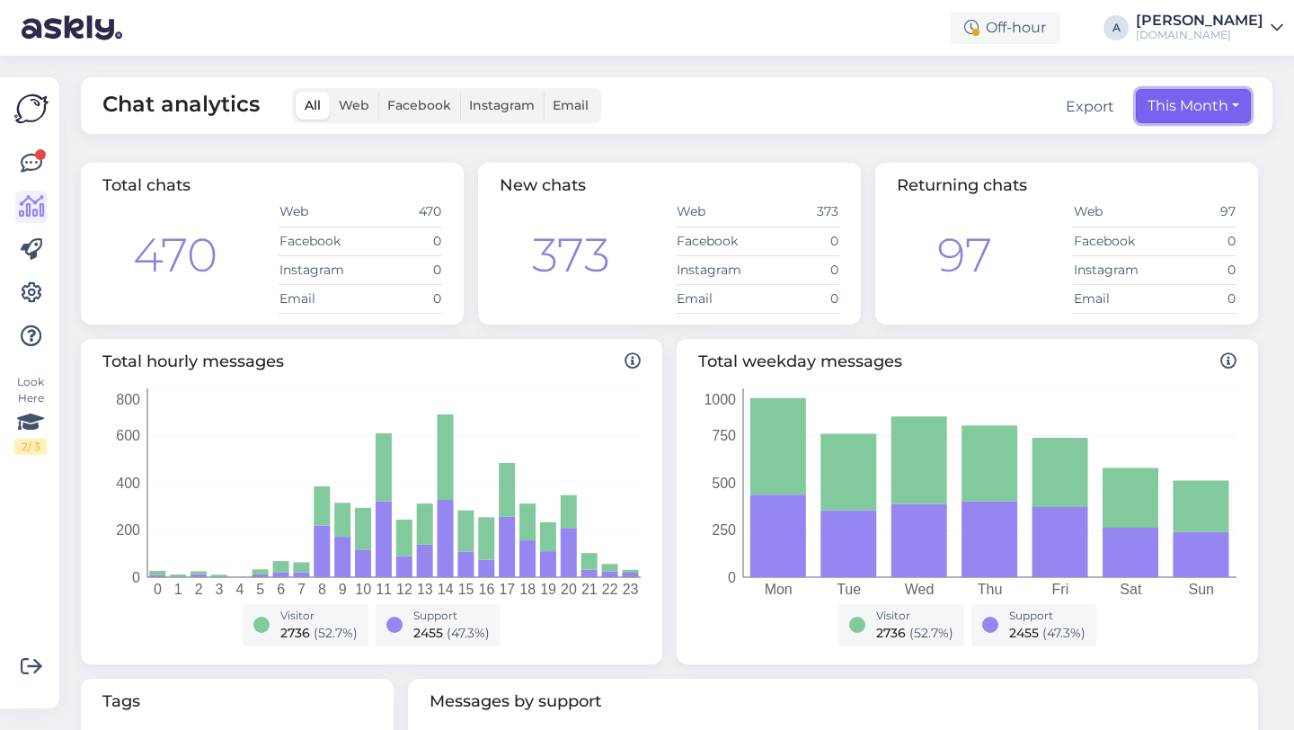
click at [1186, 93] on button "This Month" at bounding box center [1193, 106] width 115 height 34
select select "7"
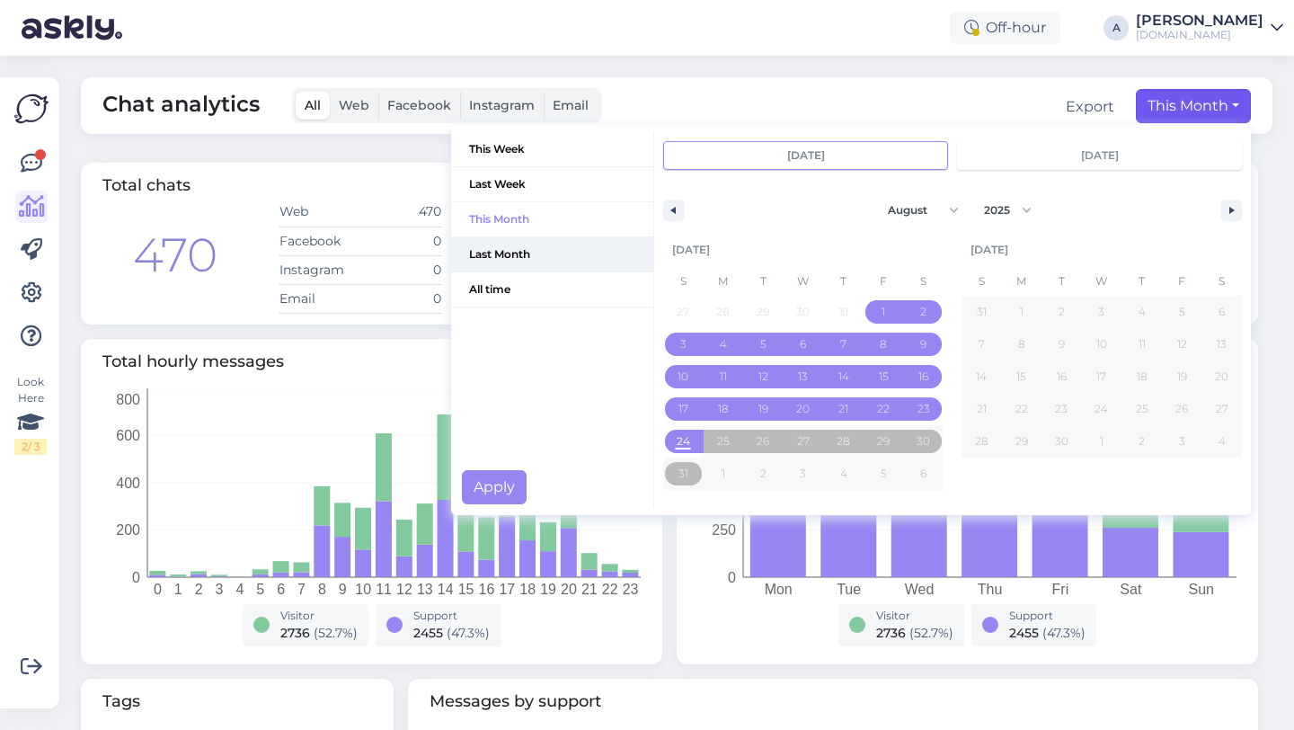
click at [503, 255] on span "Last Month" at bounding box center [552, 254] width 202 height 34
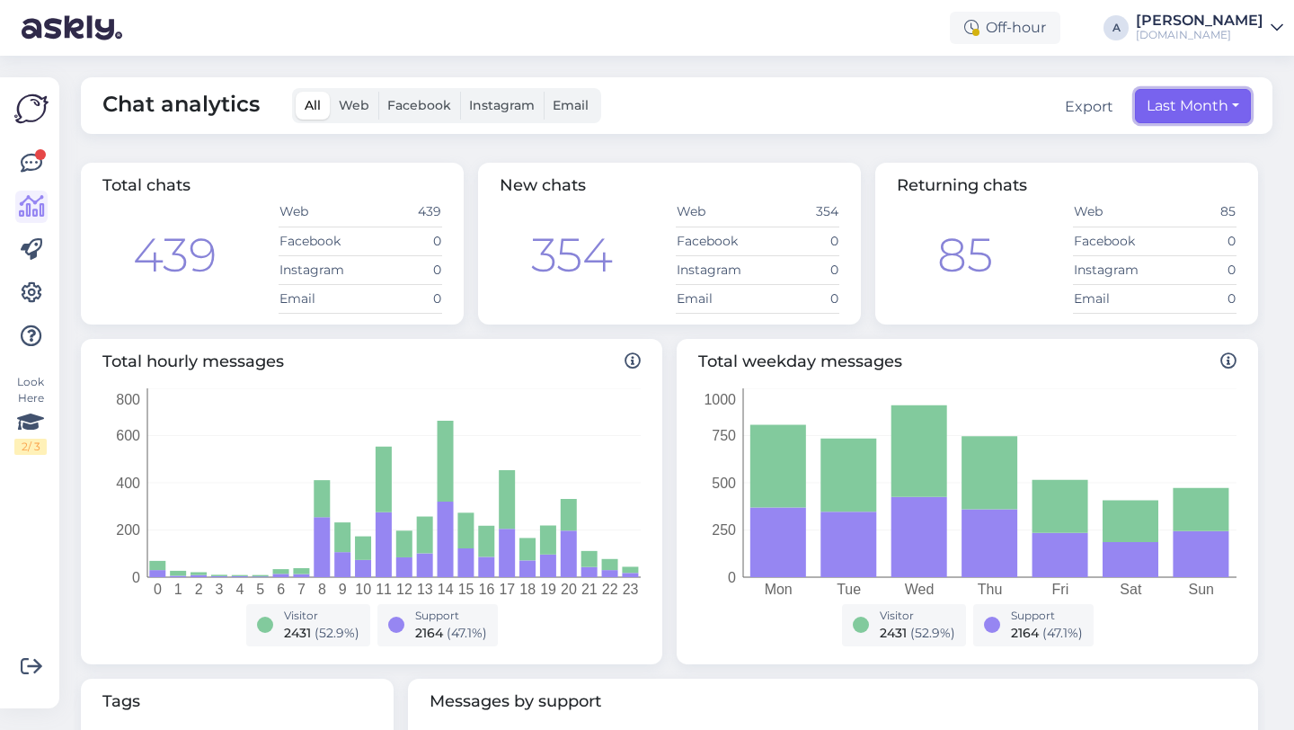
click at [1176, 109] on button "Last Month" at bounding box center [1193, 106] width 116 height 34
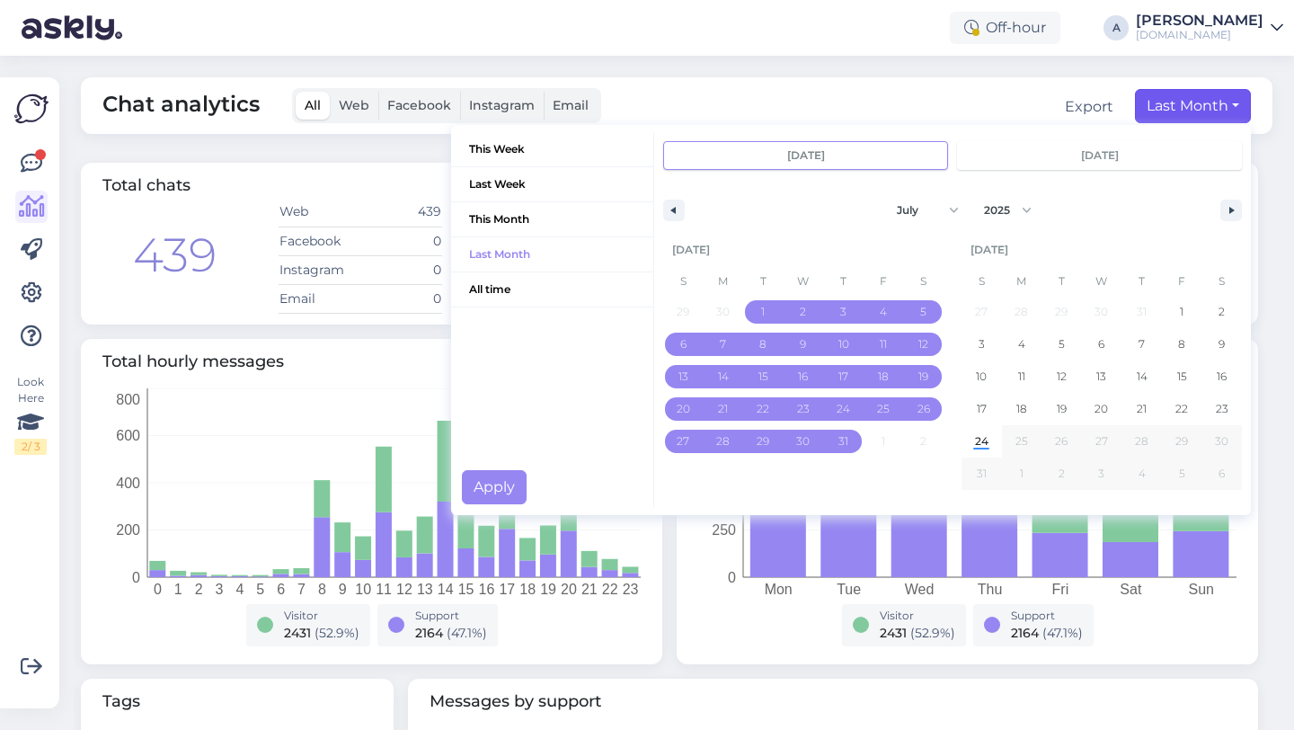
click at [891, 66] on div "Chat analytics All Web Facebook Instagram Email Export Last Month This Week Las…" at bounding box center [682, 393] width 1224 height 674
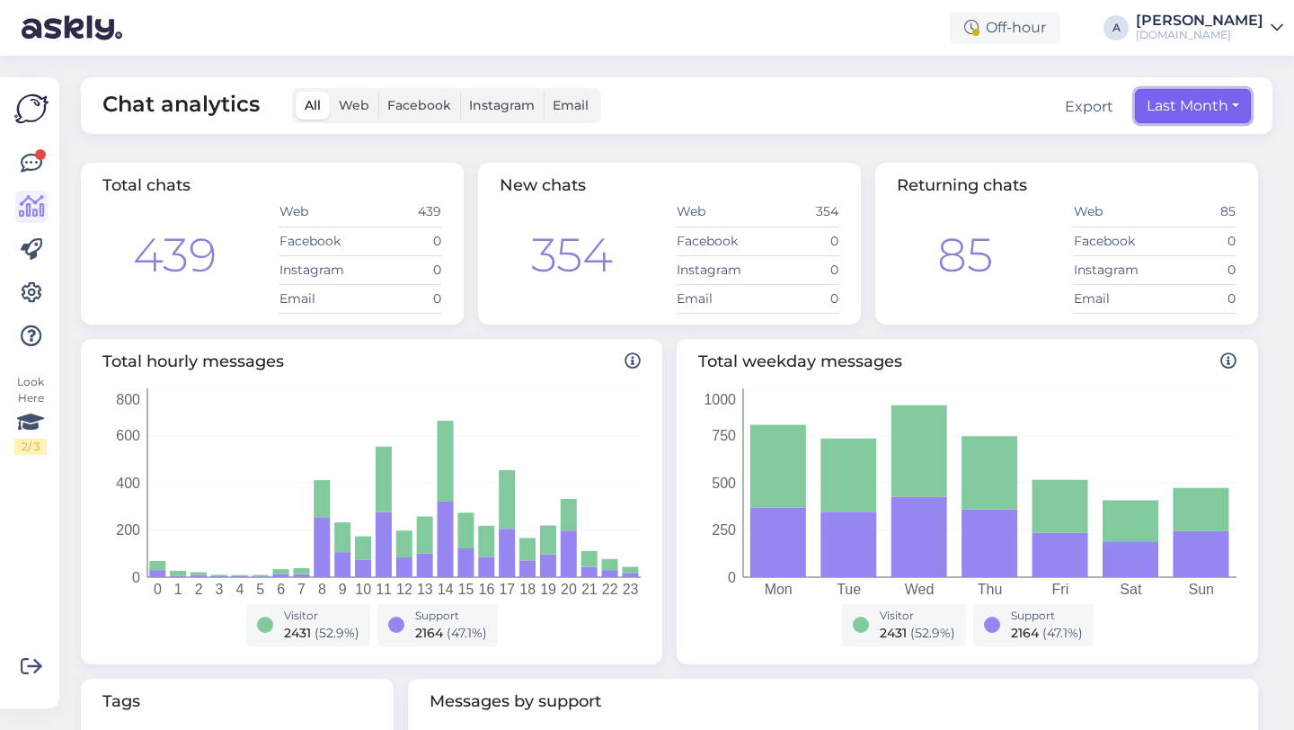
click at [1156, 114] on button "Last Month" at bounding box center [1193, 106] width 116 height 34
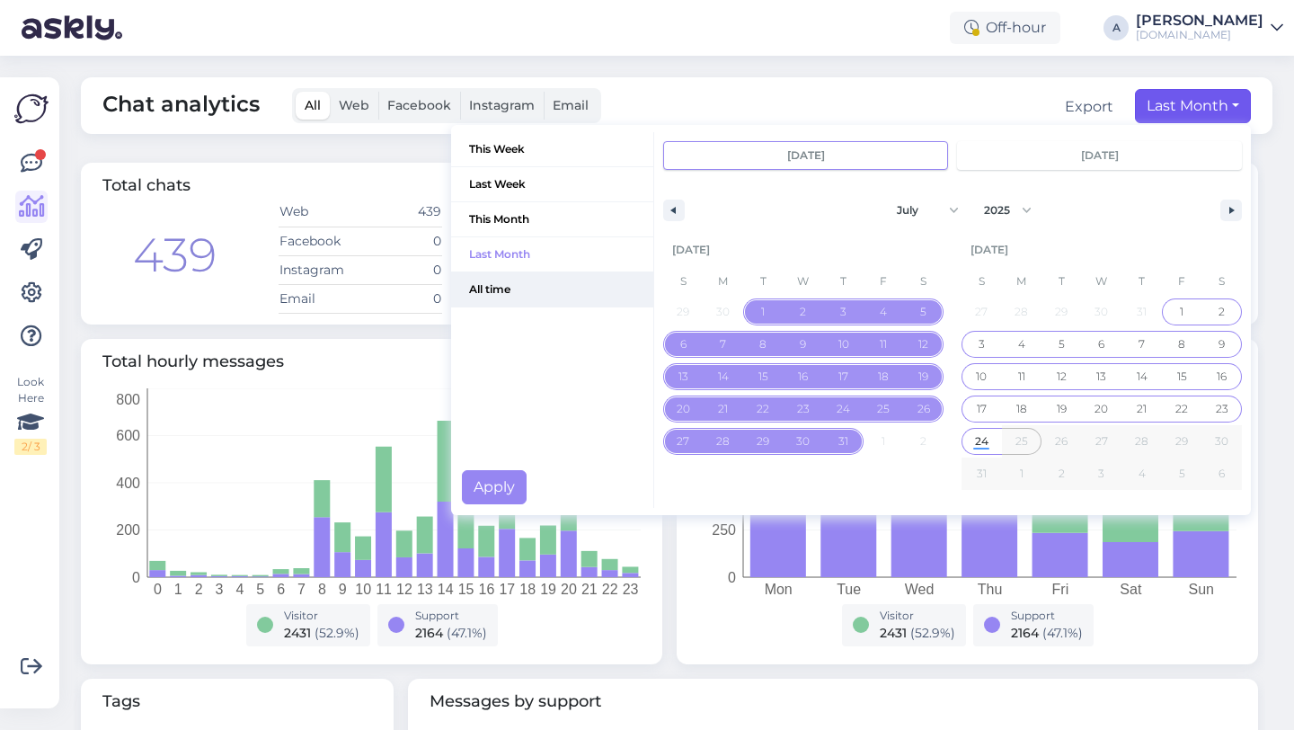
click at [482, 292] on span "All time" at bounding box center [552, 289] width 202 height 34
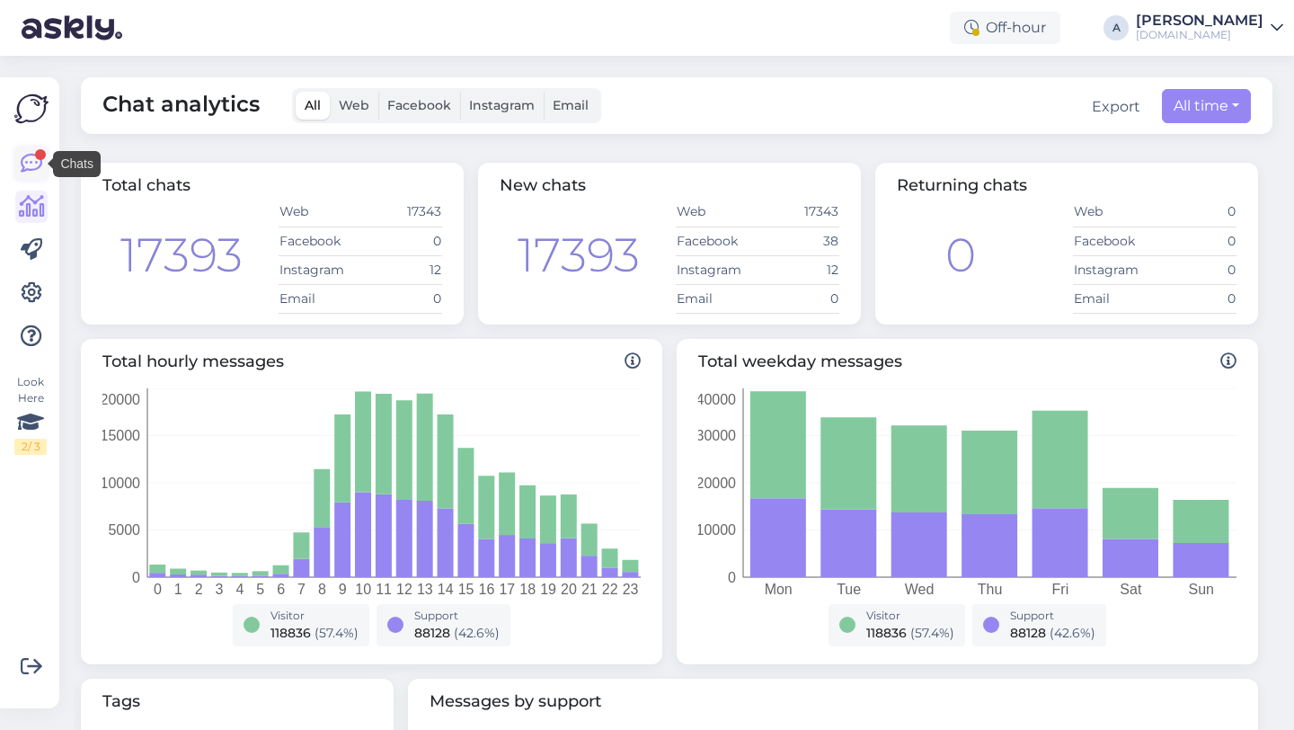
click at [34, 166] on icon at bounding box center [32, 164] width 22 height 22
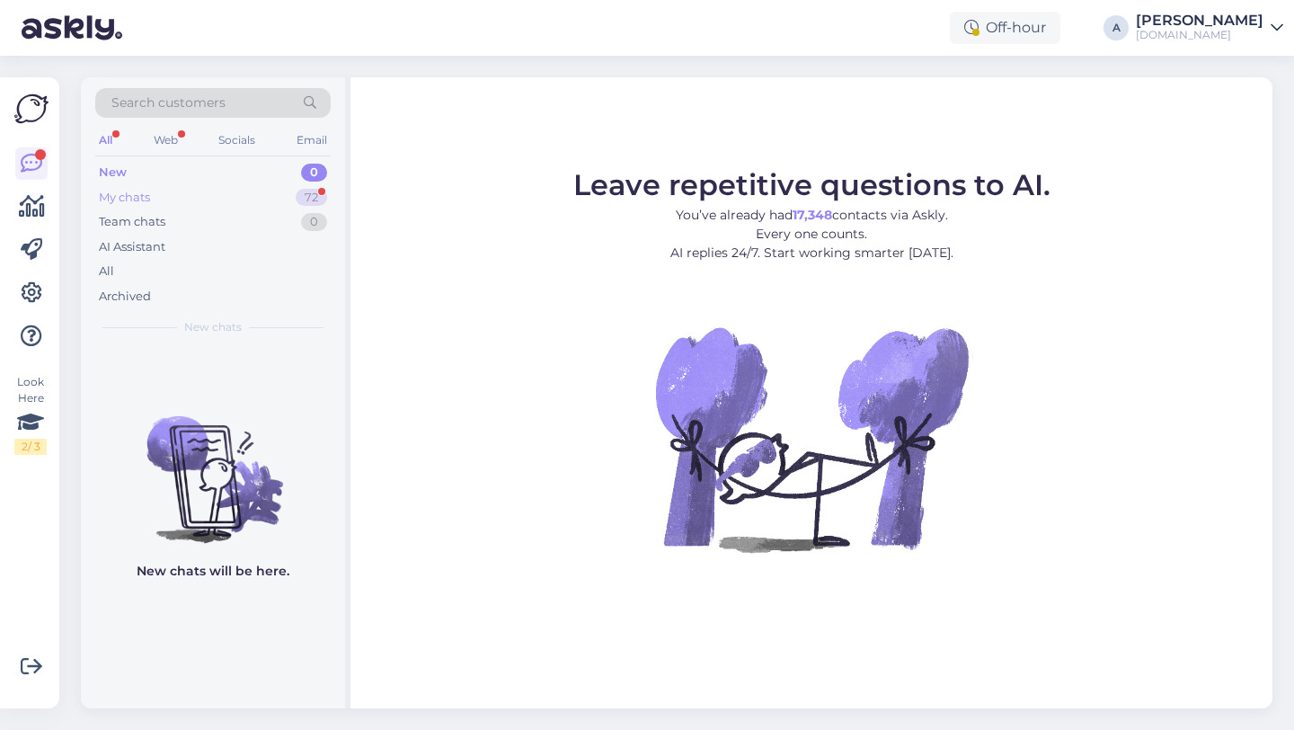
click at [278, 190] on div "My chats 72" at bounding box center [212, 197] width 235 height 25
click at [311, 204] on div "72" at bounding box center [311, 198] width 31 height 18
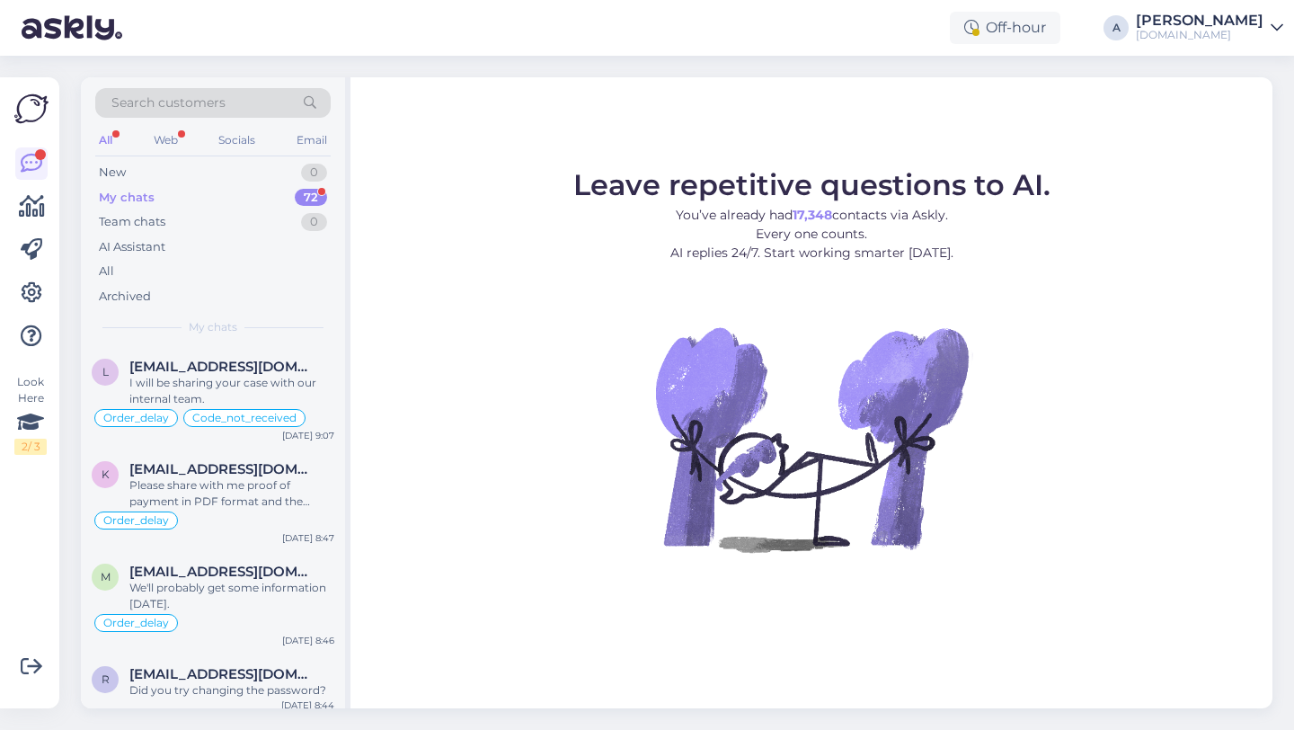
click at [411, 464] on figure "Leave repetitive questions to AI. You’ve already had 17,348 contacts via Askly.…" at bounding box center [812, 386] width 890 height 430
